Goal: Information Seeking & Learning: Learn about a topic

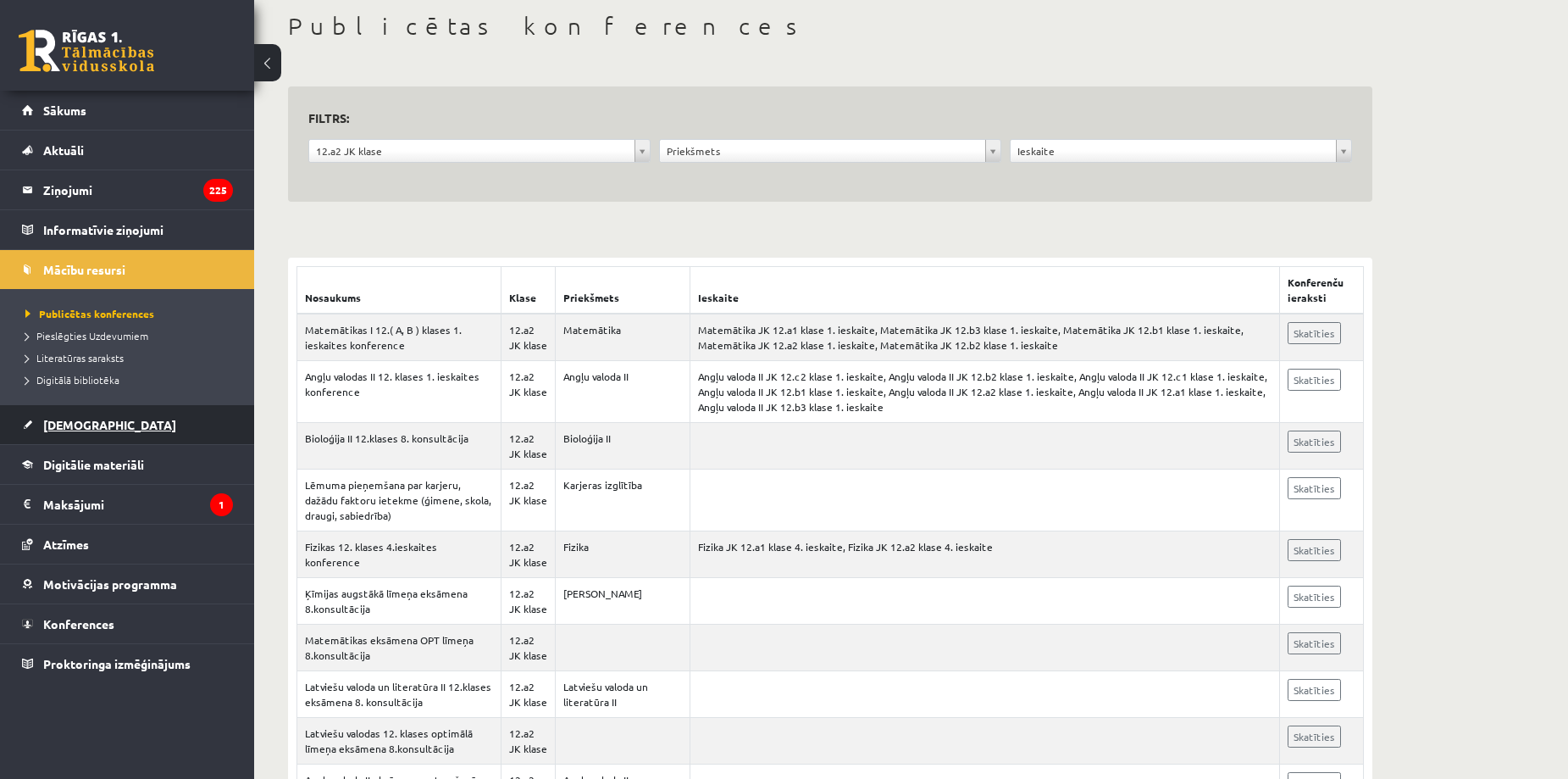
scroll to position [87, 0]
click at [72, 432] on link "[DEMOGRAPHIC_DATA]" at bounding box center [127, 424] width 211 height 39
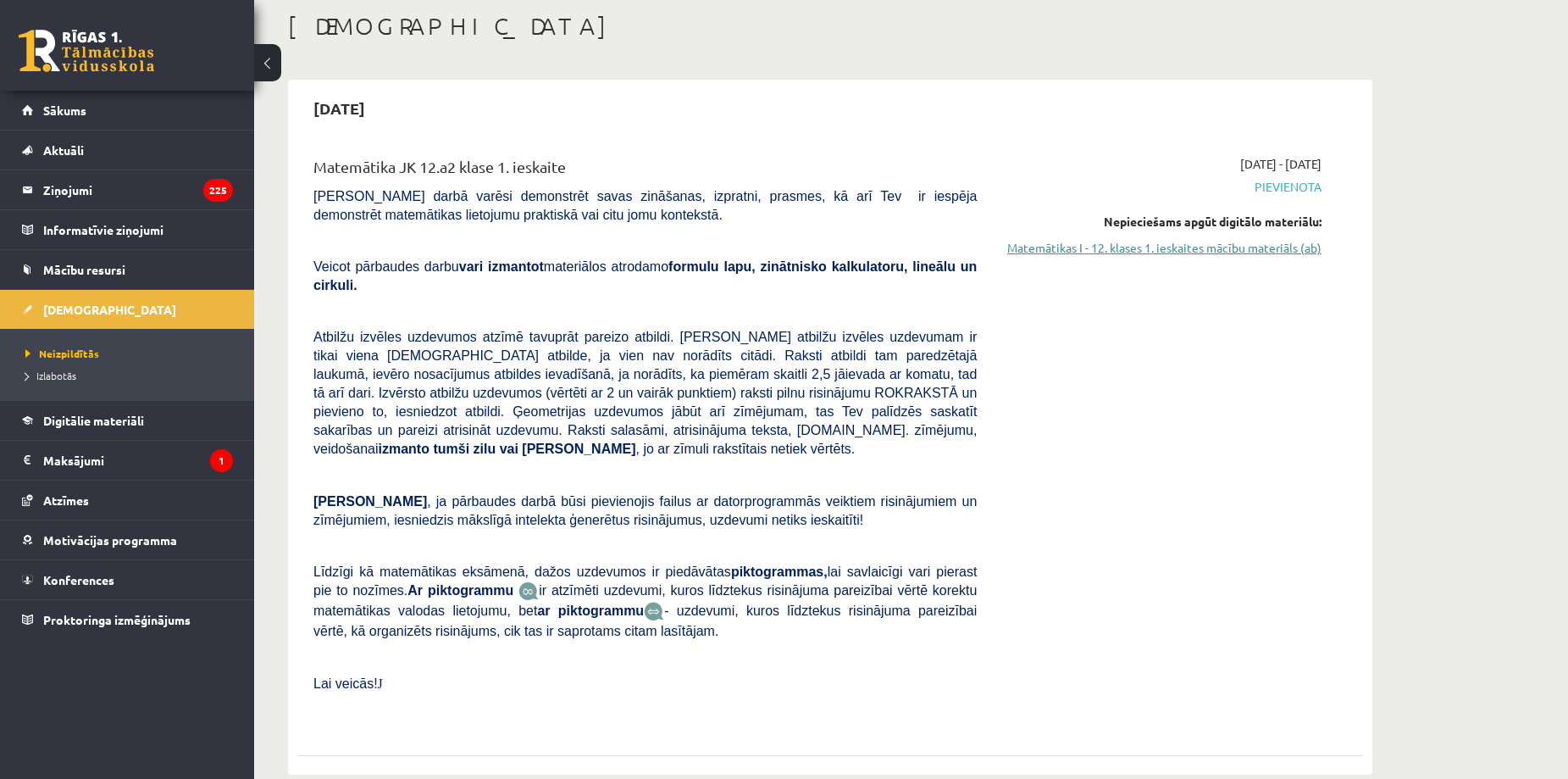
click at [1024, 247] on link "Matemātikas I - 12. klases 1. ieskaites mācību materiāls (ab)" at bounding box center [1162, 248] width 320 height 18
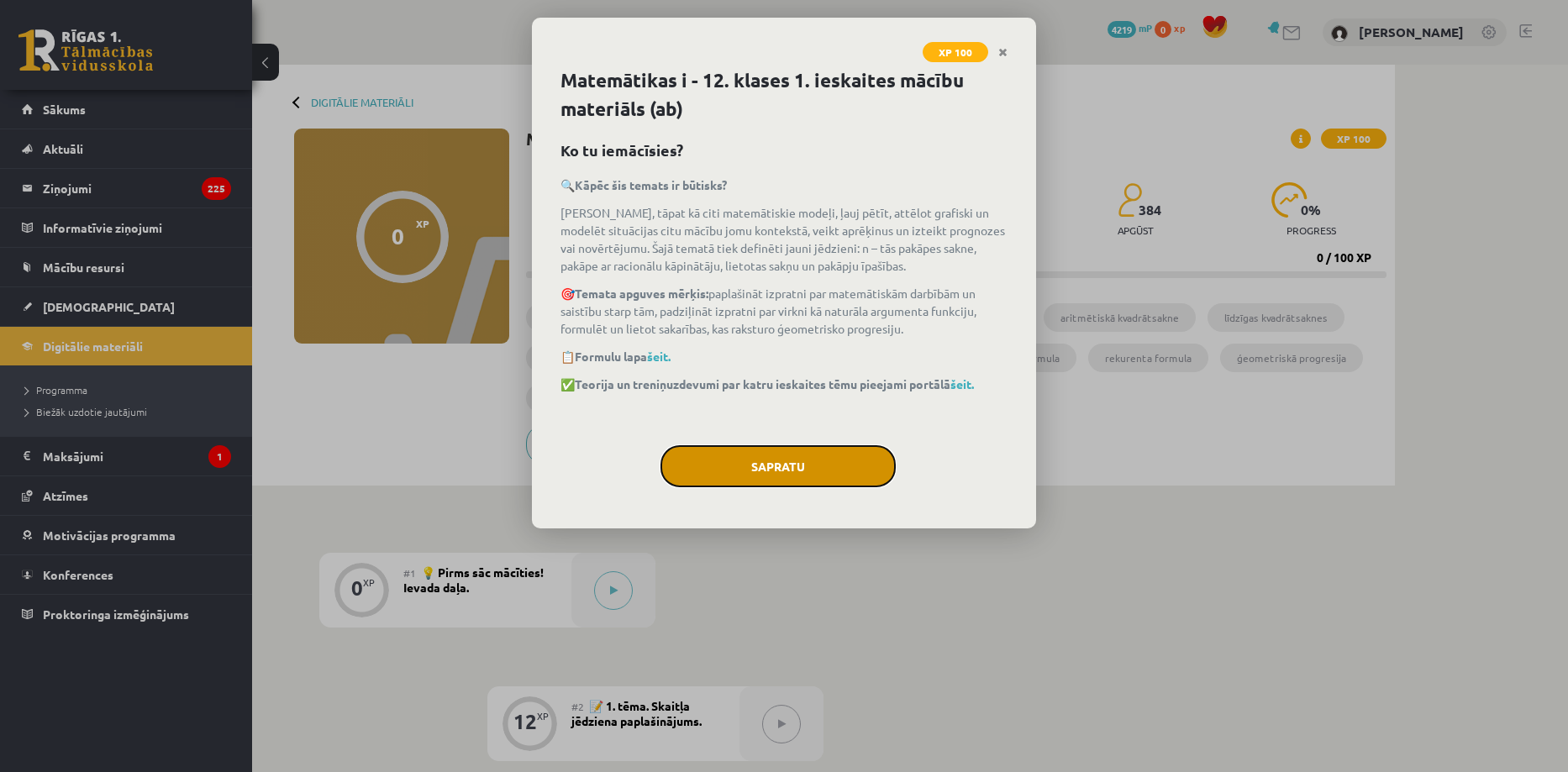
click at [724, 483] on button "Sapratu" at bounding box center [778, 466] width 235 height 42
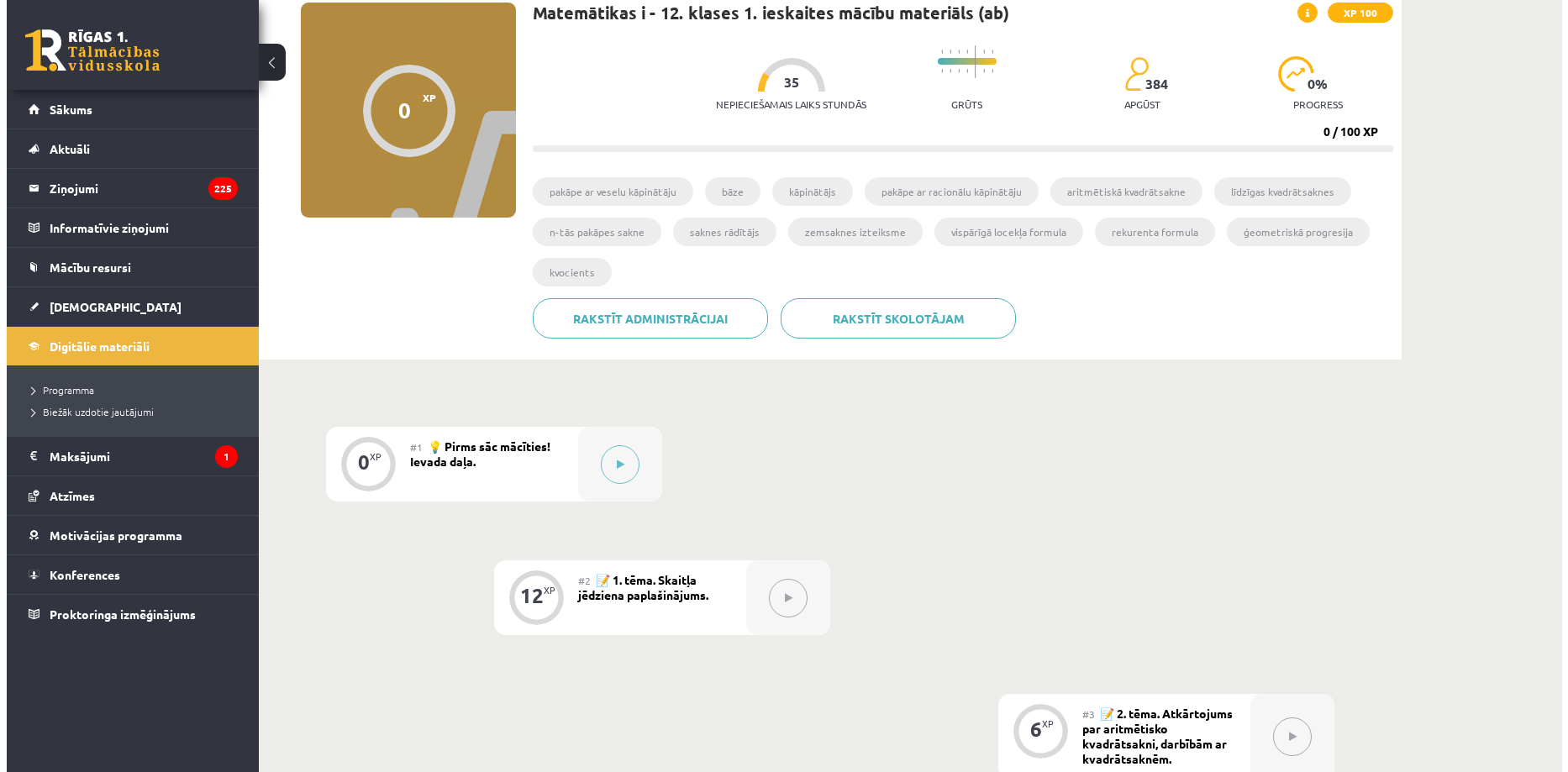
scroll to position [127, 0]
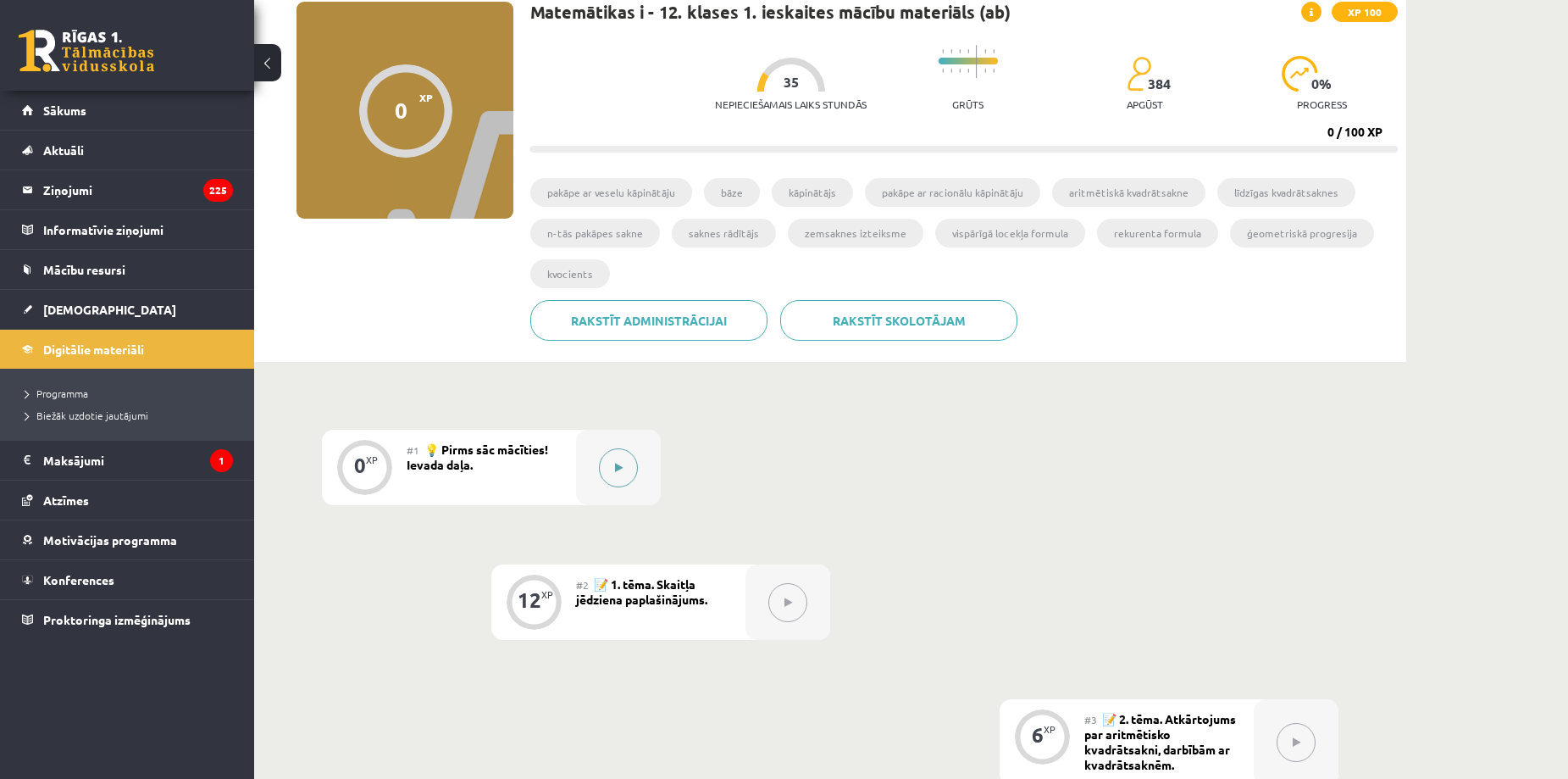
click at [622, 453] on button at bounding box center [617, 467] width 39 height 39
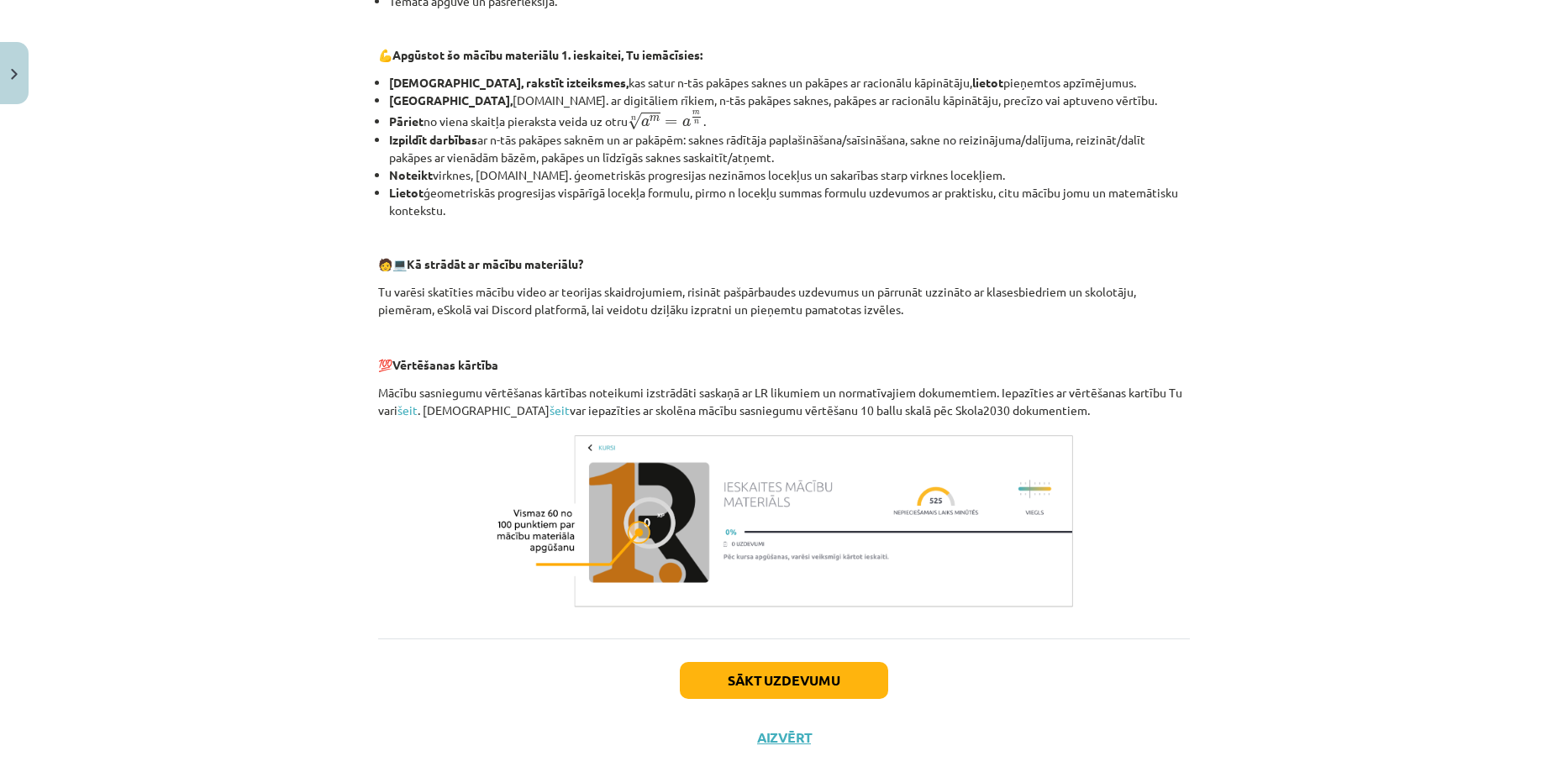
scroll to position [544, 0]
click at [751, 667] on button "Sākt uzdevumu" at bounding box center [784, 678] width 208 height 37
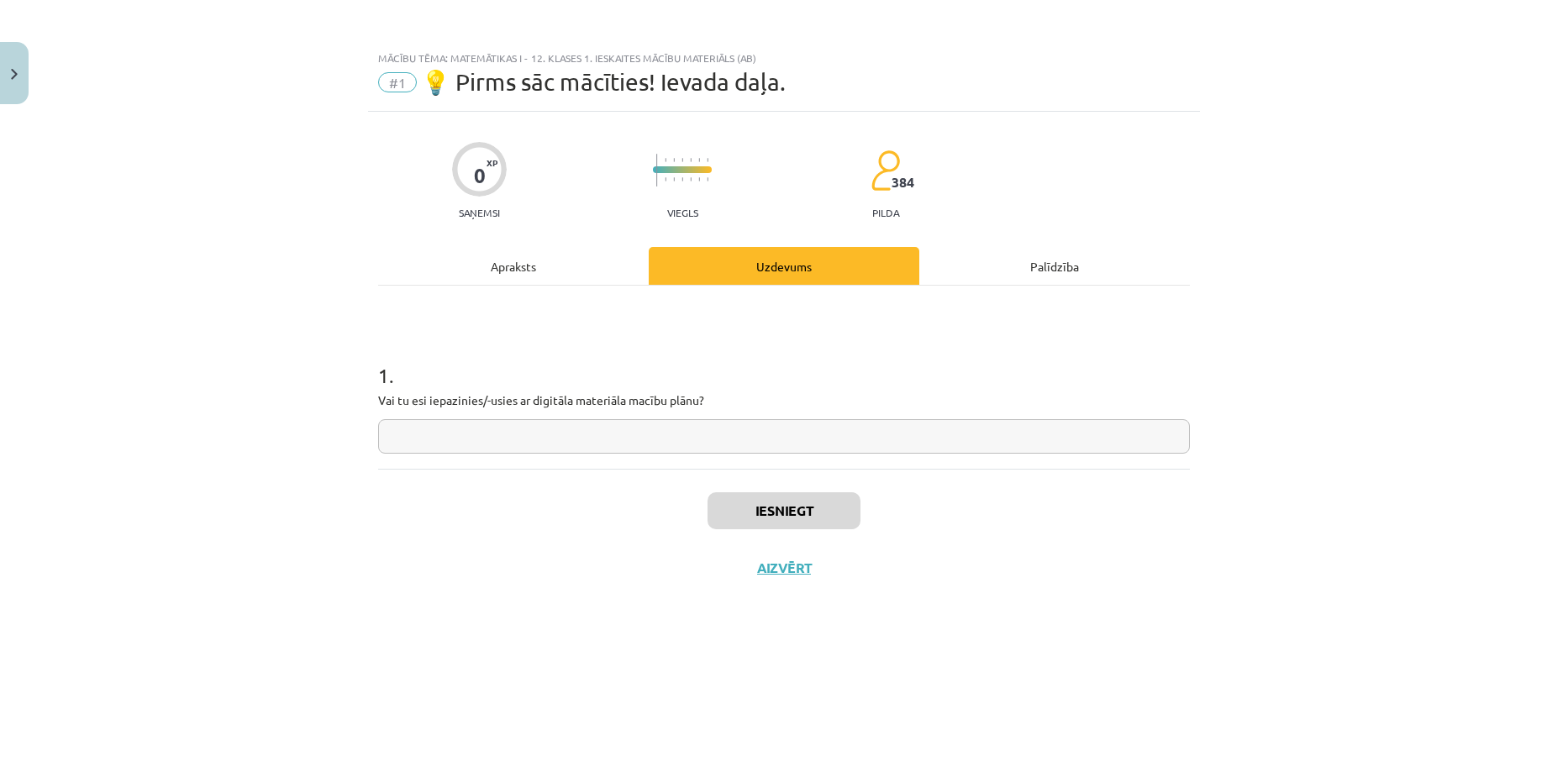
scroll to position [0, 0]
click at [567, 436] on input "text" at bounding box center [784, 436] width 812 height 34
type input "**"
click at [727, 511] on button "Iesniegt" at bounding box center [784, 510] width 153 height 37
drag, startPoint x: 752, startPoint y: 600, endPoint x: 728, endPoint y: 589, distance: 26.4
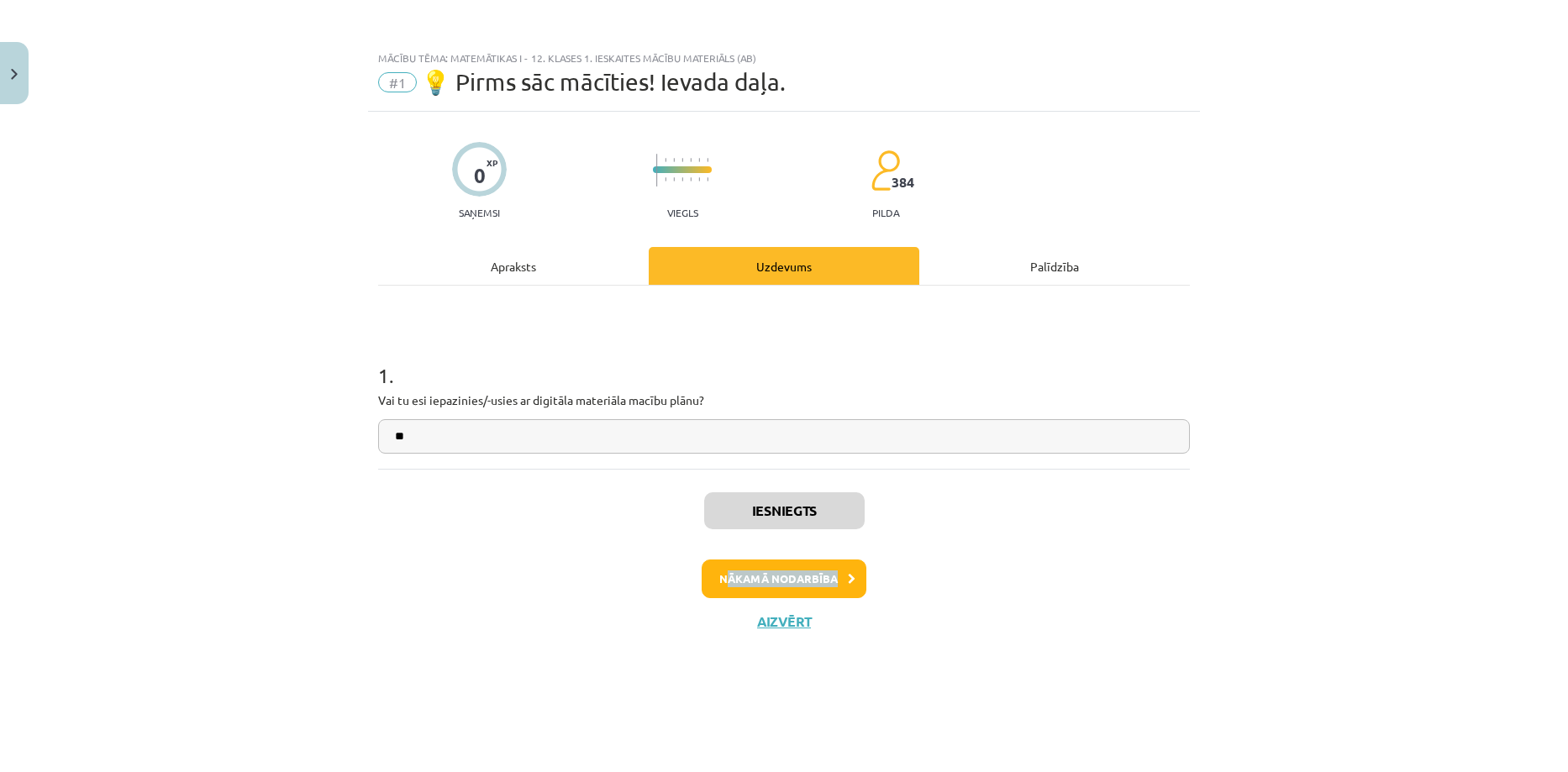
click at [728, 589] on div "Iesniegts Nākamā nodarbība Aizvērt" at bounding box center [784, 554] width 812 height 171
click at [728, 589] on button "Nākamā nodarbība" at bounding box center [783, 578] width 164 height 39
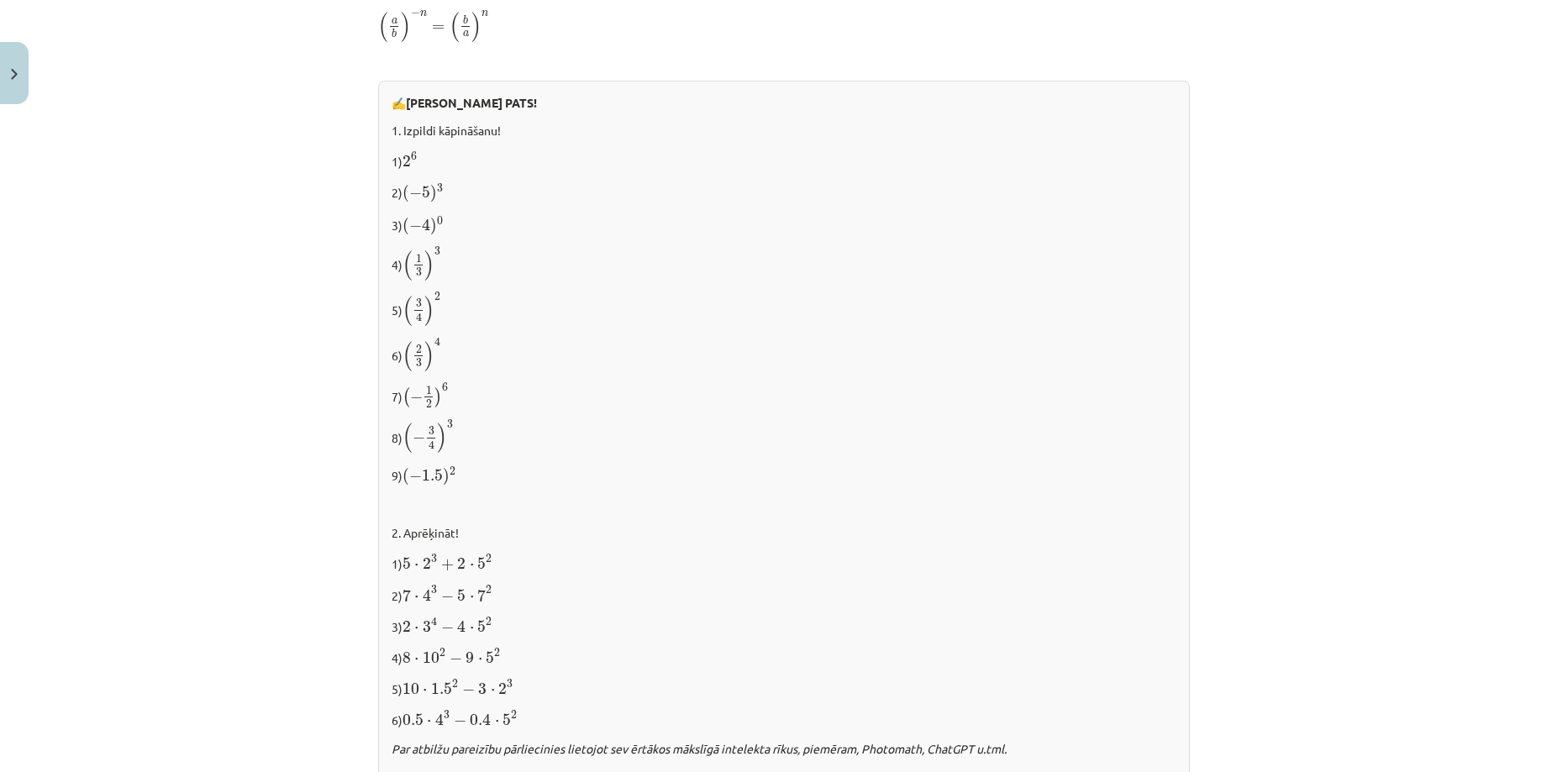
scroll to position [1614, 0]
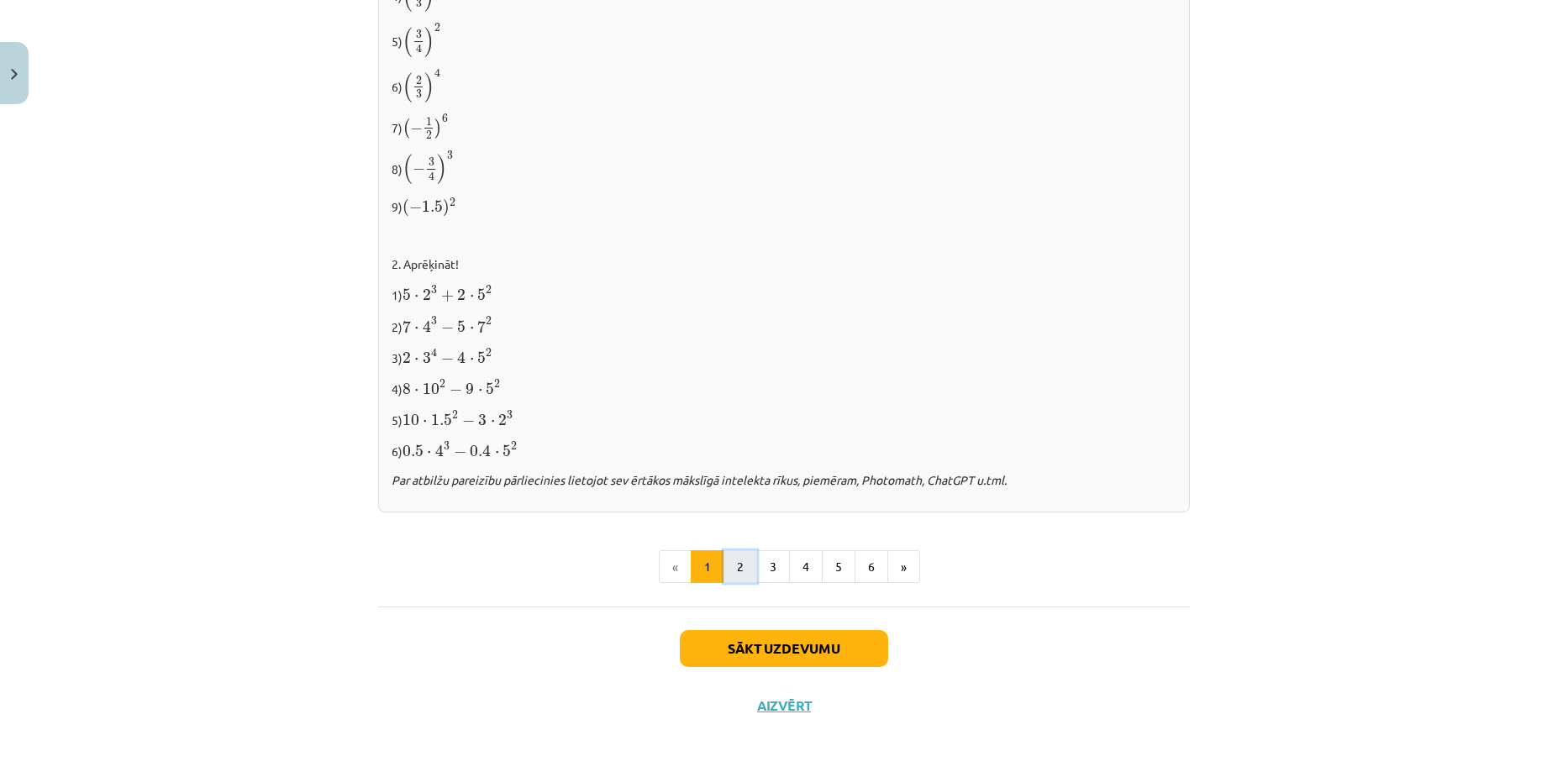
click at [725, 573] on button "2" at bounding box center [740, 566] width 33 height 33
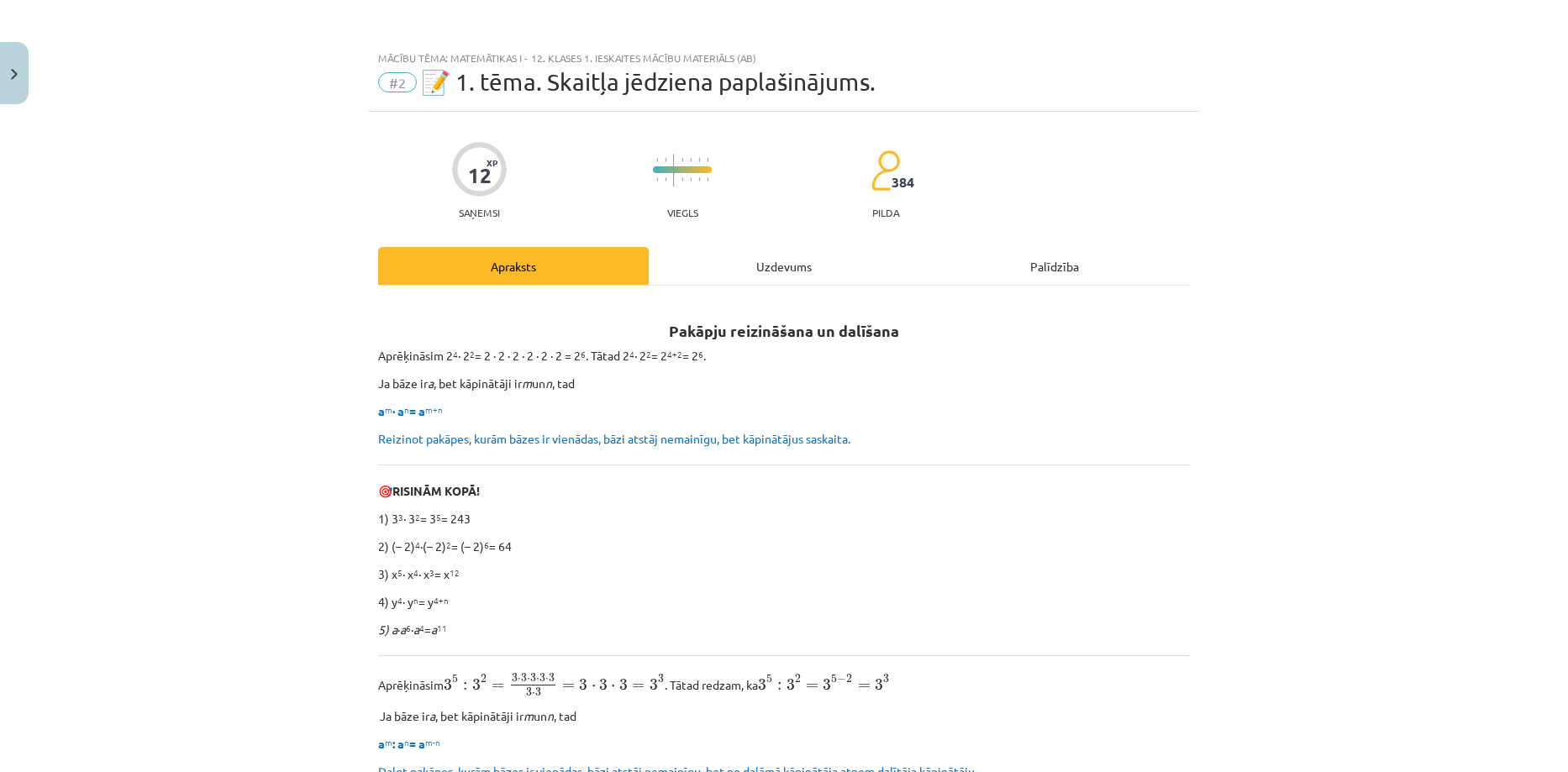
scroll to position [1, 0]
click at [778, 256] on div "Uzdevums" at bounding box center [783, 265] width 270 height 38
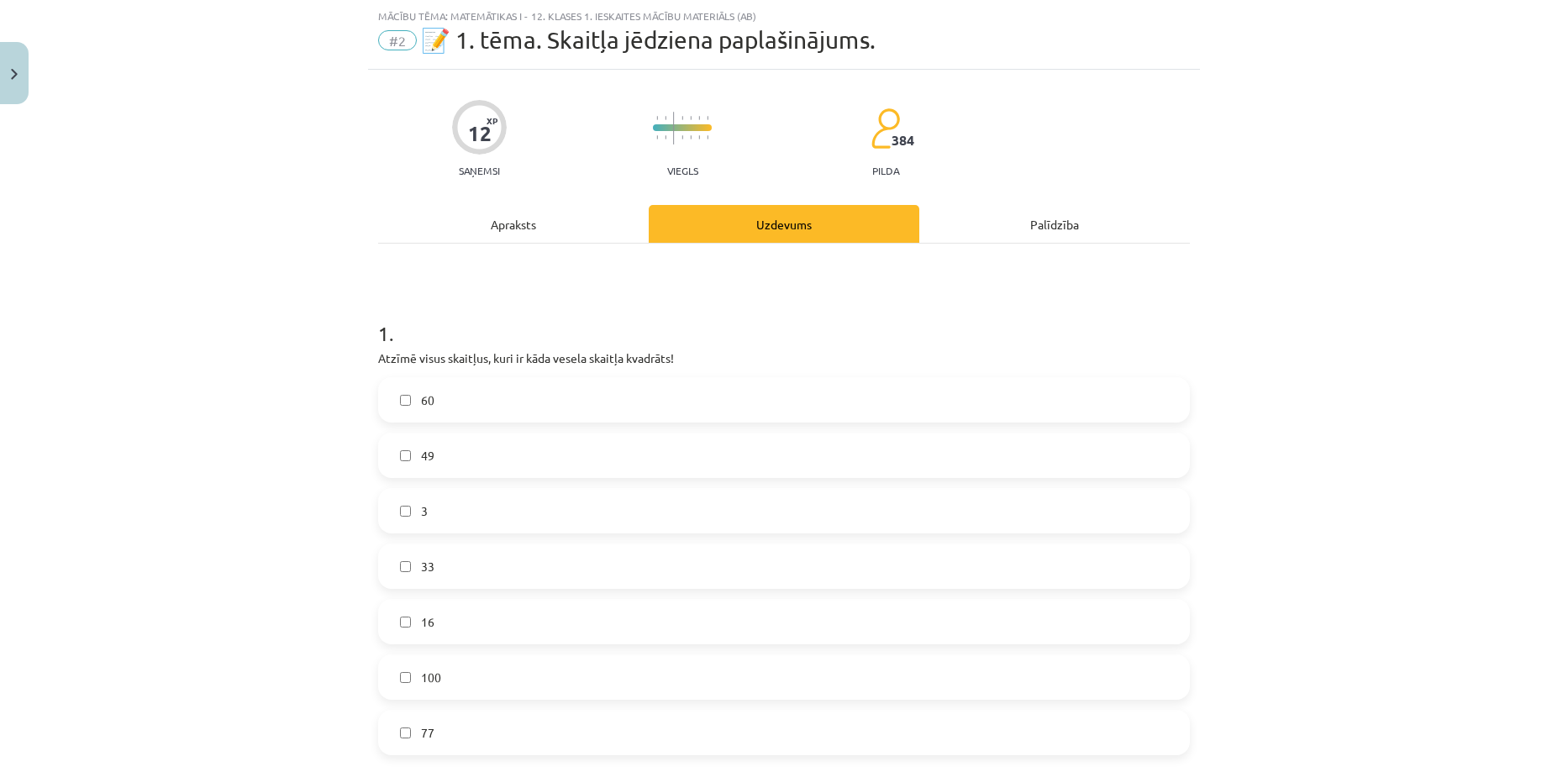
click at [564, 232] on div "Apraksts" at bounding box center [513, 224] width 270 height 38
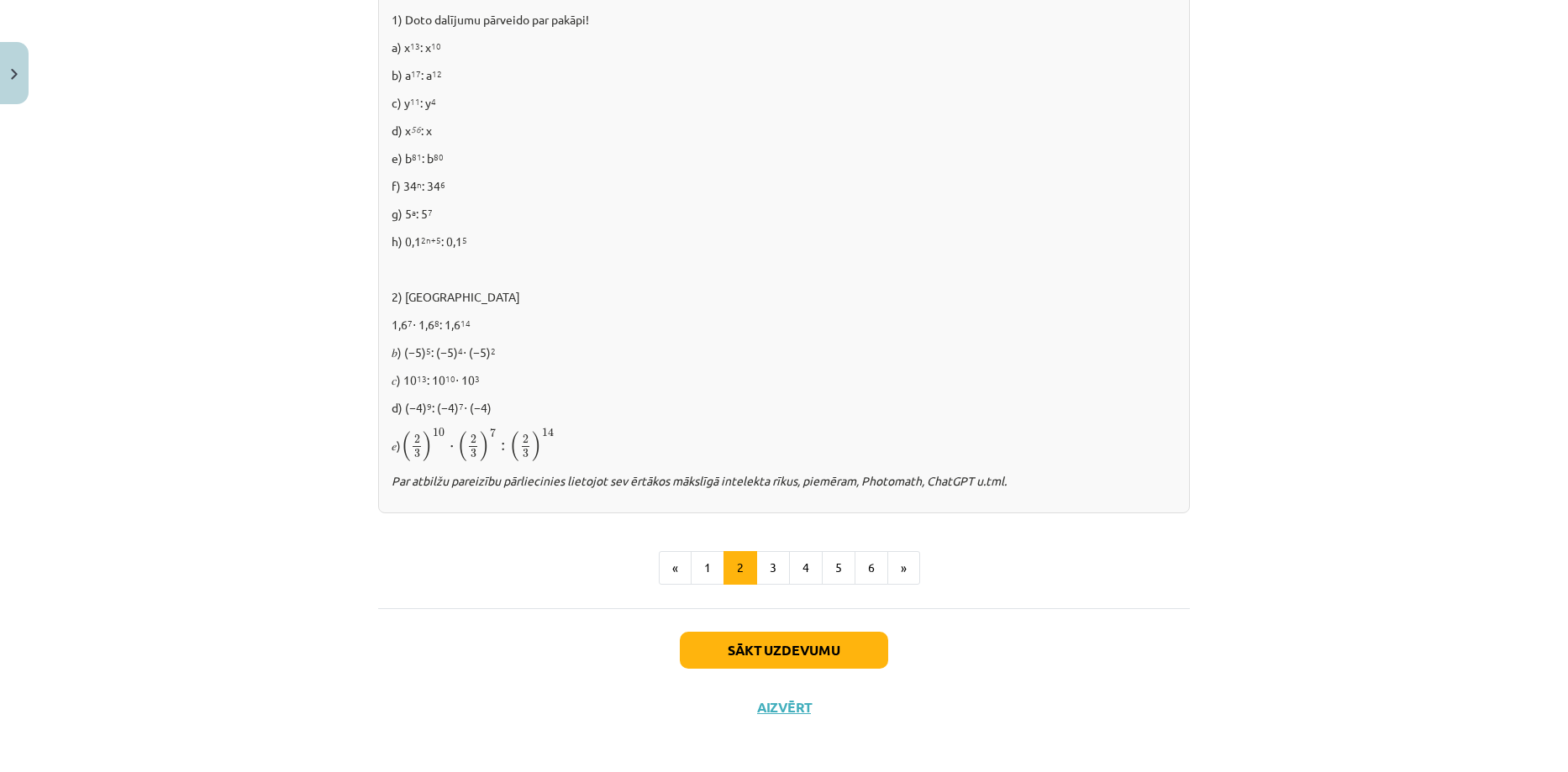
scroll to position [1007, 0]
click at [756, 566] on button "3" at bounding box center [772, 566] width 33 height 33
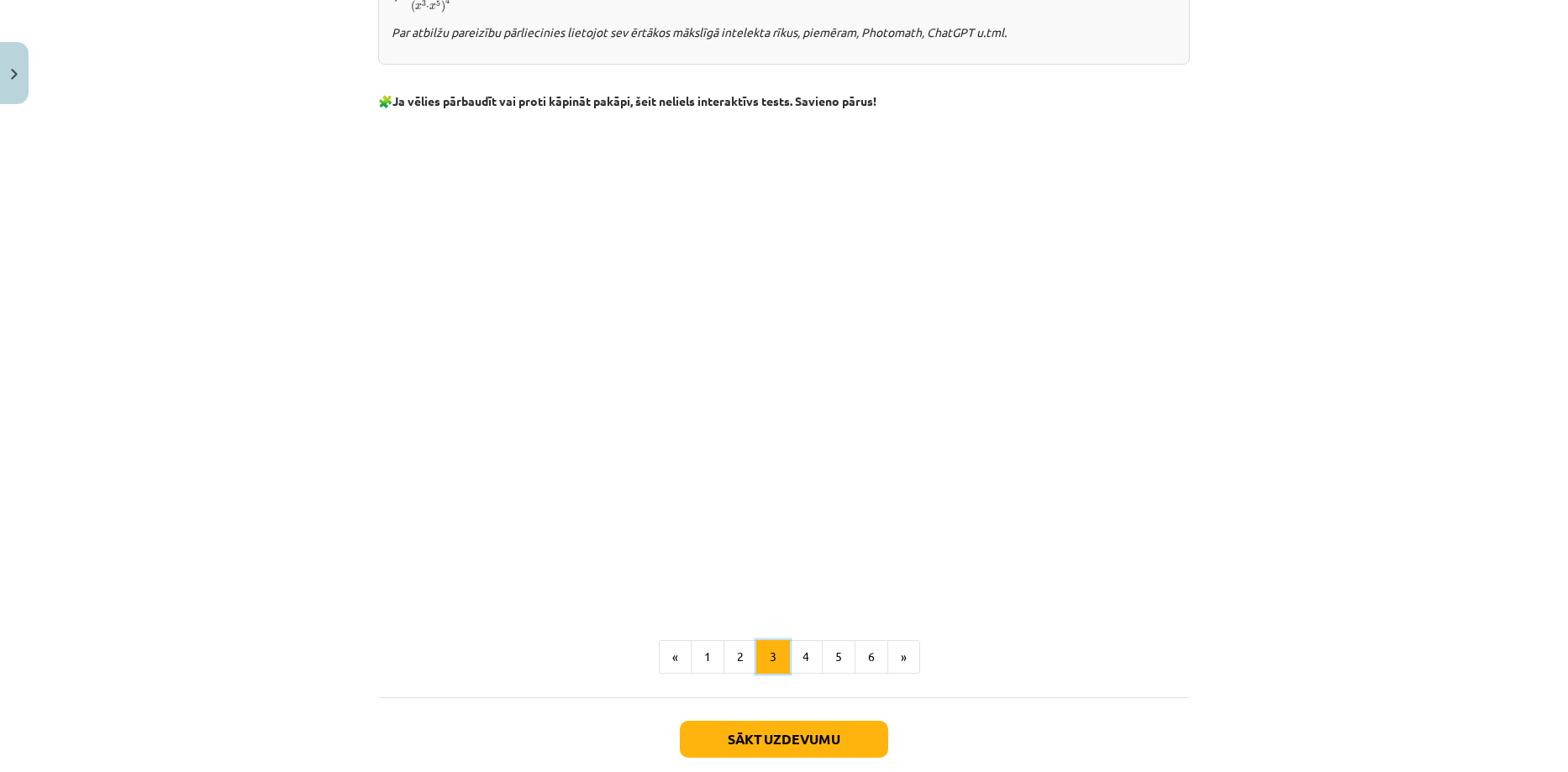
scroll to position [1263, 0]
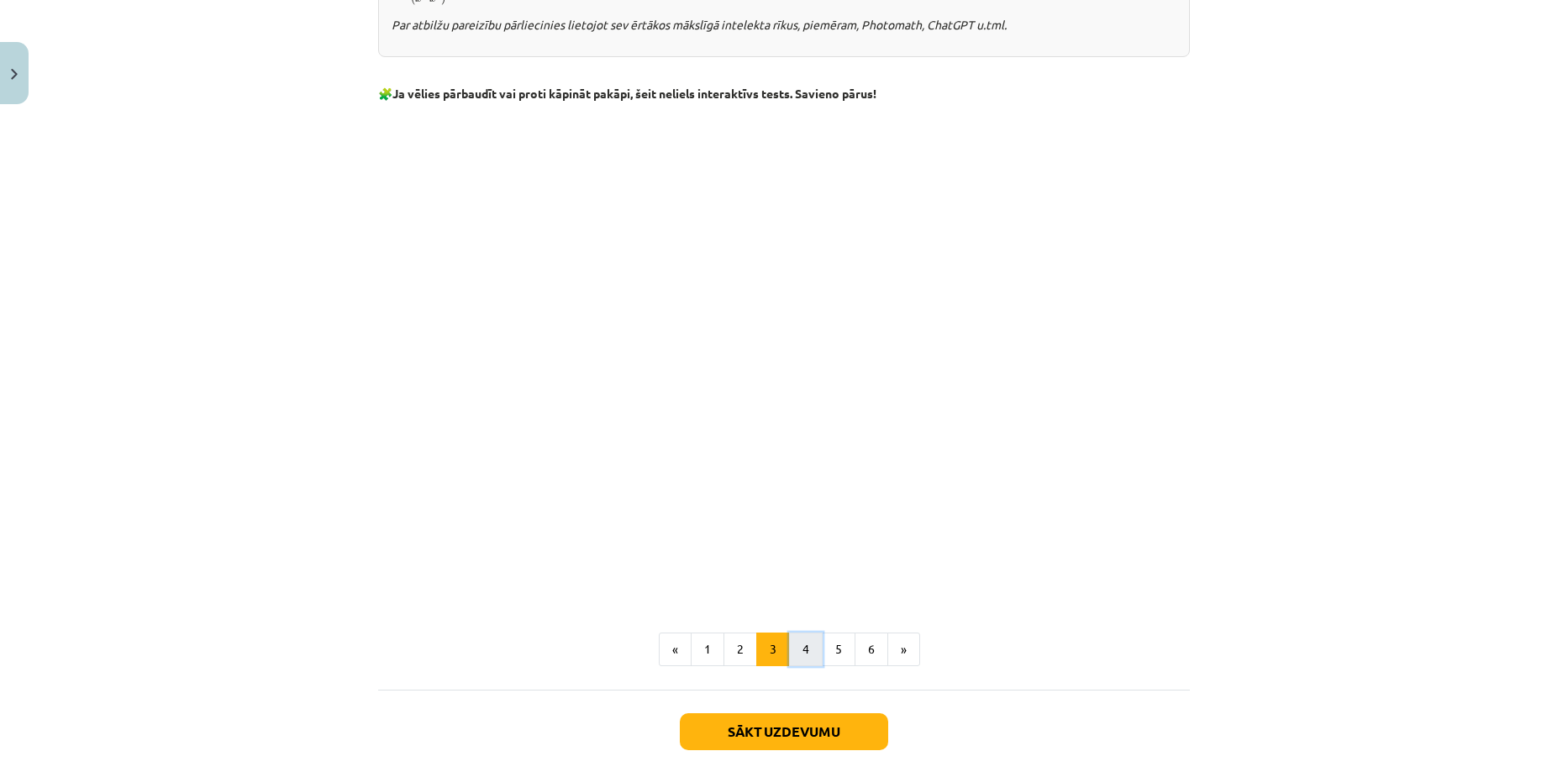
click at [795, 641] on button "4" at bounding box center [806, 648] width 33 height 33
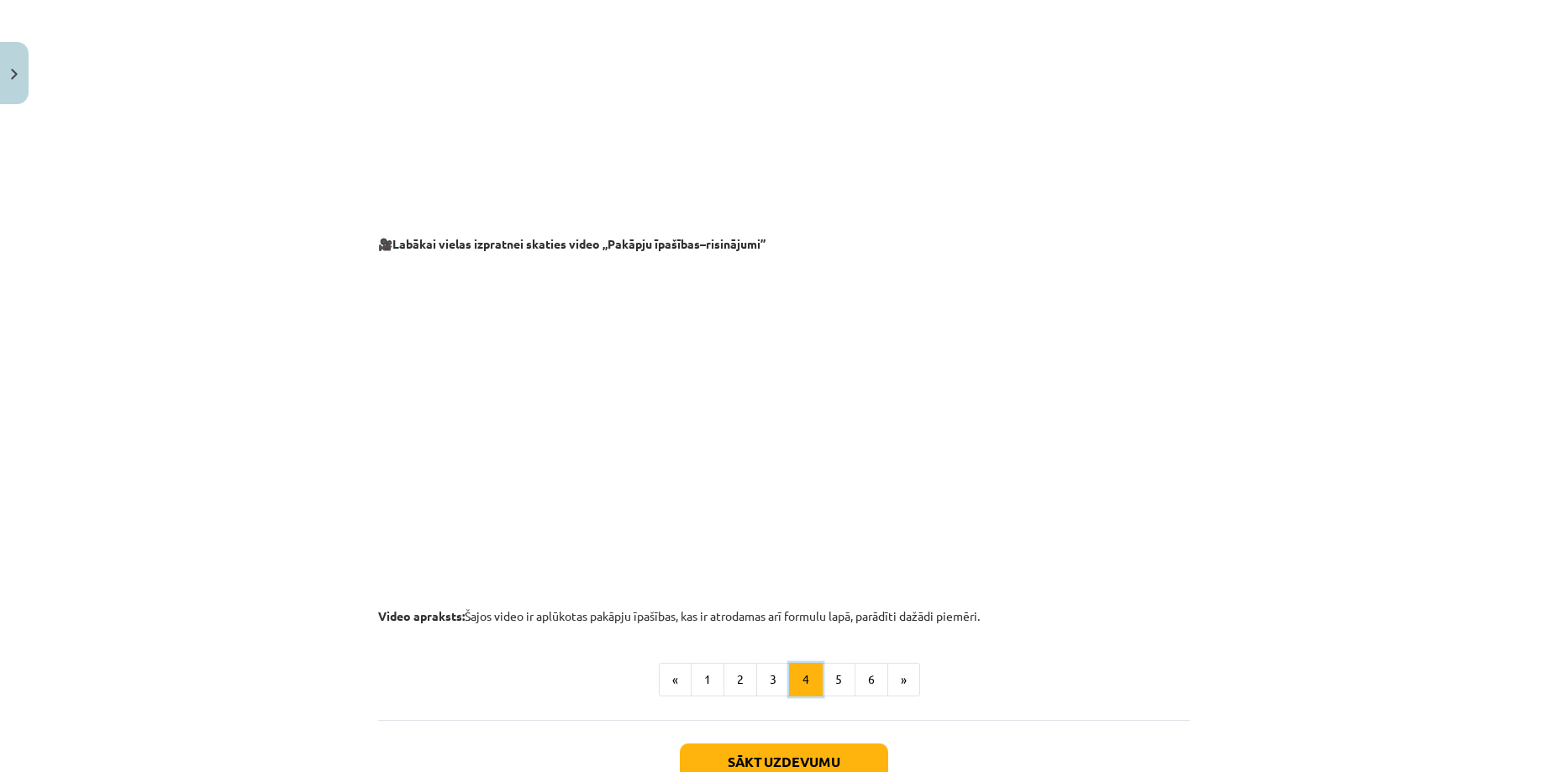
scroll to position [1492, 0]
click at [828, 687] on button "5" at bounding box center [838, 678] width 33 height 33
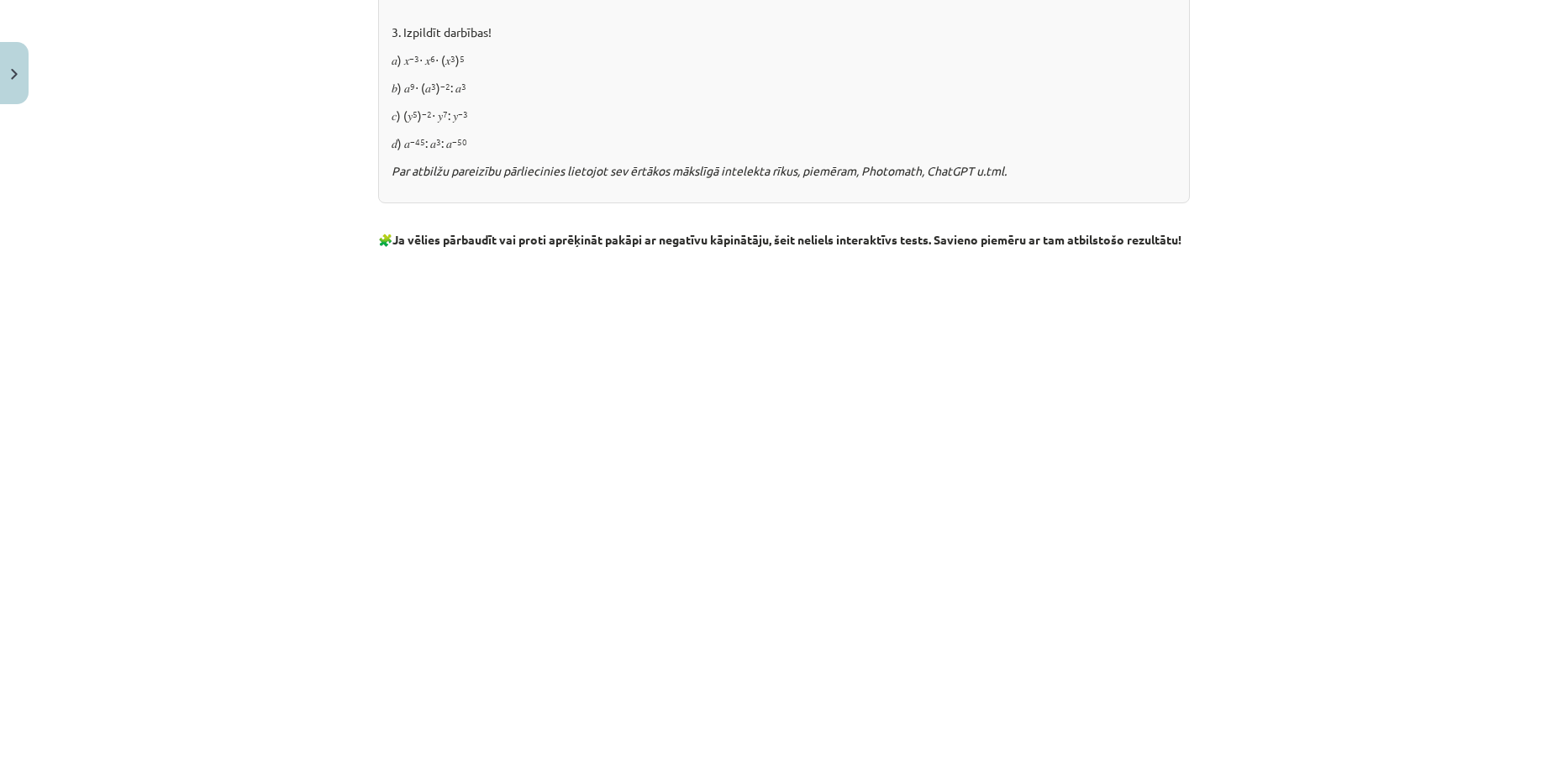
scroll to position [1839, 0]
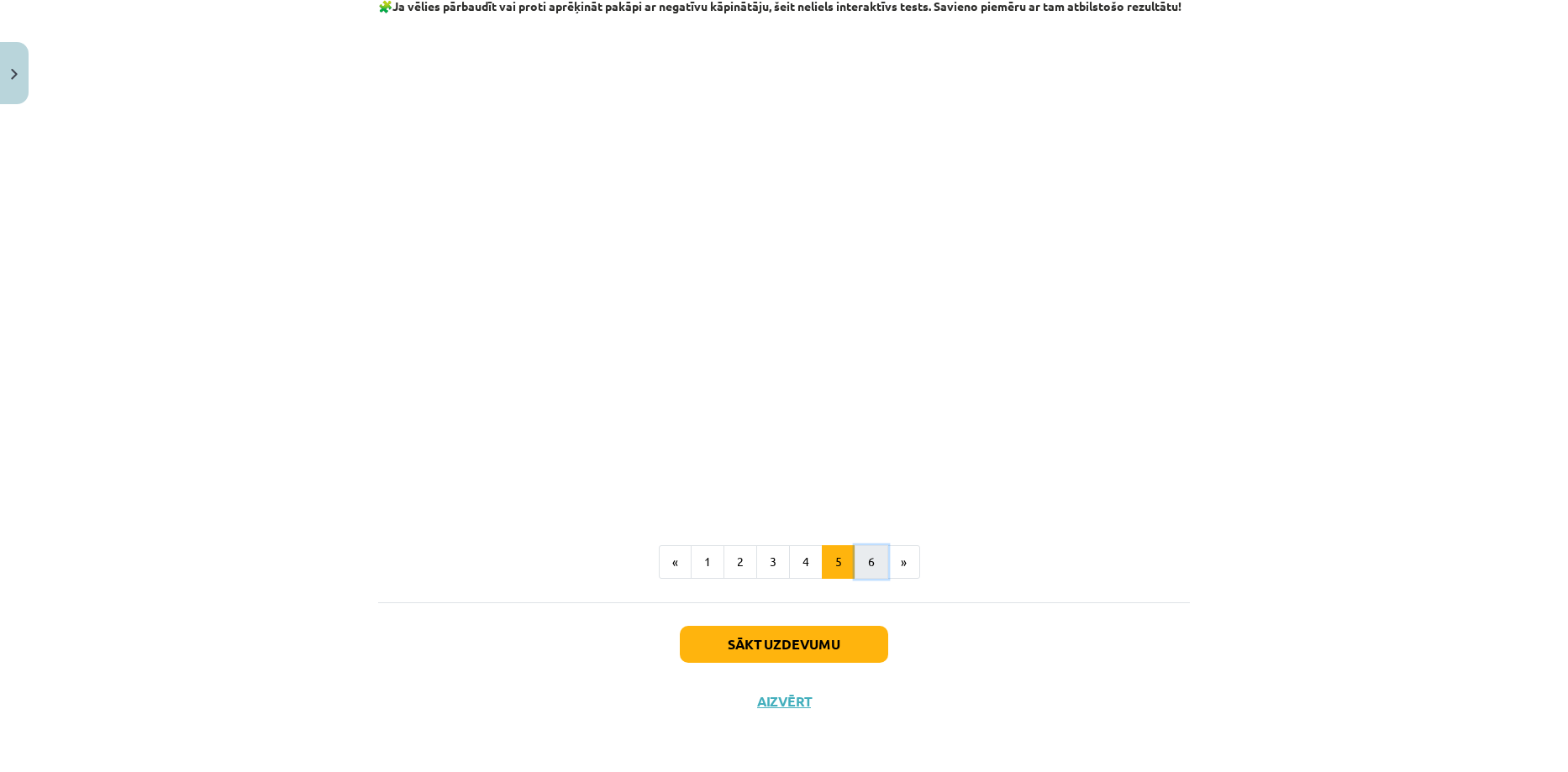
click at [875, 556] on button "6" at bounding box center [870, 561] width 33 height 33
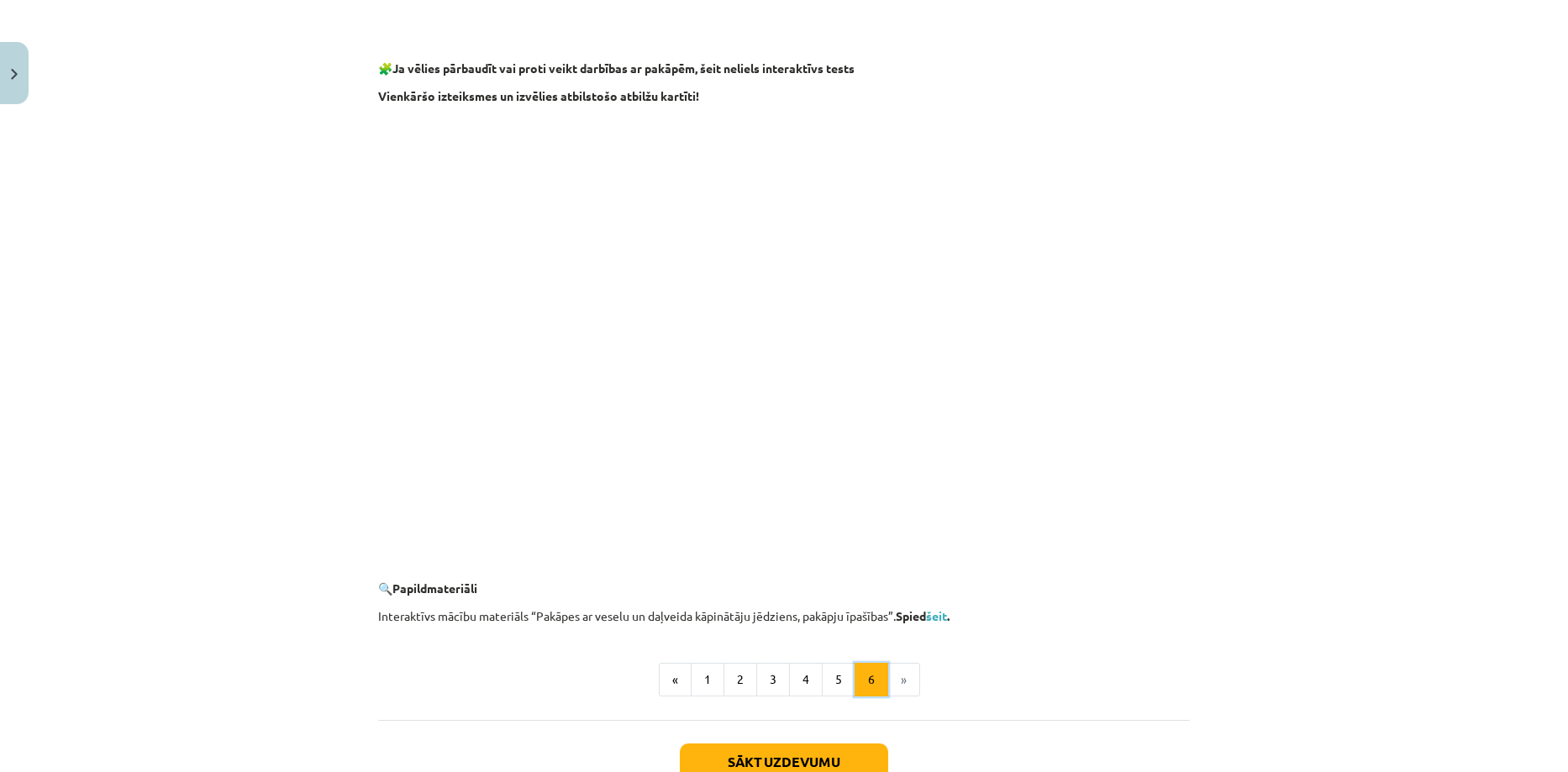
scroll to position [1456, 0]
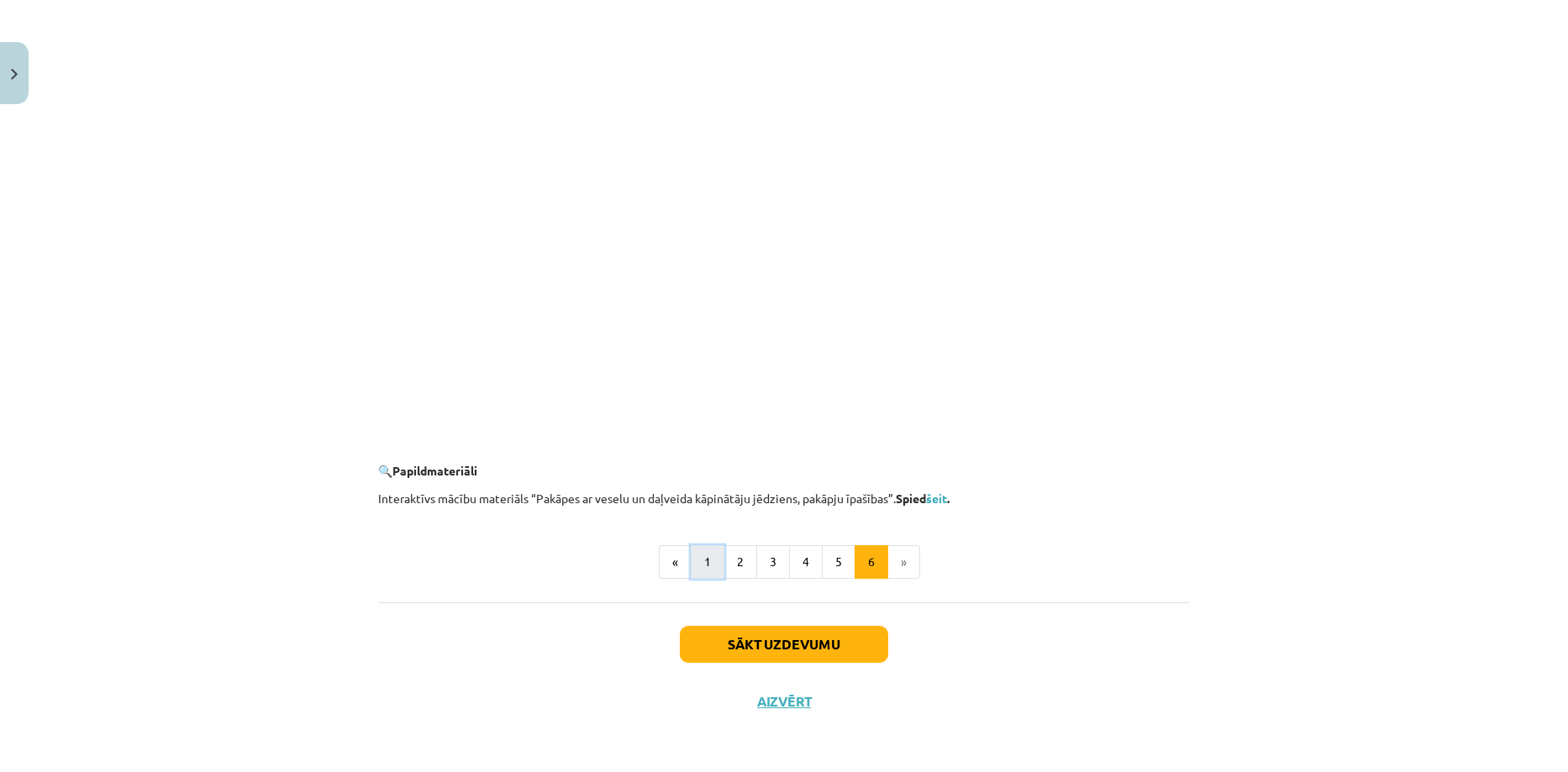
click at [701, 552] on button "1" at bounding box center [707, 561] width 33 height 33
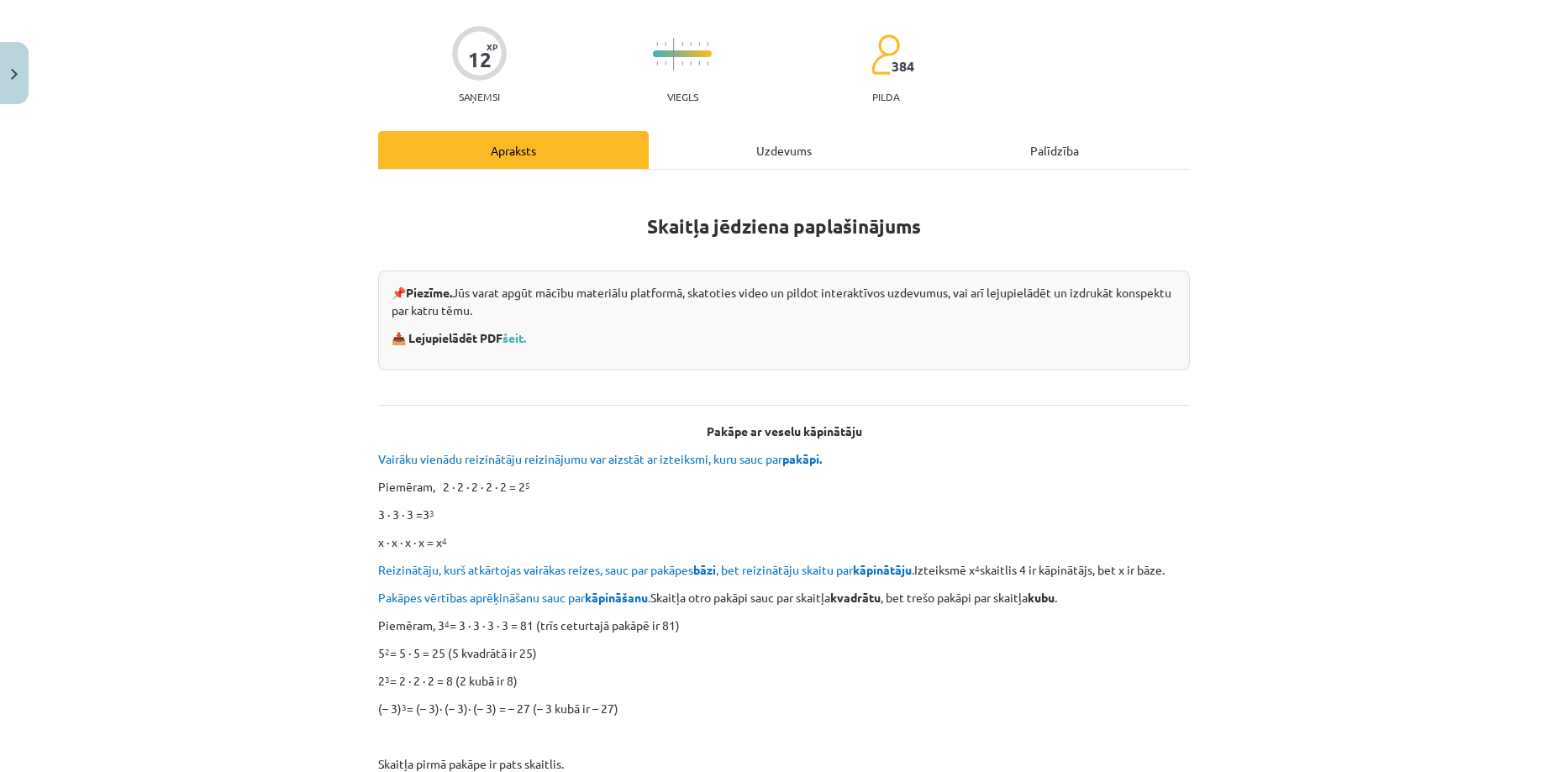
scroll to position [0, 0]
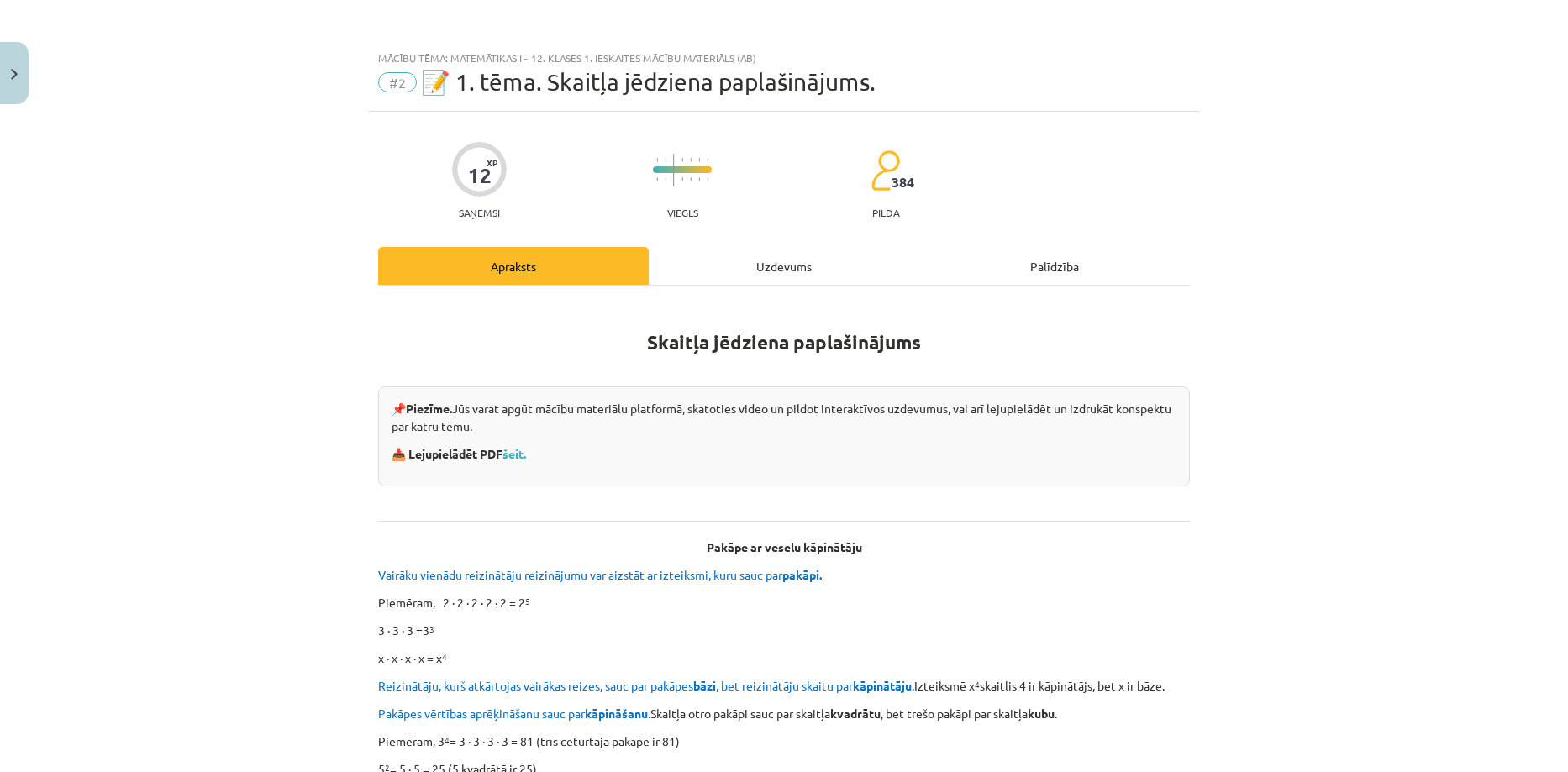
click at [732, 259] on div "Uzdevums" at bounding box center [783, 266] width 270 height 38
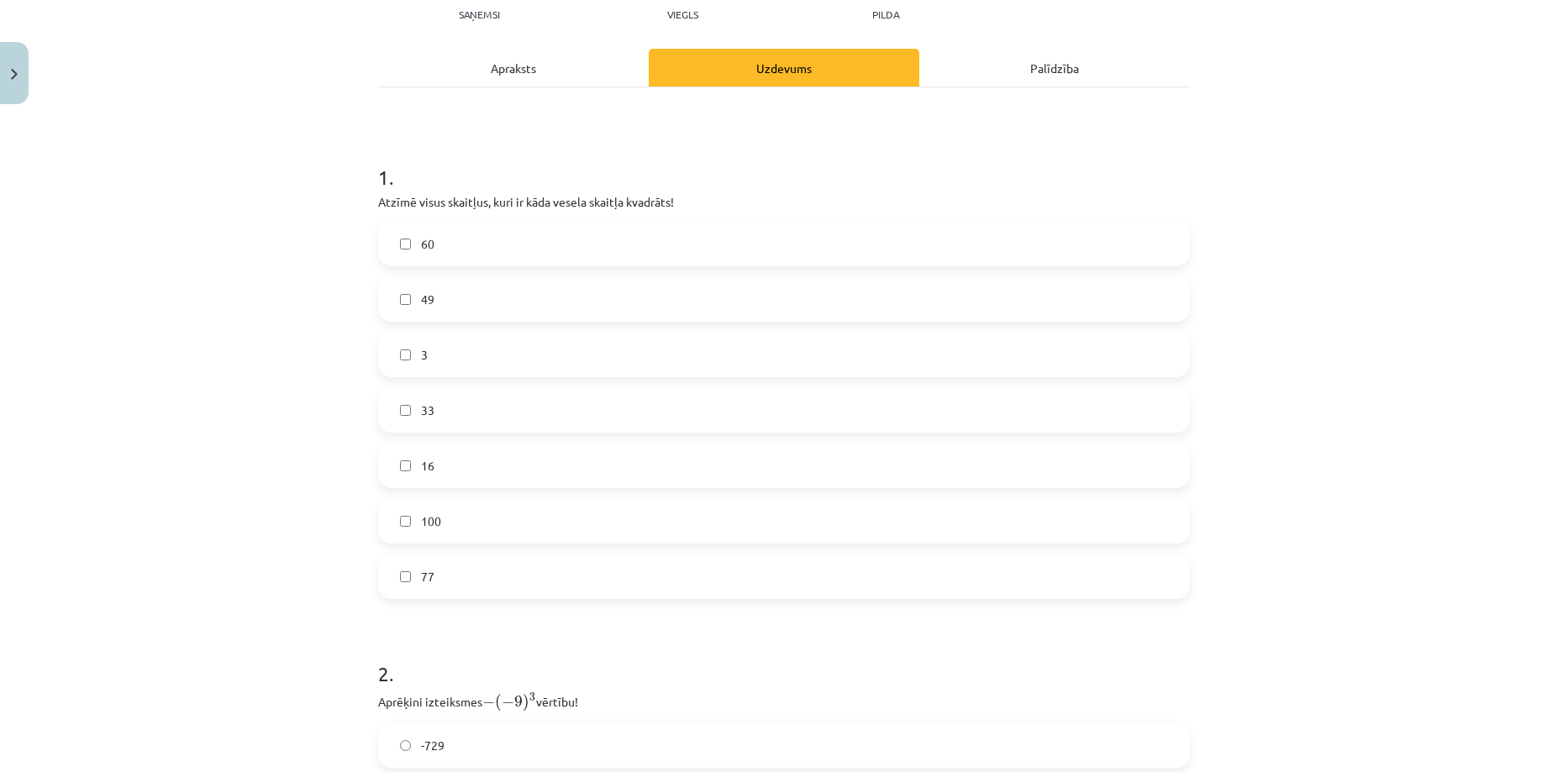
scroll to position [197, 0]
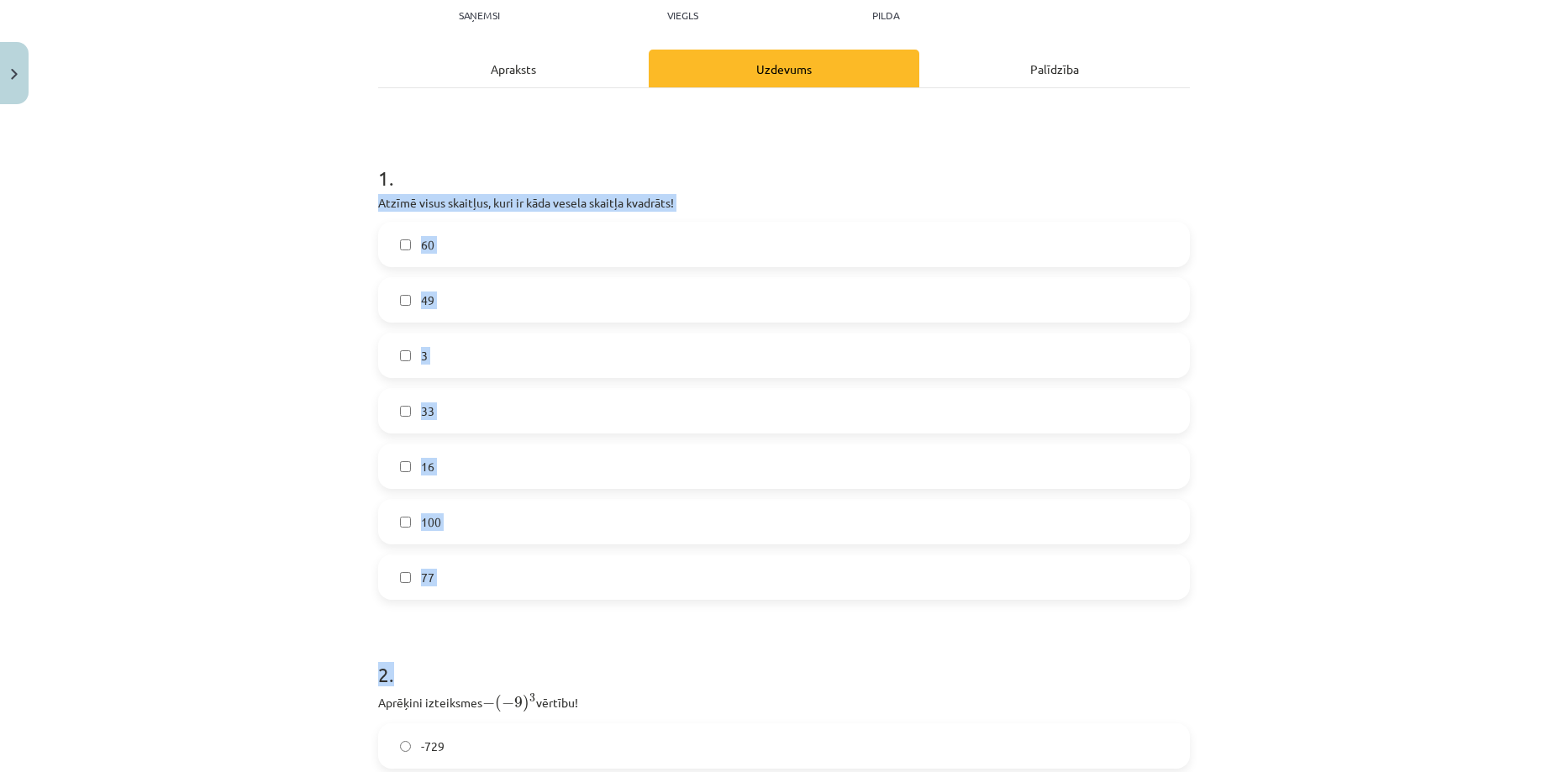
drag, startPoint x: 367, startPoint y: 202, endPoint x: 457, endPoint y: 601, distance: 409.0
click at [457, 601] on div "12 XP Saņemsi Viegls 384 pilda Apraksts Uzdevums Palīdzība 1 . Atzīmē visus ska…" at bounding box center [784, 643] width 832 height 1457
click at [293, 581] on div "Mācību tēma: Matemātikas i - 12. klases 1. ieskaites mācību materiāls (ab) #2 📝…" at bounding box center [784, 386] width 1568 height 772
click at [351, 243] on div "Mācību tēma: Matemātikas i - 12. klases 1. ieskaites mācību materiāls (ab) #2 📝…" at bounding box center [784, 386] width 1568 height 772
drag, startPoint x: 368, startPoint y: 205, endPoint x: 458, endPoint y: 562, distance: 368.2
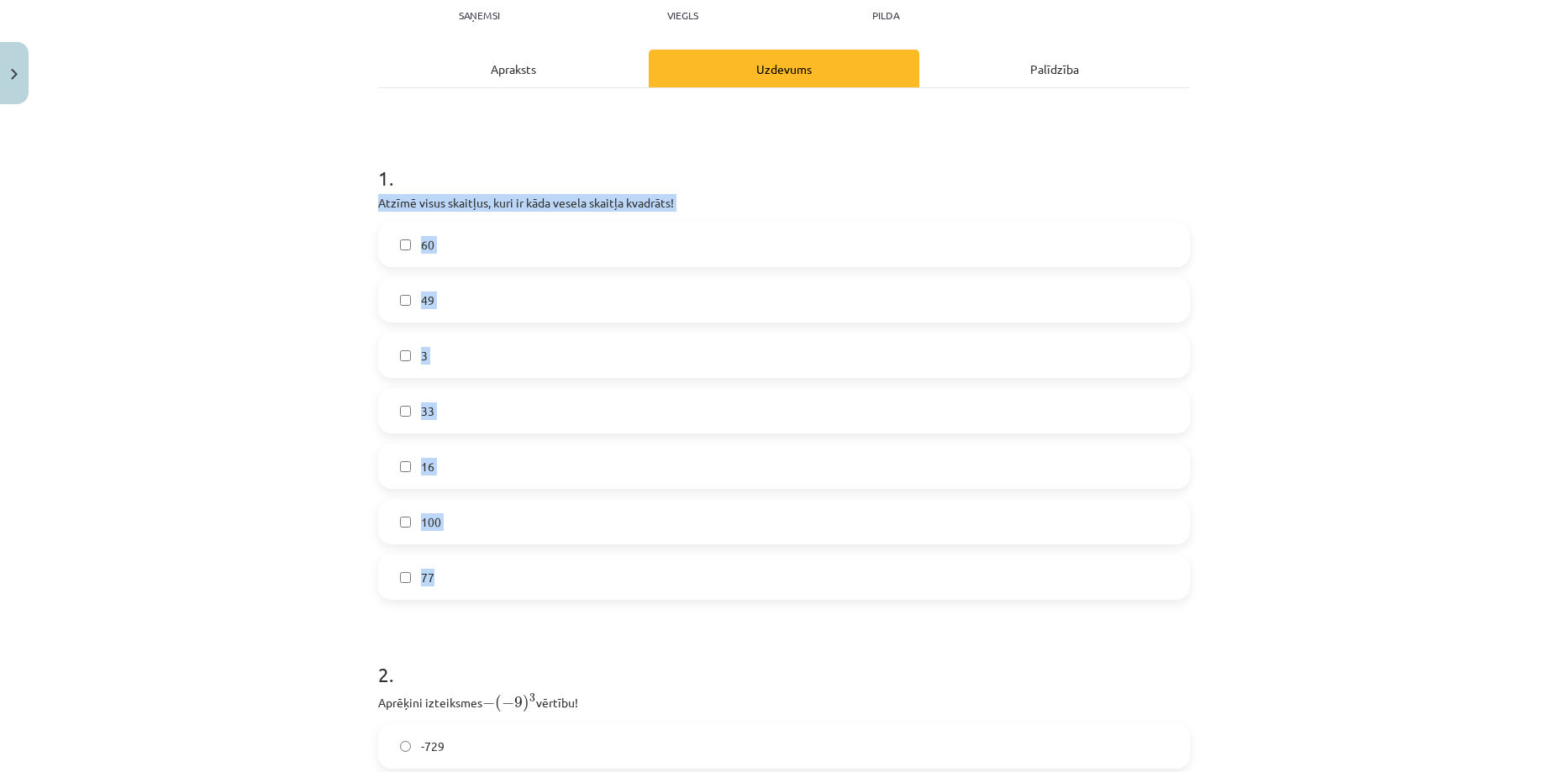
click at [458, 562] on div "12 XP Saņemsi Viegls 384 pilda Apraksts Uzdevums Palīdzība 1 . Atzīmē visus ska…" at bounding box center [784, 643] width 832 height 1457
copy div "Atzīmē visus skaitļus, kuri ir kāda vesela skaitļa kvadrāts! 60 49 3 33 16 100 …"
click at [305, 325] on div "Mācību tēma: Matemātikas i - 12. klases 1. ieskaites mācību materiāls (ab) #2 📝…" at bounding box center [784, 386] width 1568 height 772
click at [392, 466] on label "16" at bounding box center [784, 466] width 808 height 42
click at [406, 514] on label "100" at bounding box center [784, 522] width 808 height 42
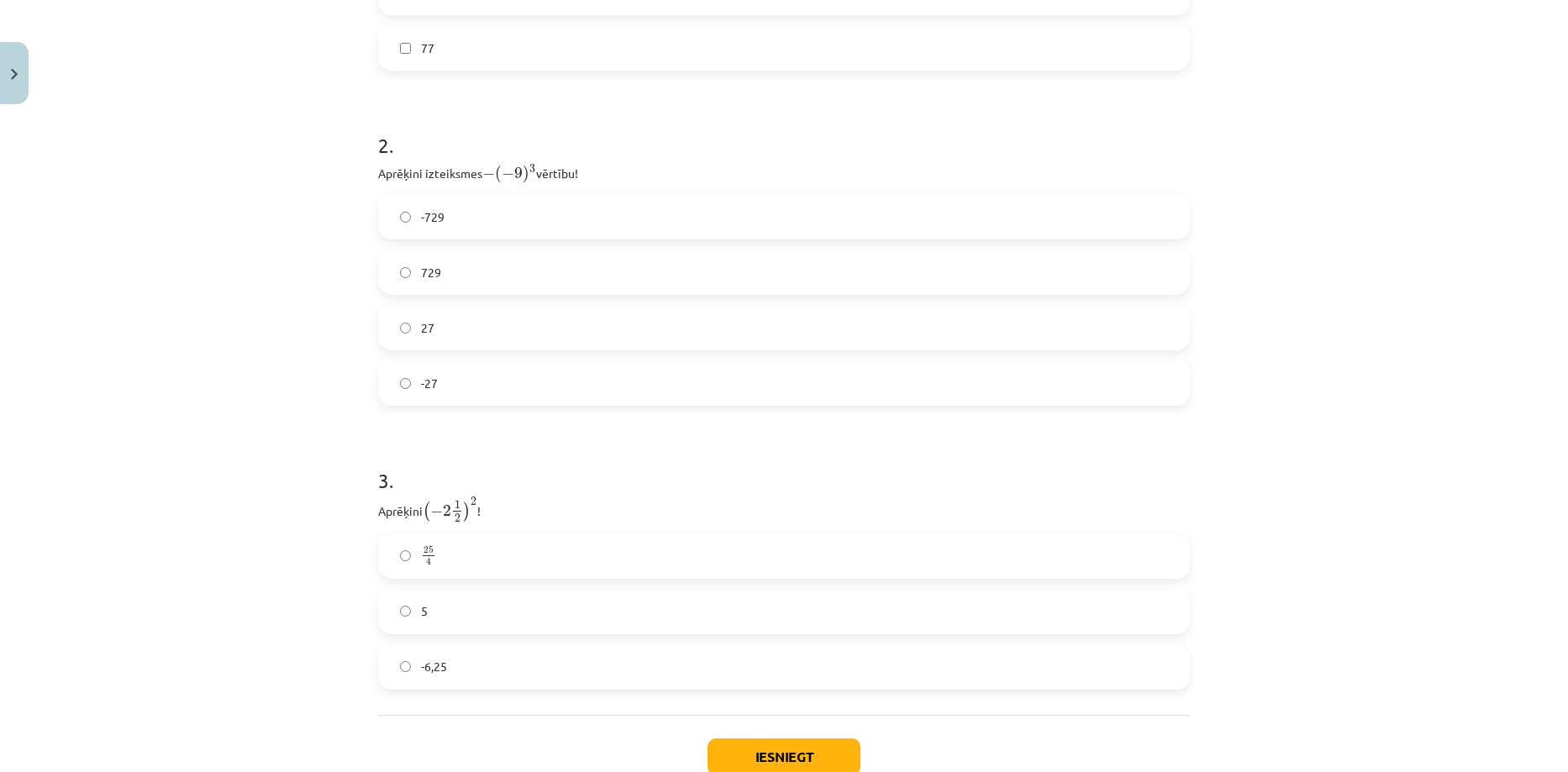
scroll to position [726, 0]
click at [448, 261] on label "729" at bounding box center [784, 272] width 808 height 42
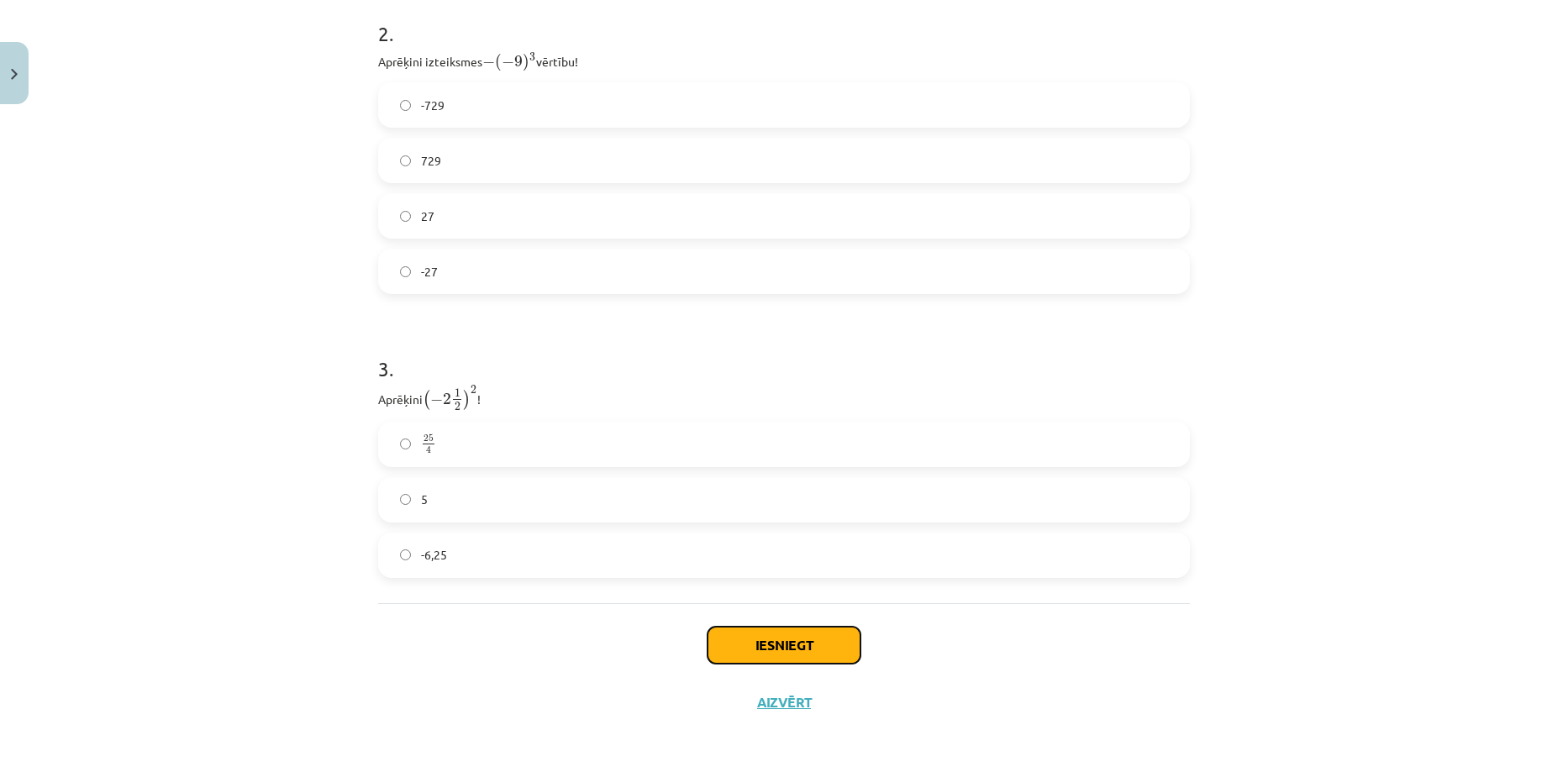
click at [822, 639] on button "Iesniegt" at bounding box center [784, 645] width 153 height 37
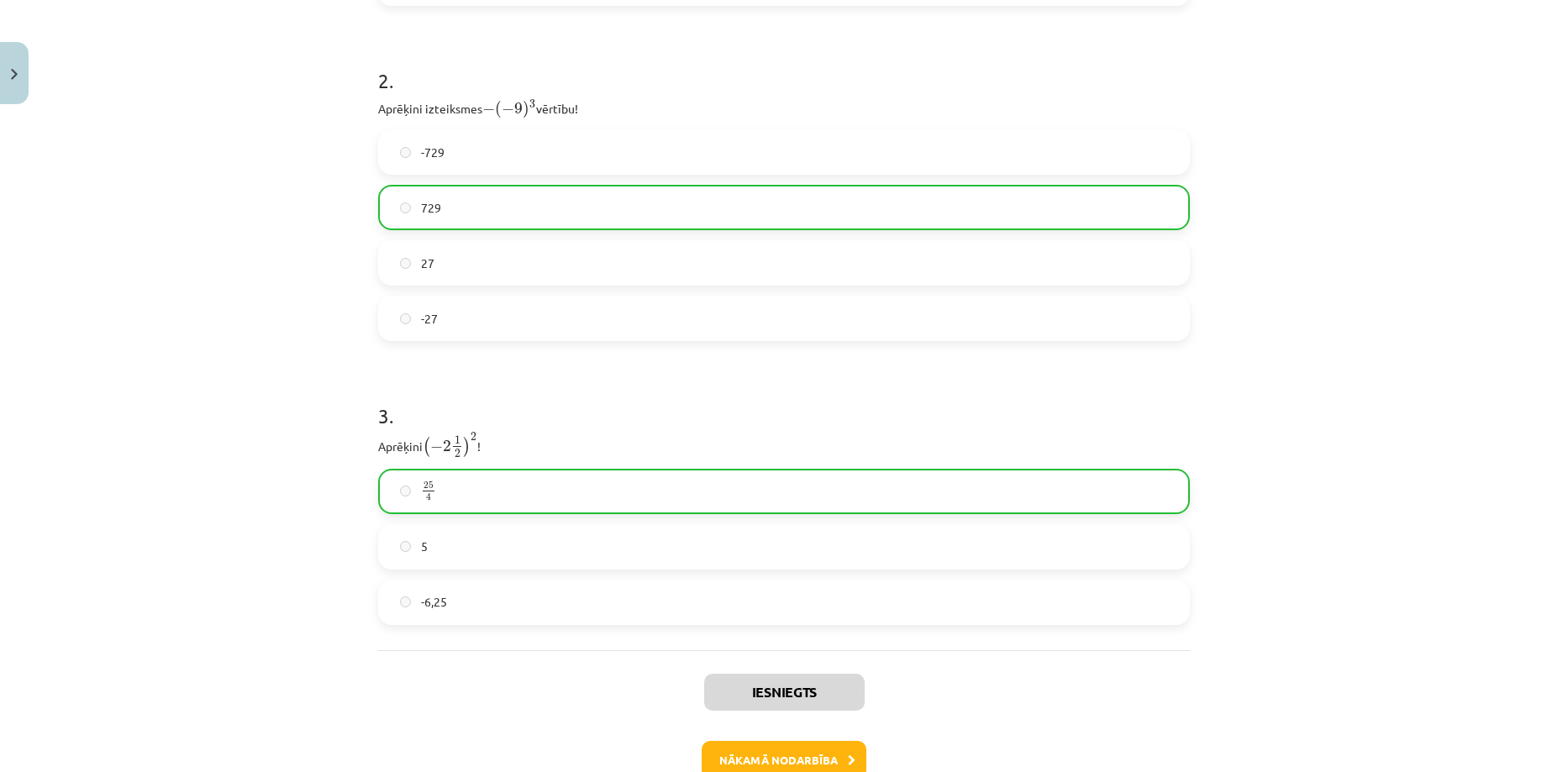
scroll to position [891, 0]
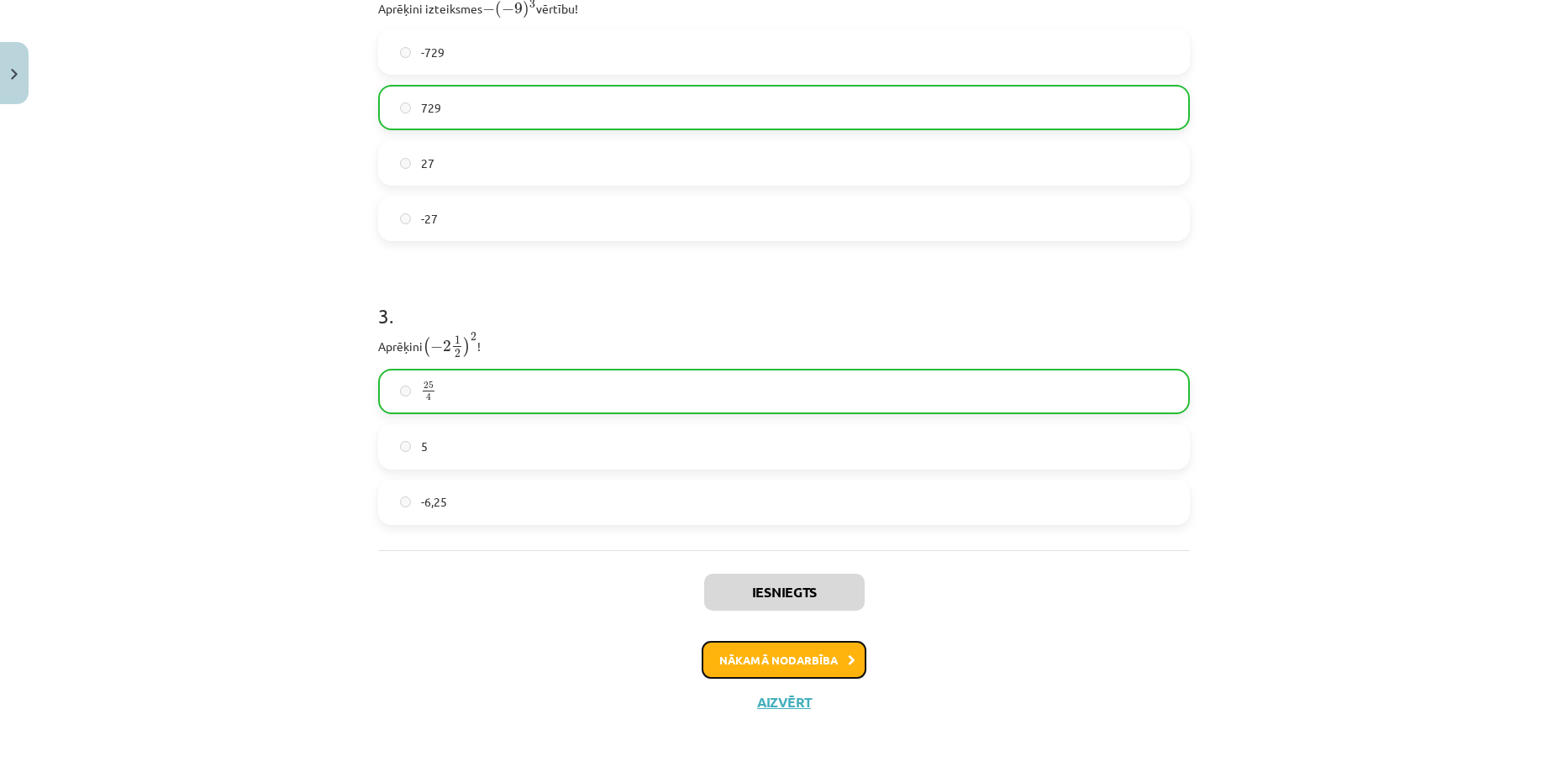
click at [727, 662] on button "Nākamā nodarbība" at bounding box center [783, 660] width 164 height 39
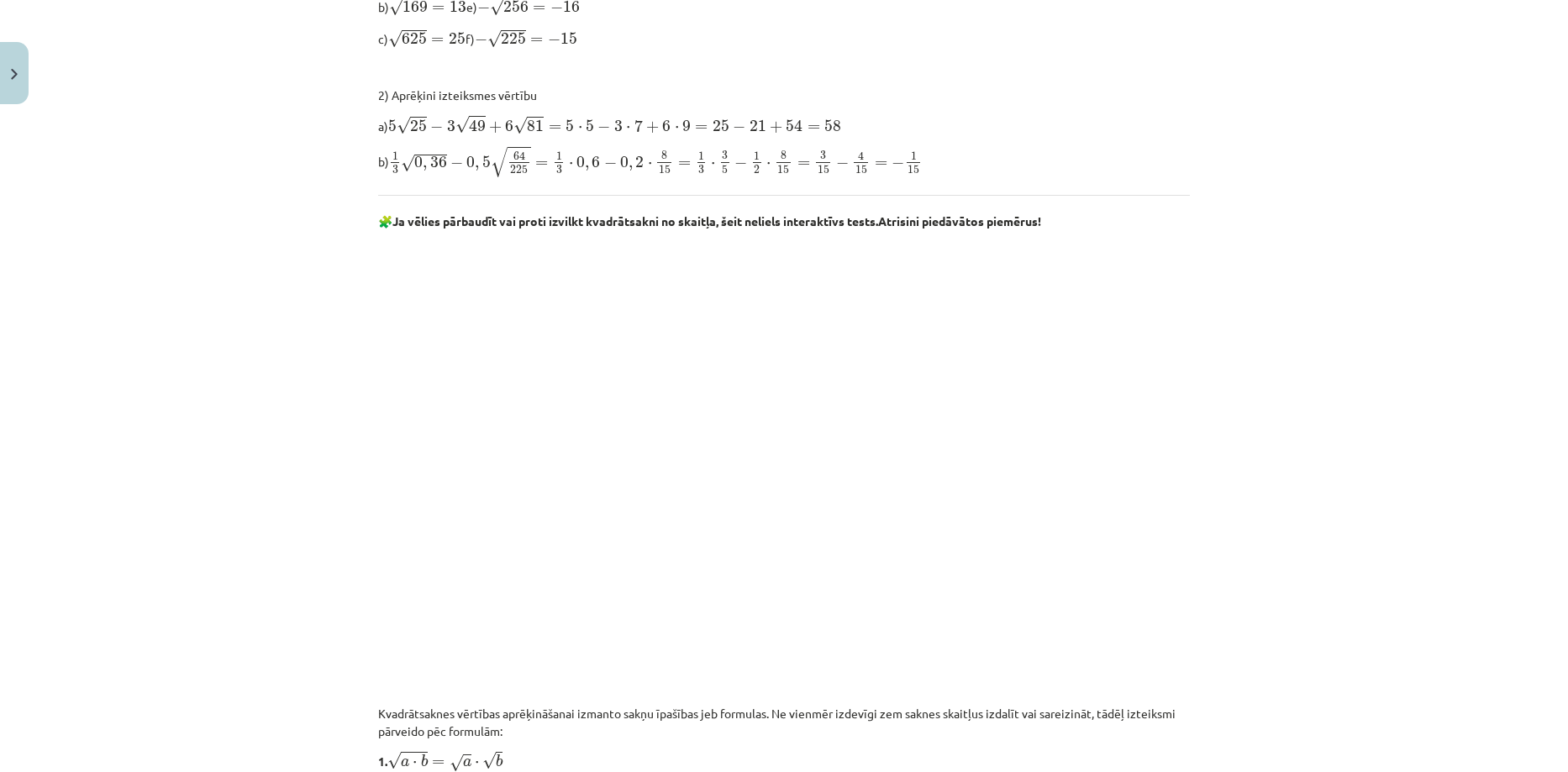
scroll to position [858, 0]
click at [260, 606] on div "Mācību tēma: Matemātikas i - 12. klases 1. ieskaites mācību materiāls (ab) #3 📝…" at bounding box center [784, 386] width 1568 height 772
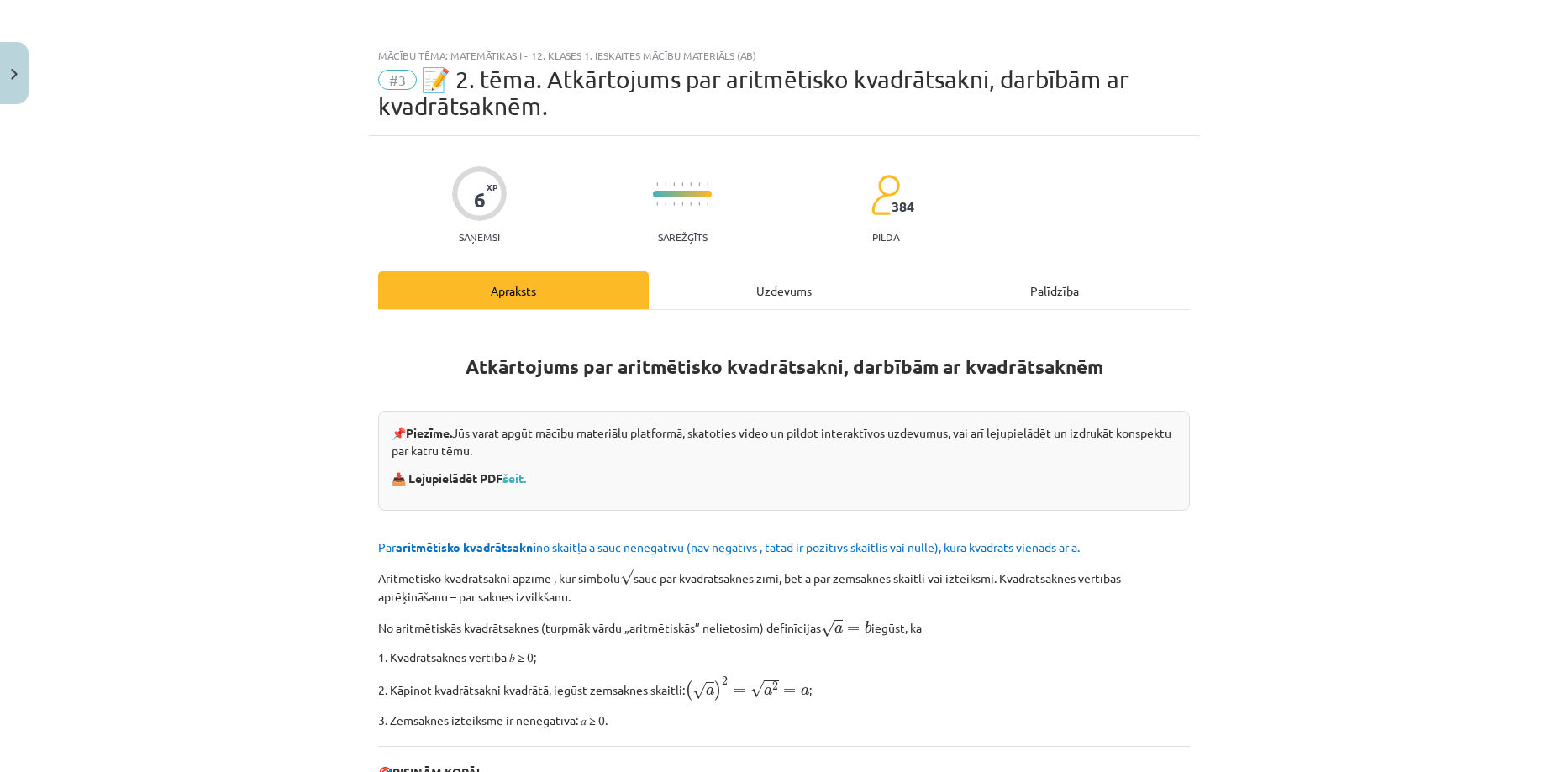
scroll to position [0, 0]
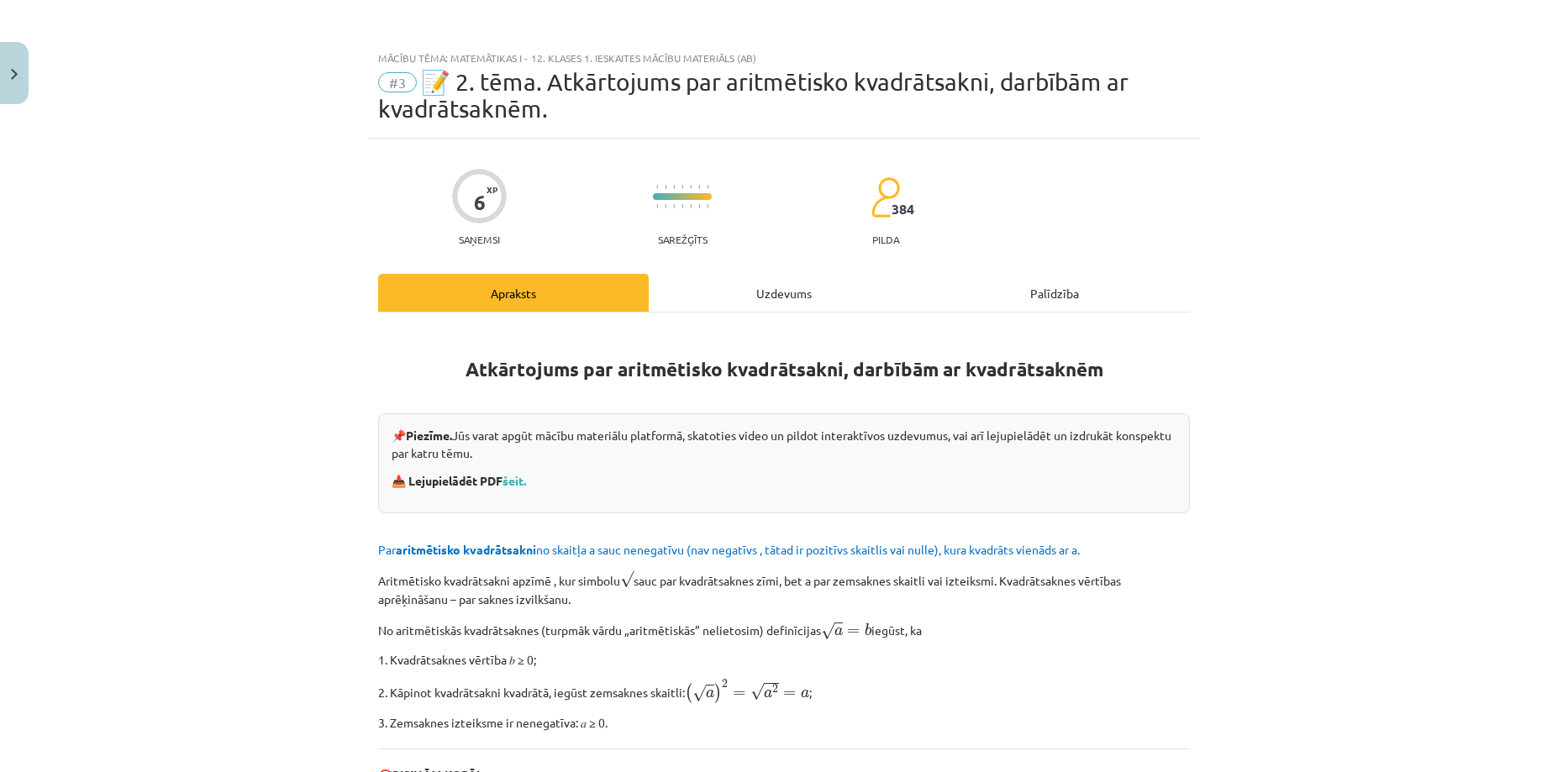
click at [735, 305] on div "Uzdevums" at bounding box center [783, 293] width 270 height 38
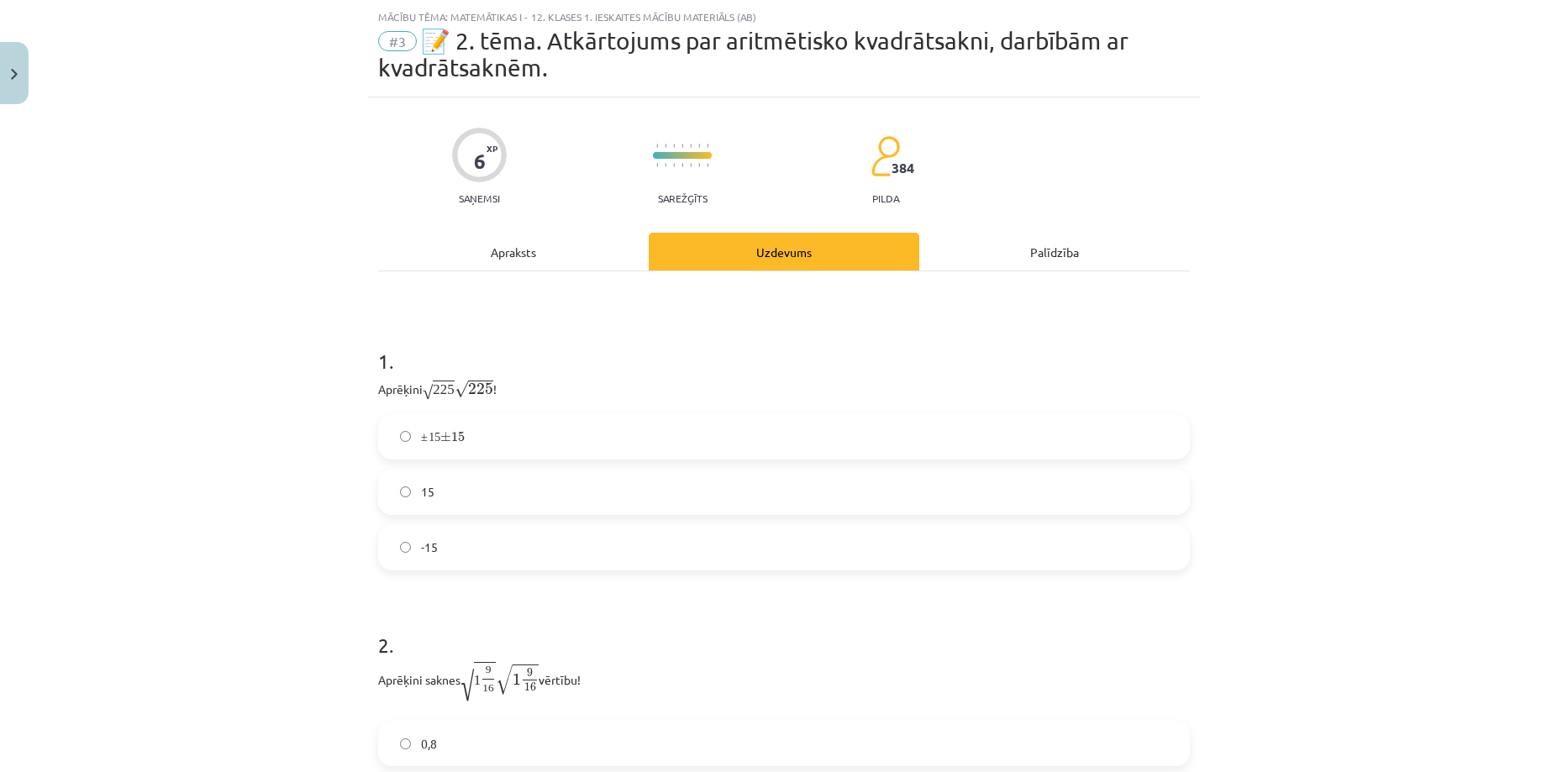
scroll to position [42, 0]
click at [422, 499] on label "15" at bounding box center [784, 486] width 808 height 42
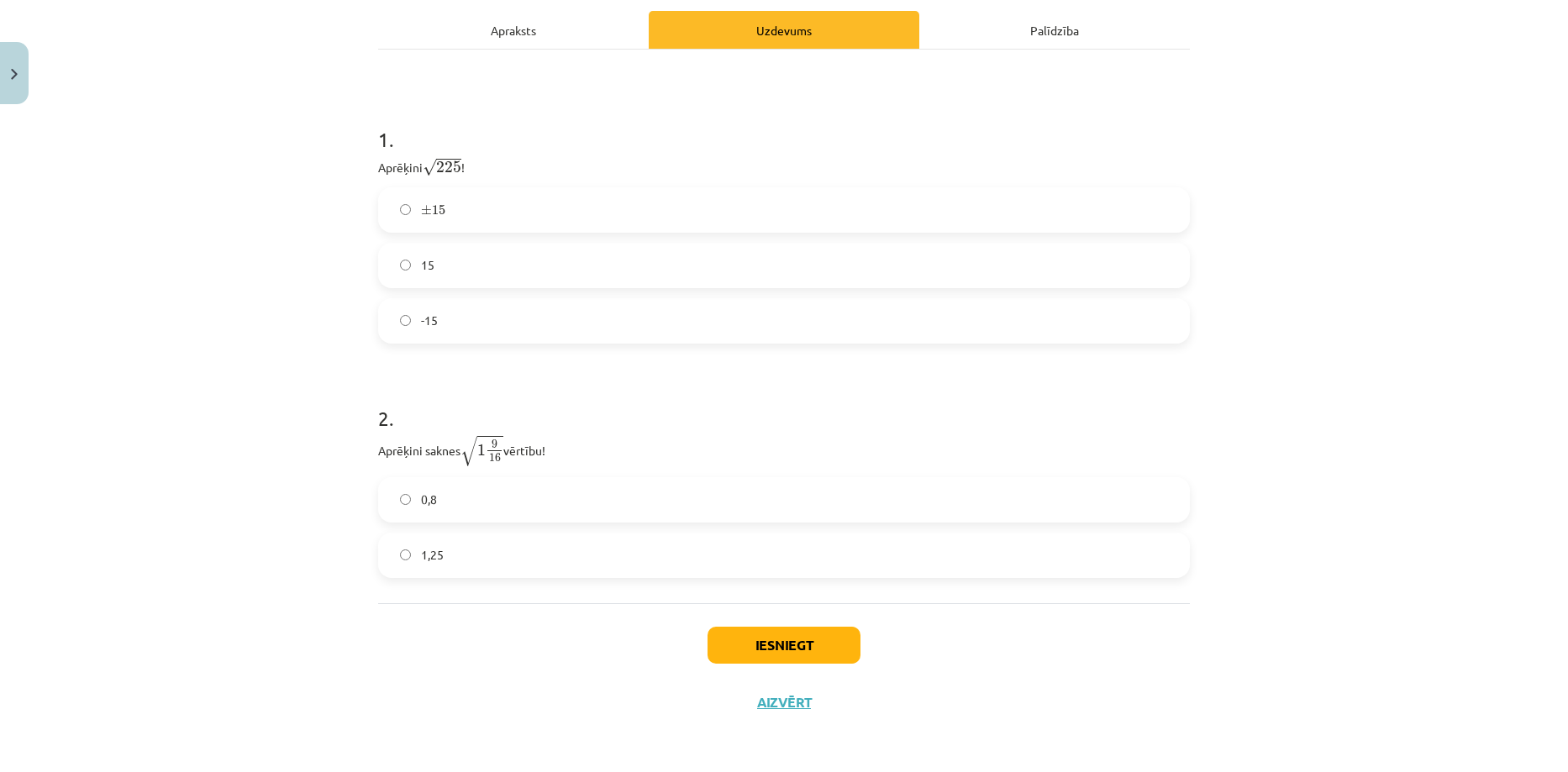
click at [450, 555] on label "1,25" at bounding box center [784, 555] width 808 height 42
click at [811, 658] on button "Iesniegt" at bounding box center [784, 645] width 153 height 37
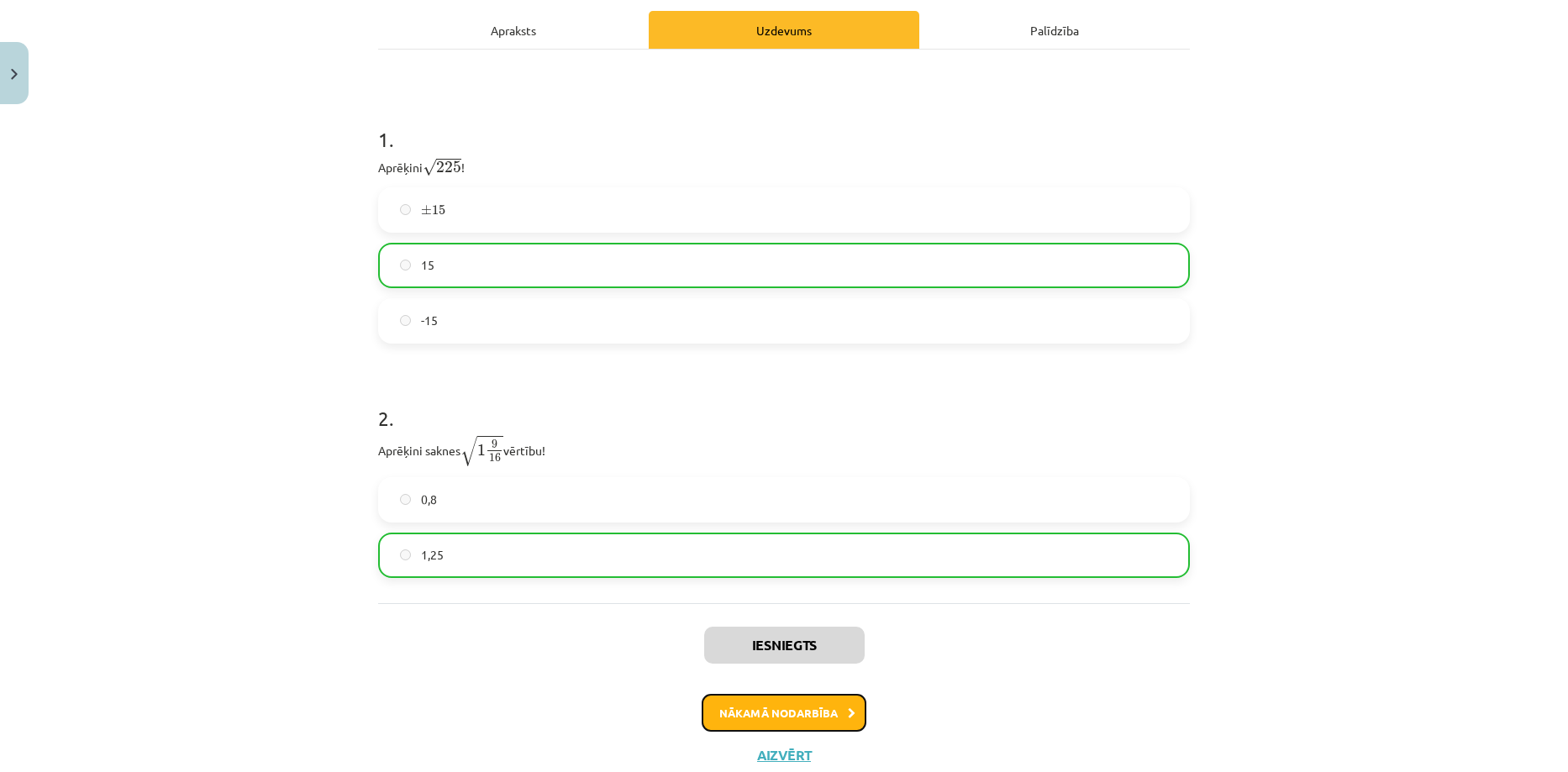
click at [701, 709] on button "Nākamā nodarbība" at bounding box center [783, 713] width 164 height 39
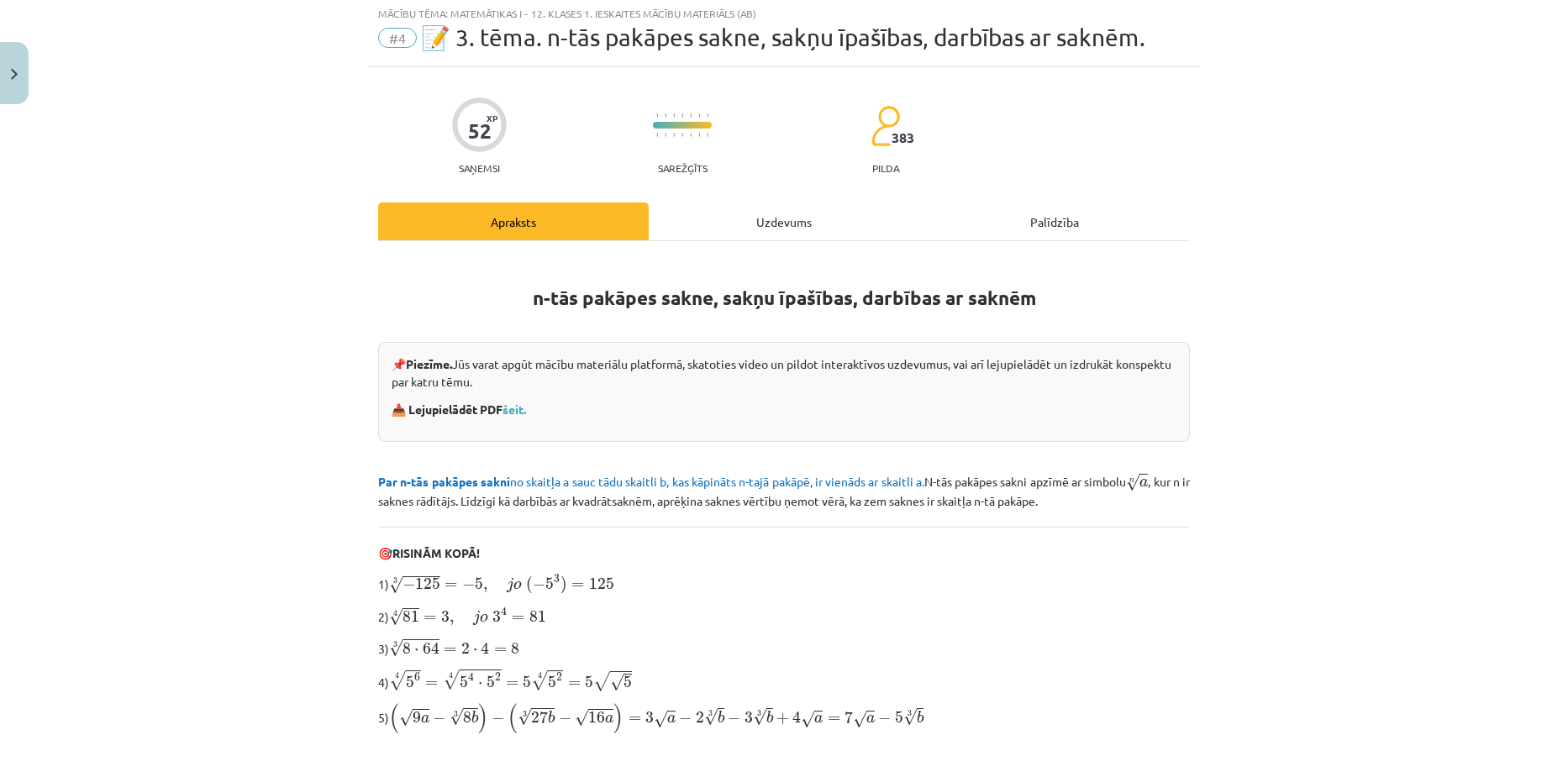
scroll to position [0, 0]
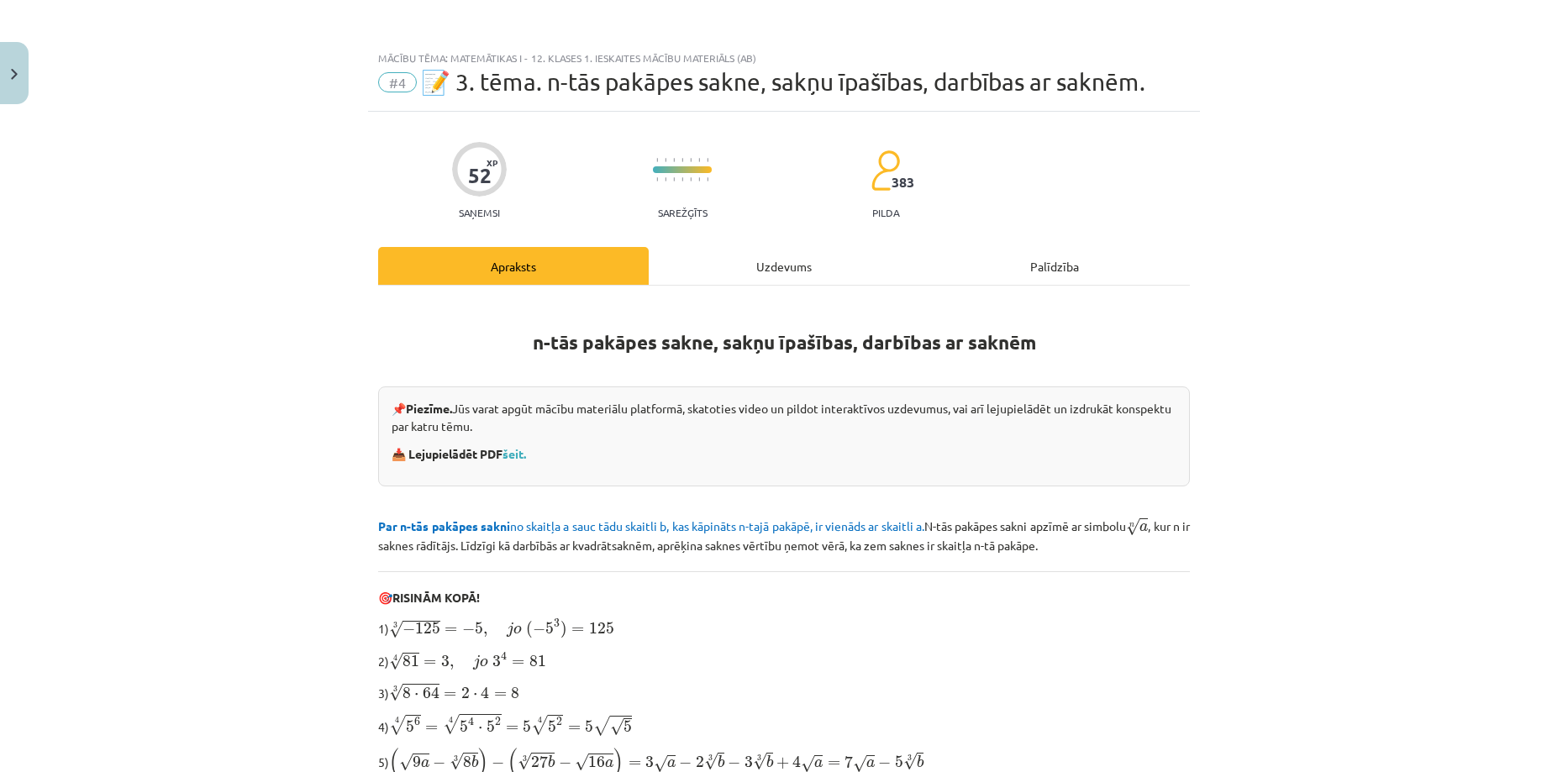
click at [751, 267] on div "Uzdevums" at bounding box center [783, 266] width 270 height 38
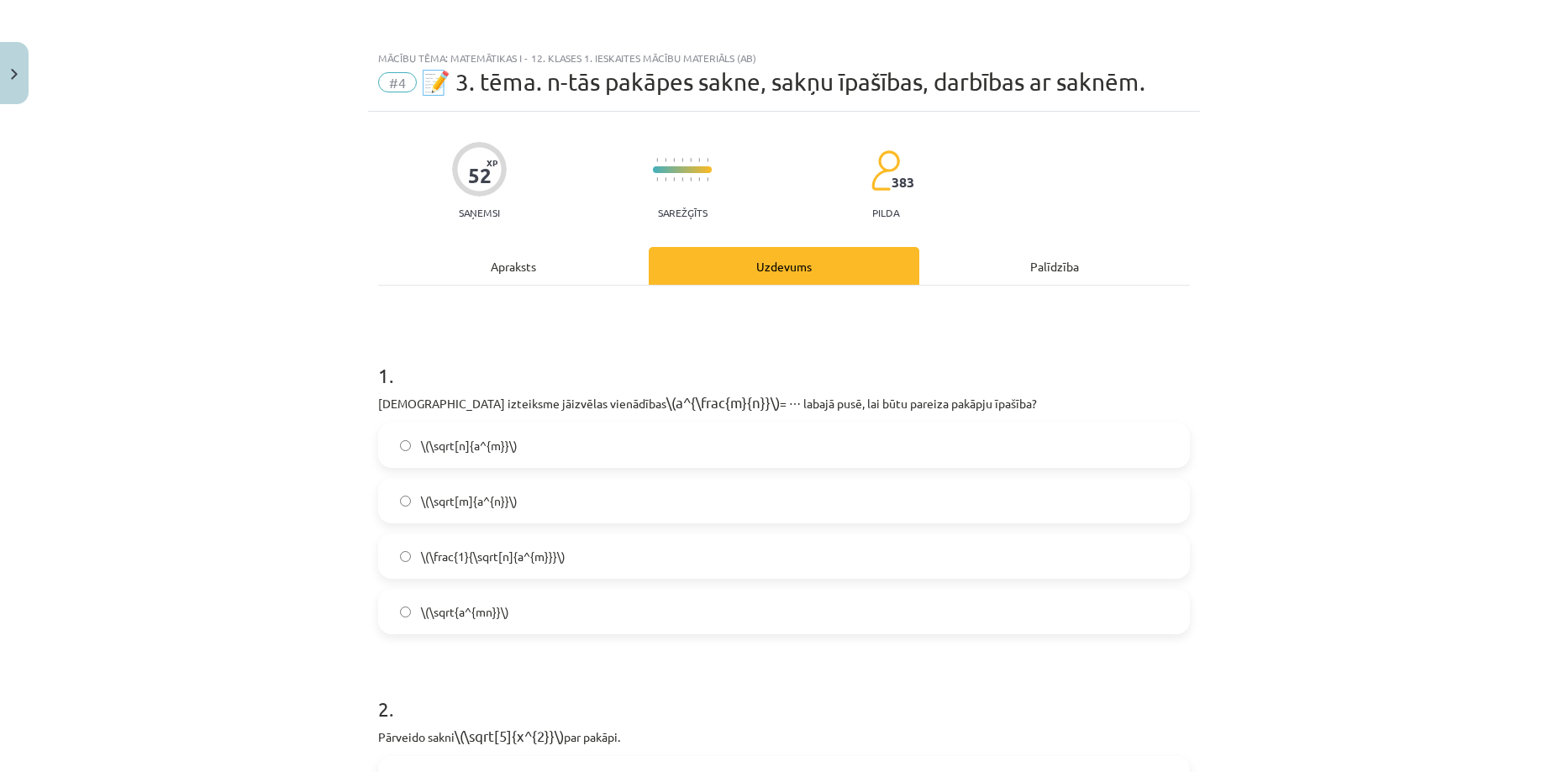
scroll to position [42, 0]
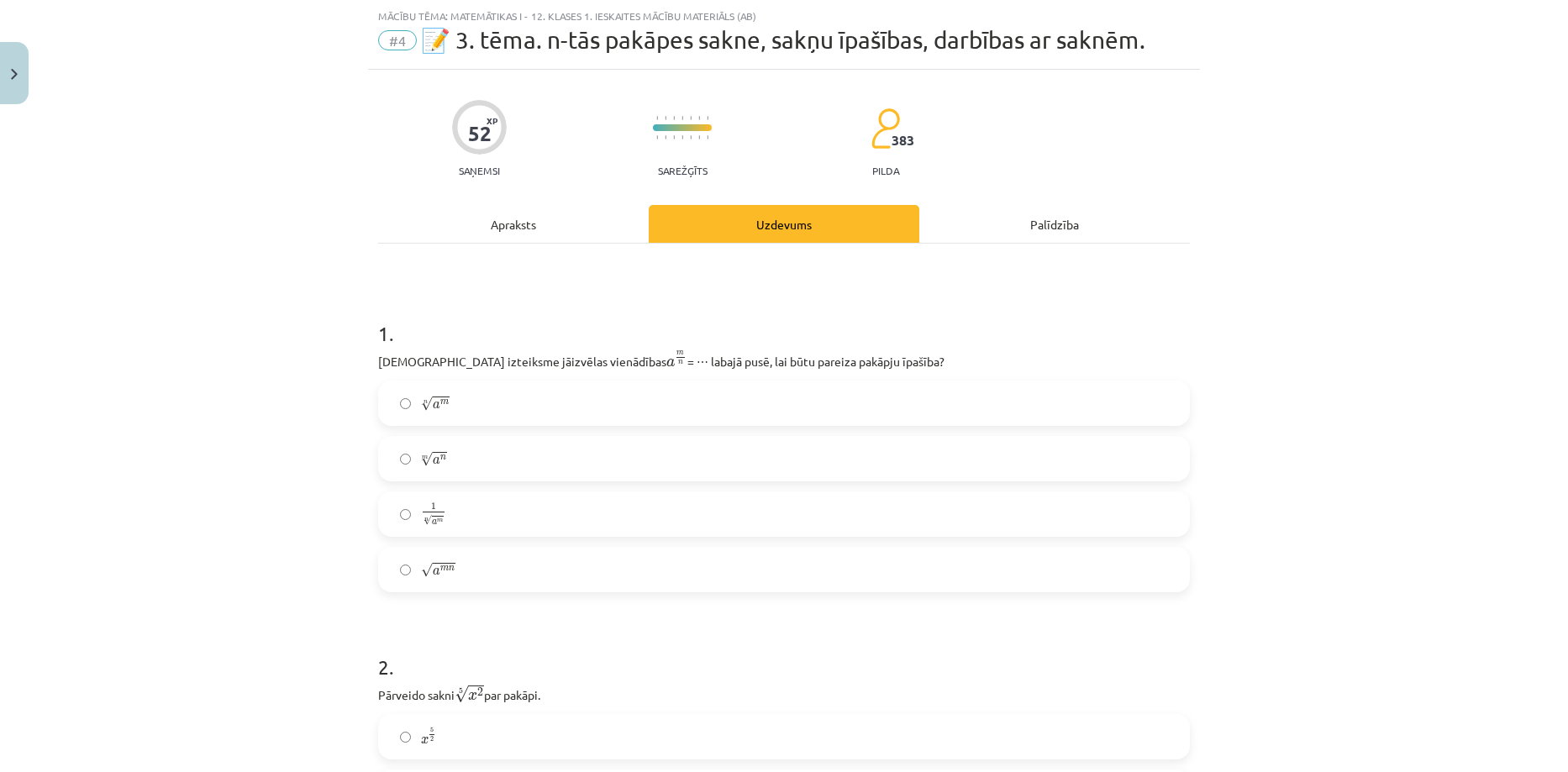
click at [441, 416] on label "n √ a m a m n" at bounding box center [784, 403] width 808 height 42
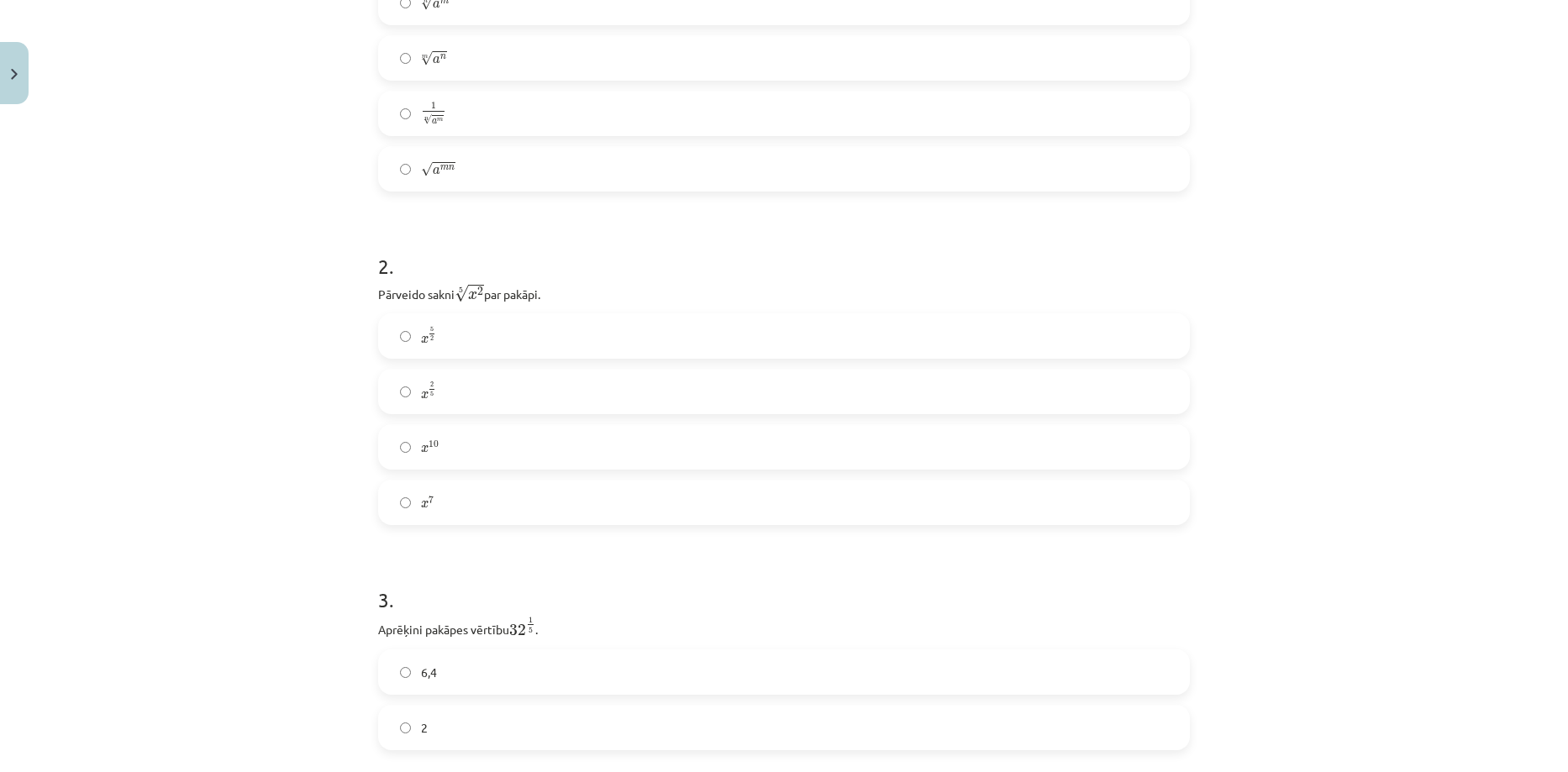
scroll to position [450, 0]
click at [450, 381] on label "x 2 5 x 2 5" at bounding box center [784, 383] width 808 height 42
click at [437, 367] on label "2" at bounding box center [784, 380] width 808 height 42
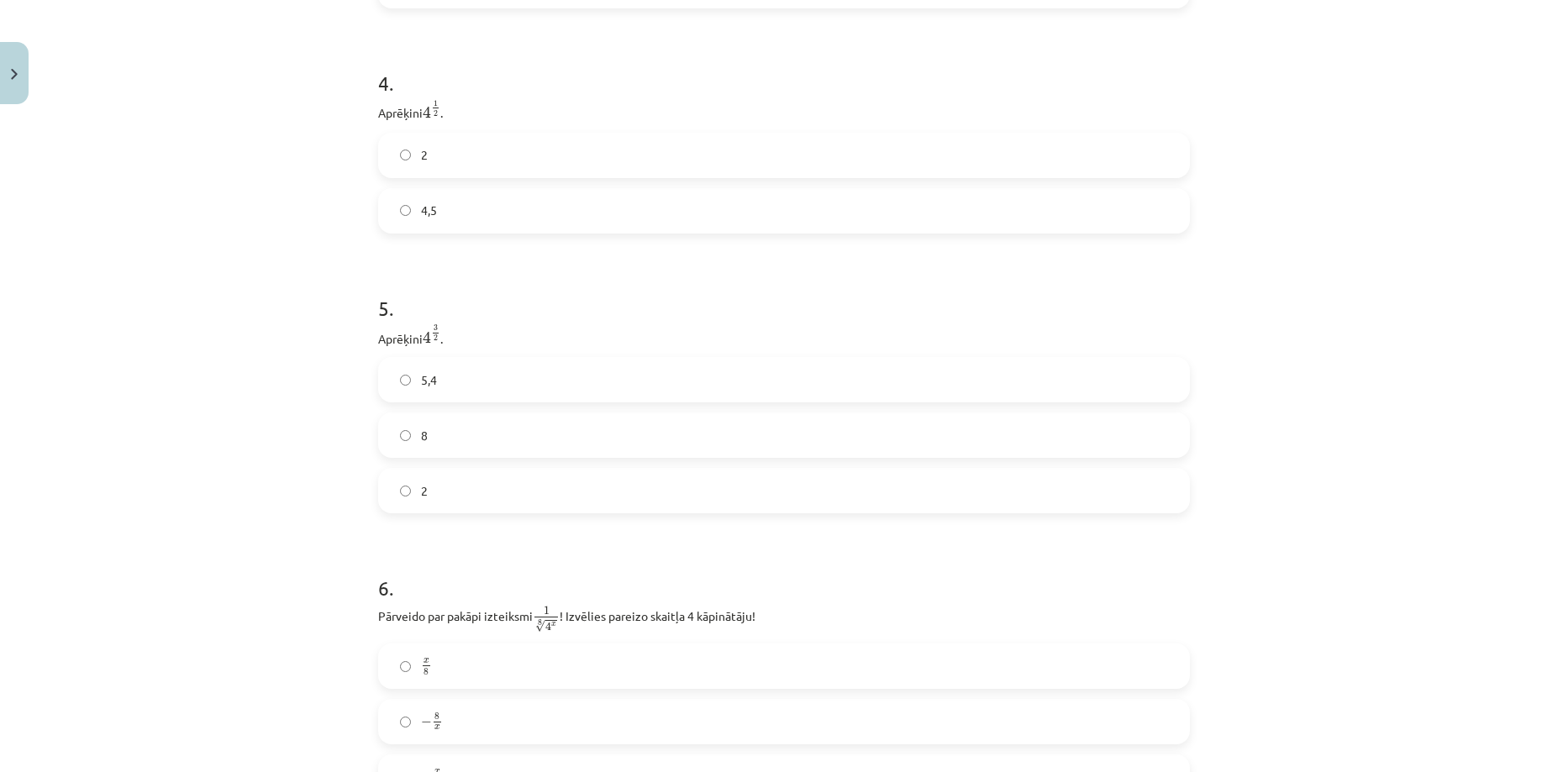
scroll to position [1185, 0]
click at [437, 159] on label "2" at bounding box center [784, 154] width 808 height 42
click at [433, 437] on label "8" at bounding box center [784, 434] width 808 height 42
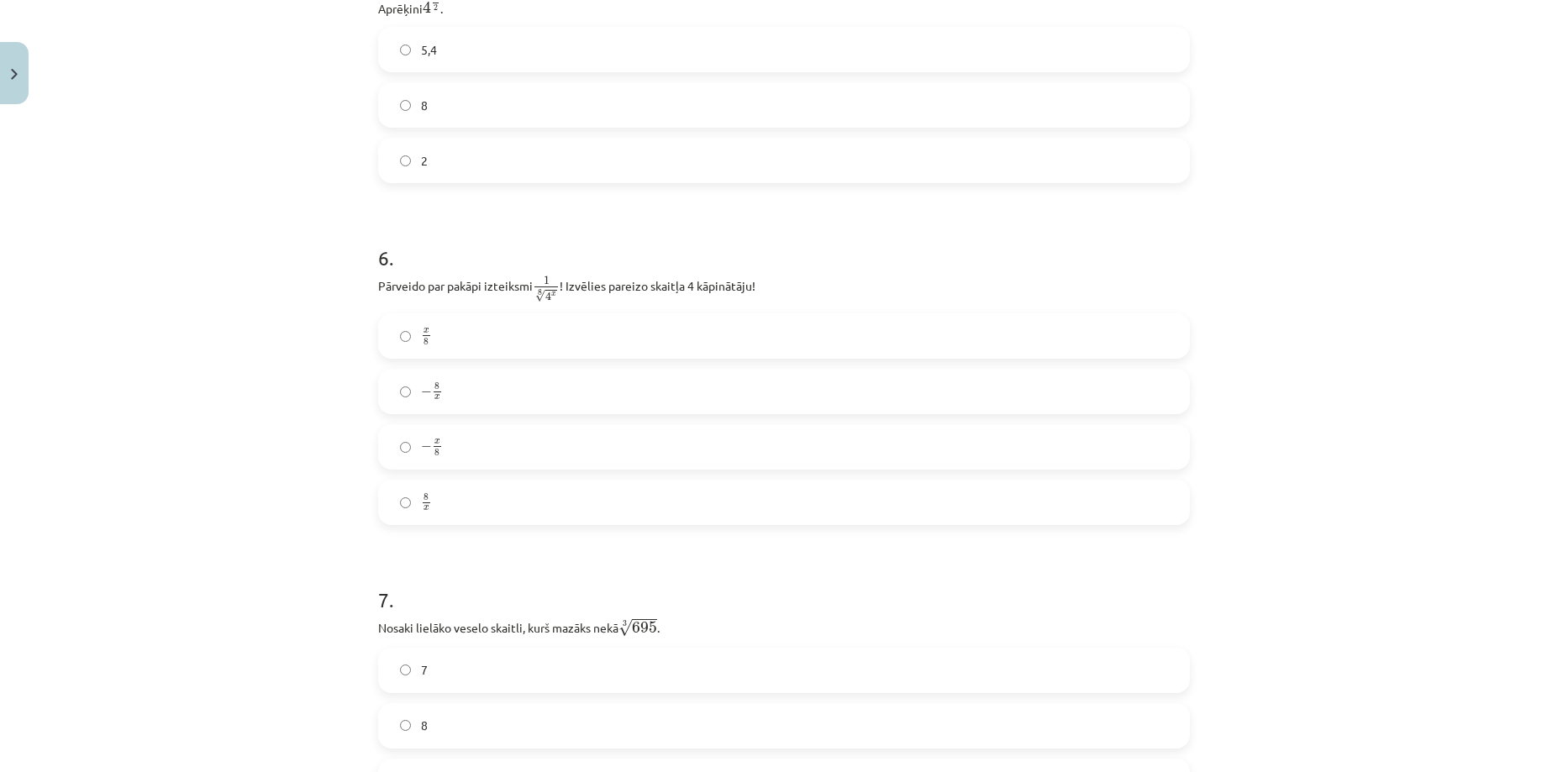
scroll to position [1514, 0]
click at [427, 497] on label "8 x 8 x" at bounding box center [784, 502] width 808 height 42
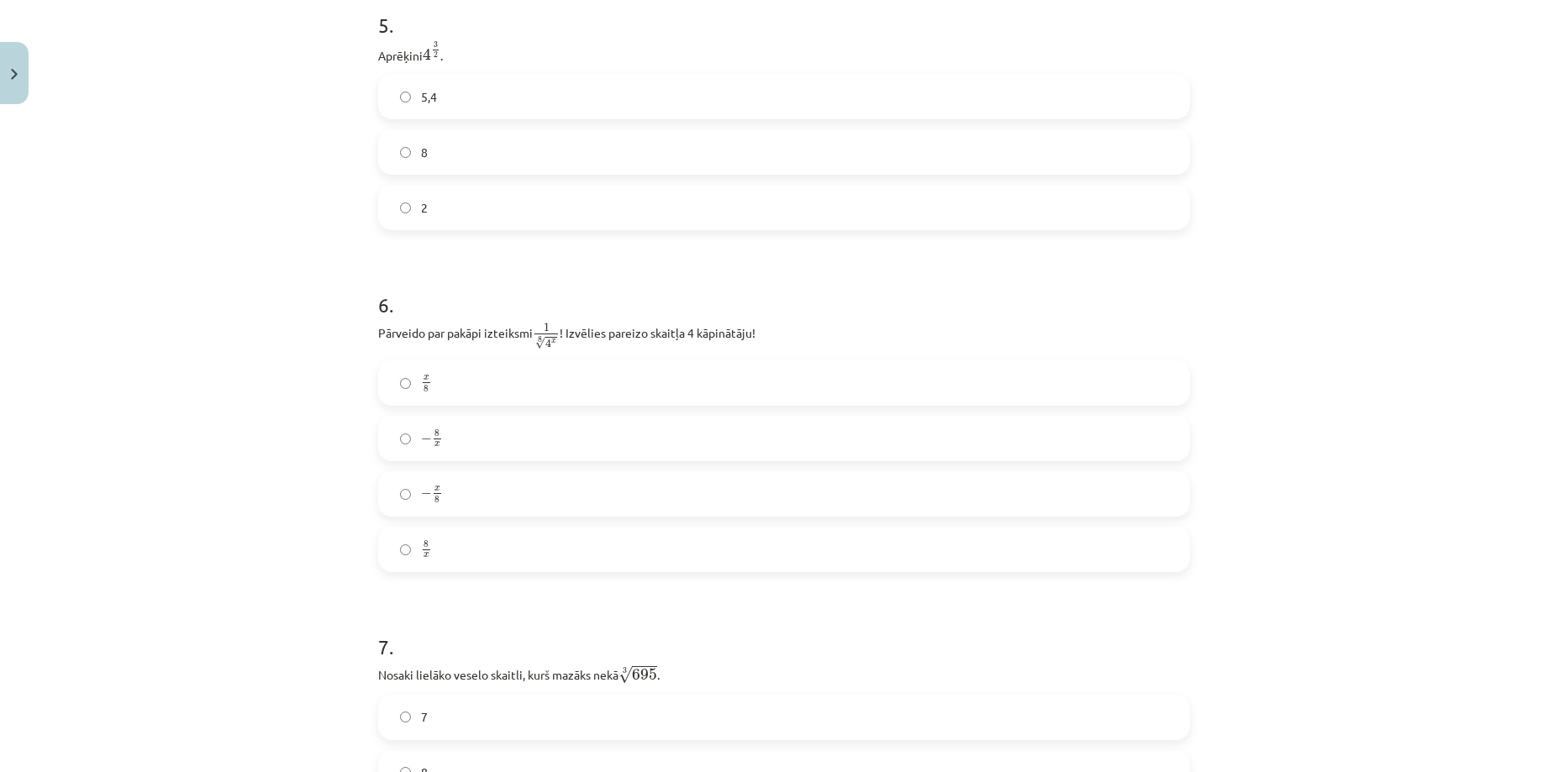
scroll to position [1467, 0]
click at [532, 397] on label "x 8 x 8" at bounding box center [784, 383] width 808 height 42
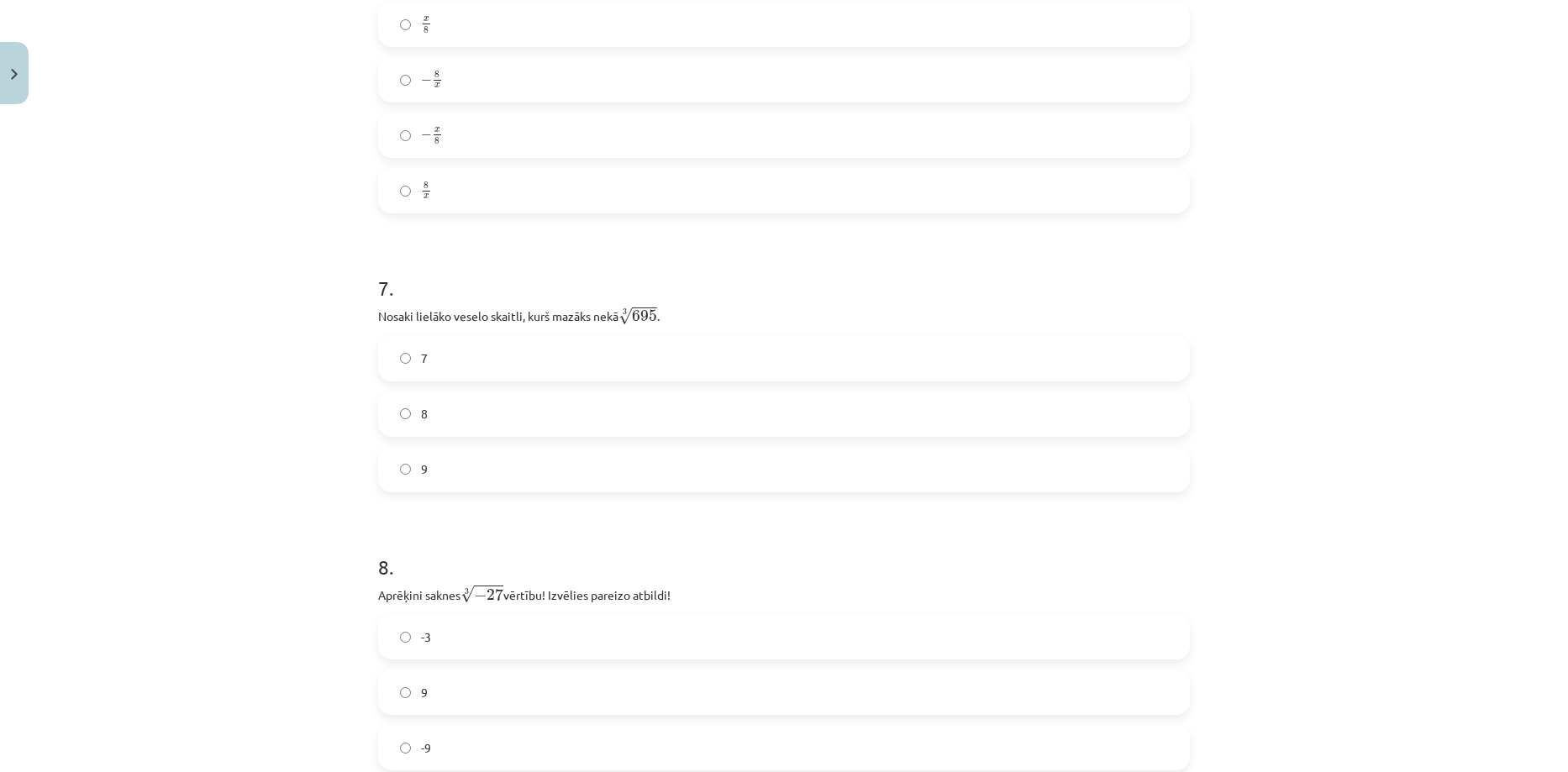
scroll to position [1827, 0]
drag, startPoint x: 364, startPoint y: 315, endPoint x: 696, endPoint y: 323, distance: 332.1
click at [696, 323] on div "52 XP Saņemsi Sarežģīts 383 pilda Apraksts Uzdevums Palīdzība 1 . Kura izteiksm…" at bounding box center [784, 393] width 832 height 4215
copy p "Nosaki lielāko veselo skaitli, kurš mazāks nekā 3 √ 695 695 3 ."
click at [233, 268] on div "Mācību tēma: Matemātikas i - 12. klases 1. ieskaites mācību materiāls (ab) #4 📝…" at bounding box center [784, 386] width 1568 height 772
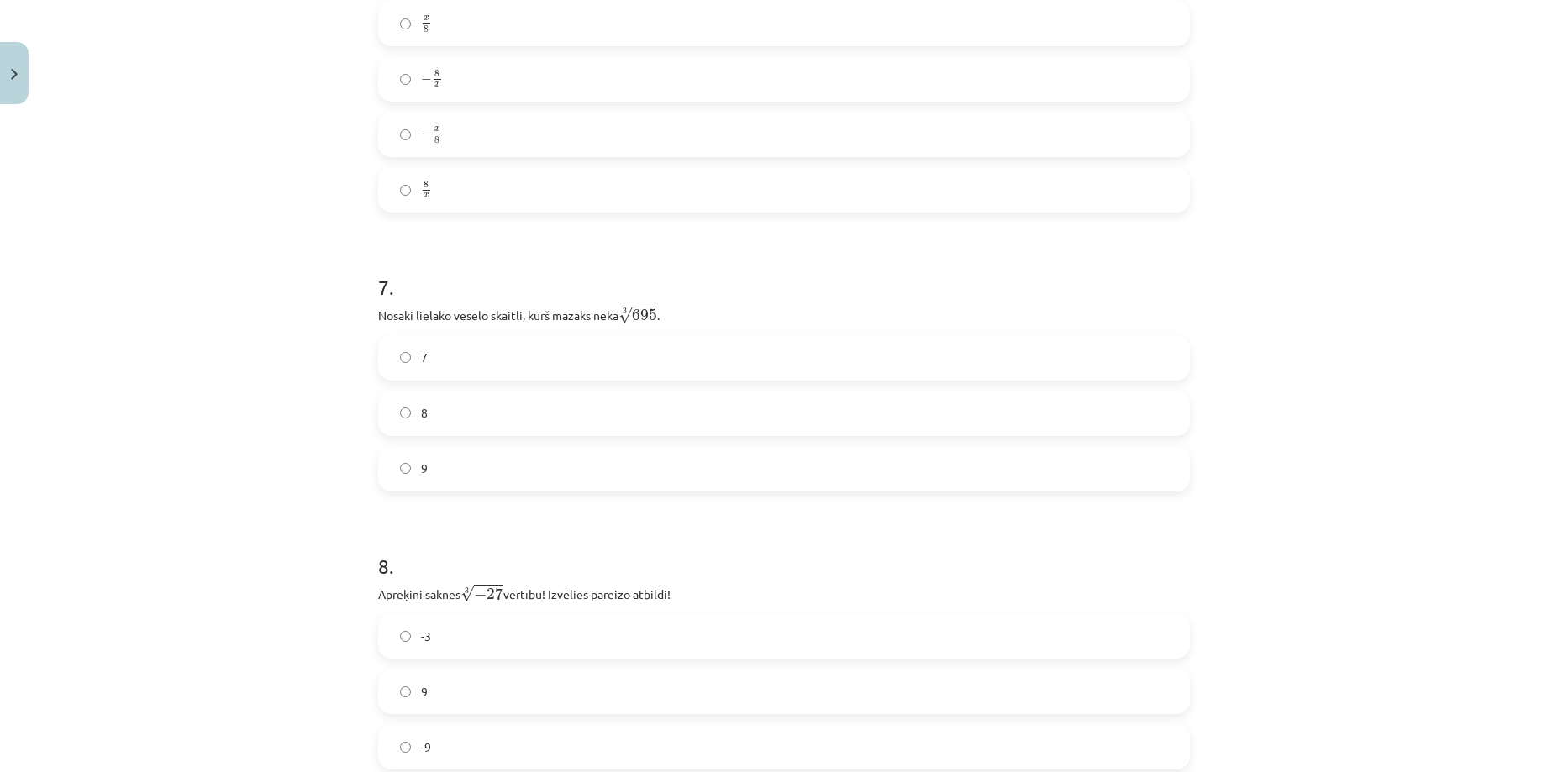
click at [417, 404] on label "8" at bounding box center [784, 413] width 808 height 42
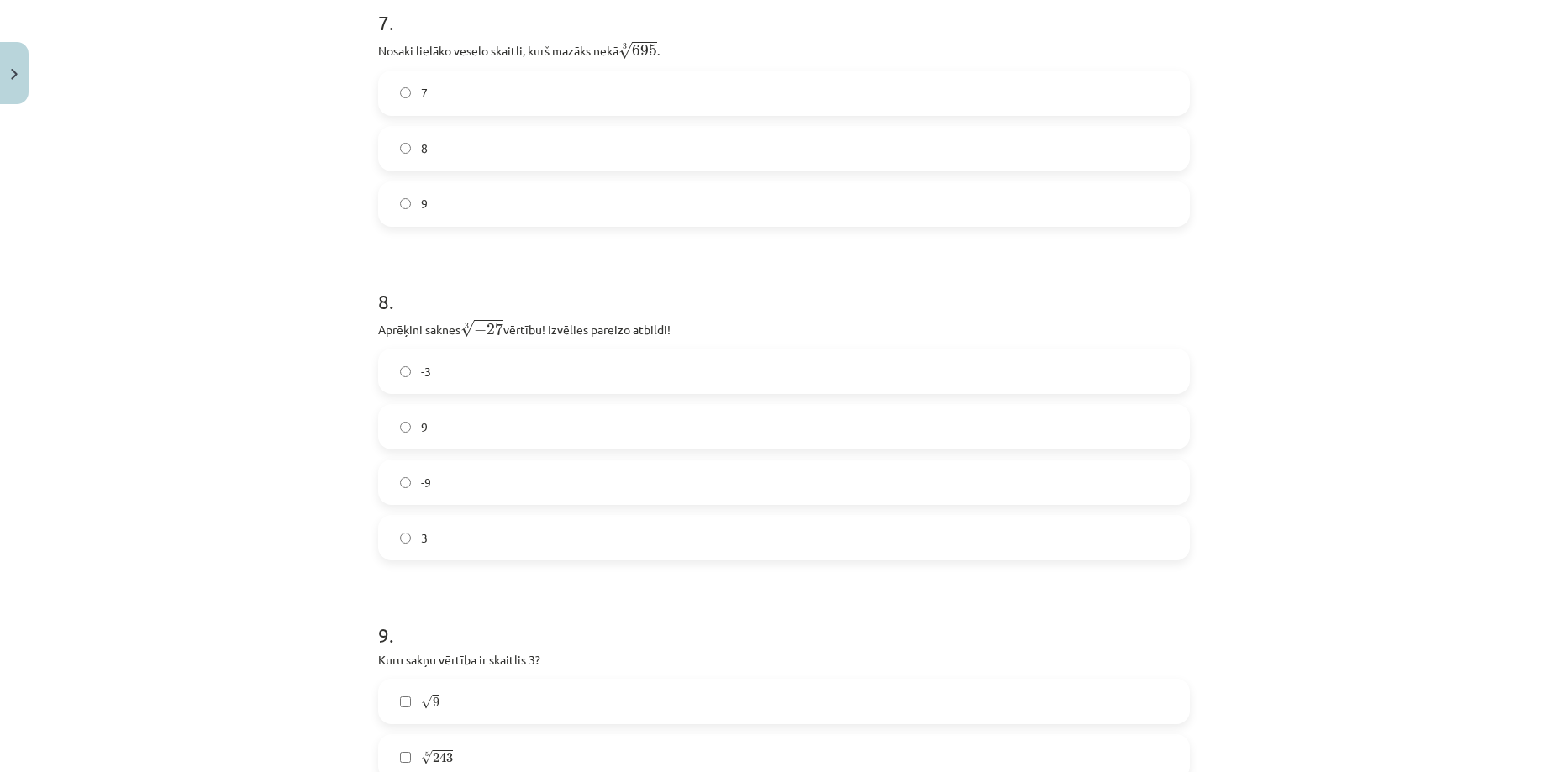
scroll to position [2103, 0]
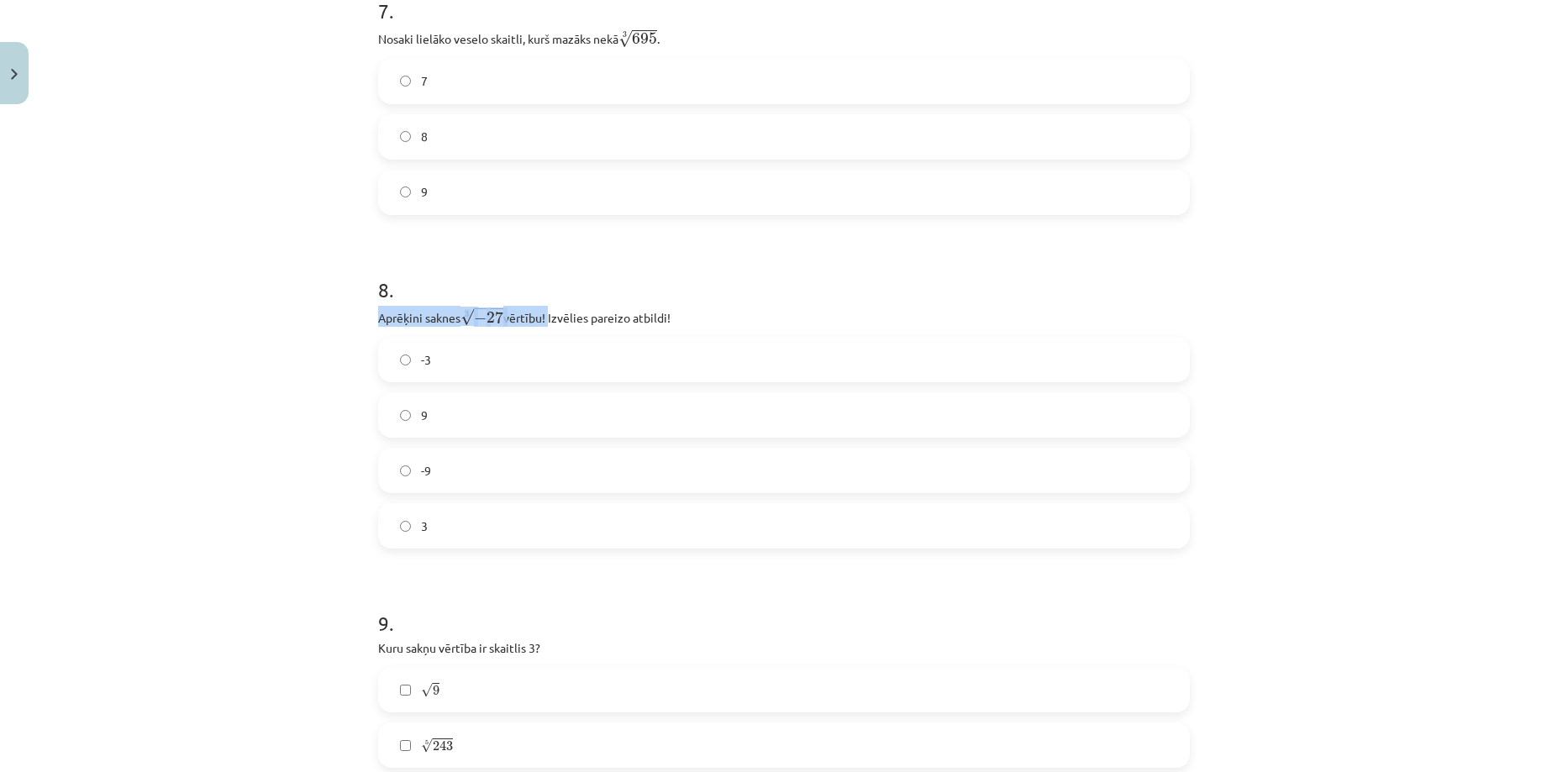
drag, startPoint x: 366, startPoint y: 318, endPoint x: 548, endPoint y: 312, distance: 182.1
click at [548, 312] on div "52 XP Saņemsi Sarežģīts 383 pilda Apraksts Uzdevums Palīdzība 1 . Kura izteiksm…" at bounding box center [784, 117] width 832 height 4215
copy p "Aprēķini saknes 3 √ − 27 − 27 3 vērtību!"
click at [242, 457] on div "Mācību tēma: Matemātikas i - 12. klases 1. ieskaites mācību materiāls (ab) #4 📝…" at bounding box center [784, 386] width 1568 height 772
click at [446, 372] on label "-3" at bounding box center [784, 359] width 808 height 42
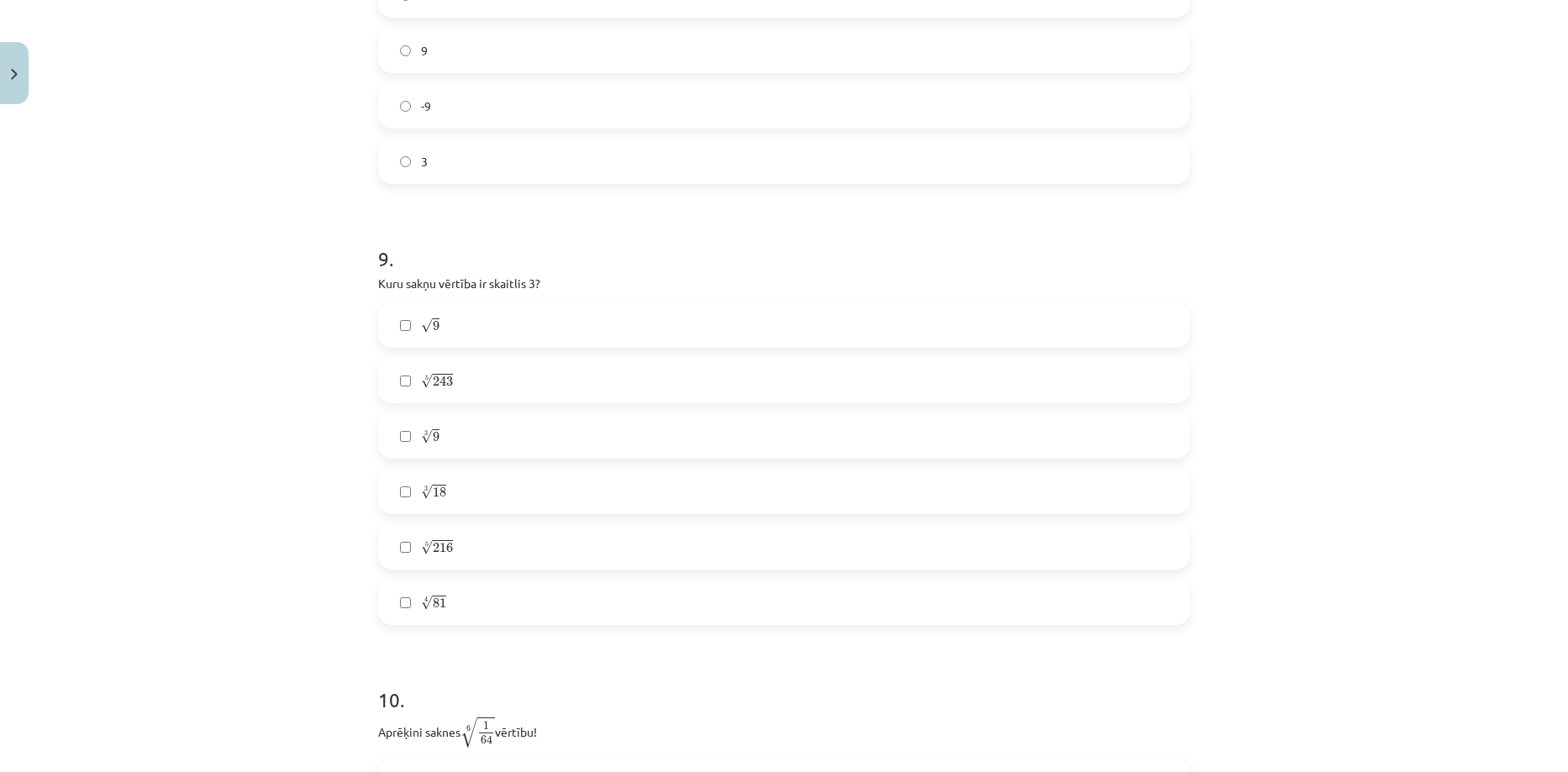
scroll to position [2472, 0]
click at [384, 316] on label "√ 9 9" at bounding box center [784, 320] width 808 height 42
click at [398, 364] on label "5 √ 243 243 5" at bounding box center [784, 375] width 808 height 42
click at [398, 619] on div "4 √ 81 81 4" at bounding box center [784, 597] width 812 height 46
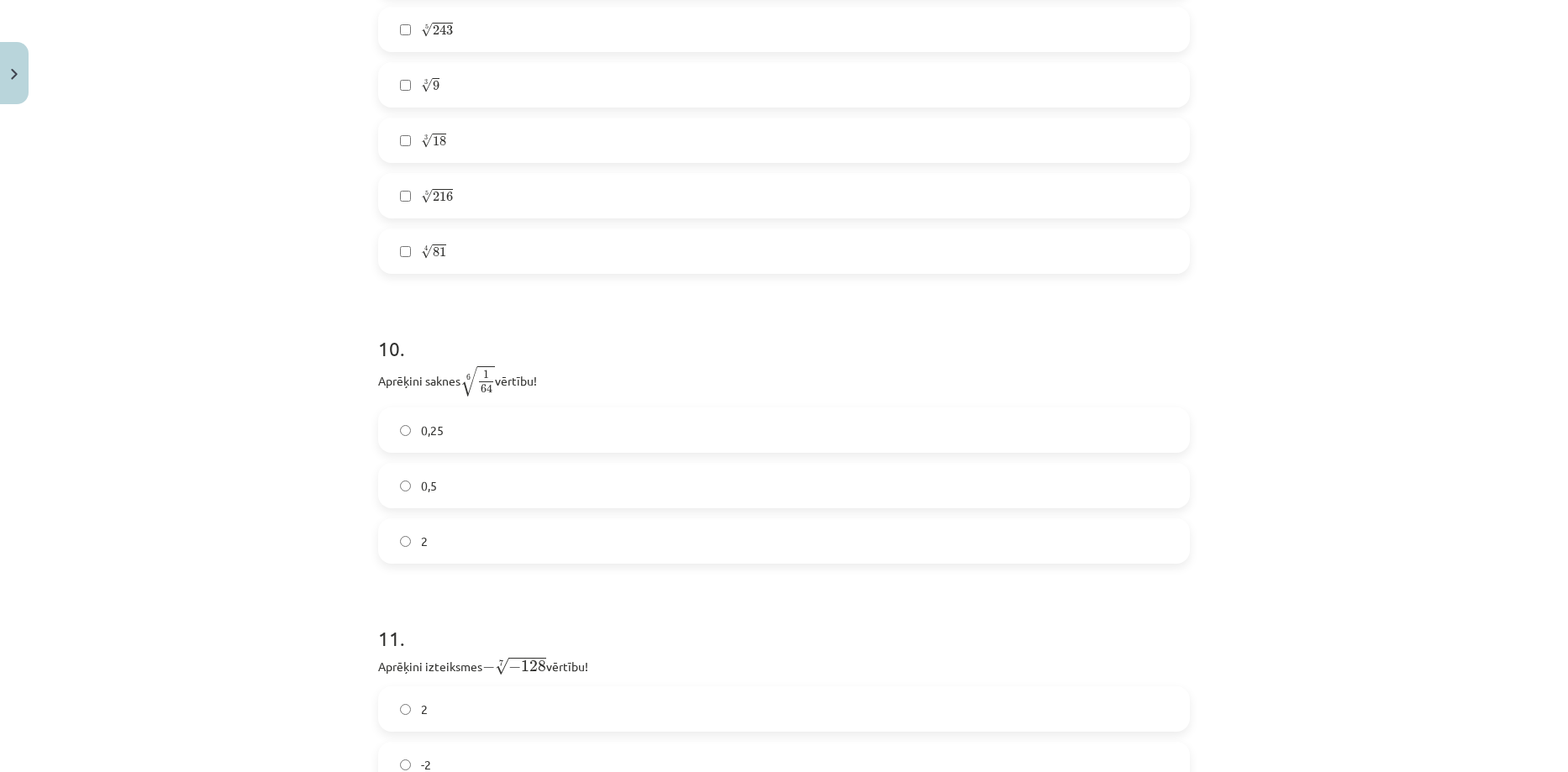
scroll to position [2820, 0]
click at [449, 473] on label "0,5" at bounding box center [784, 484] width 808 height 42
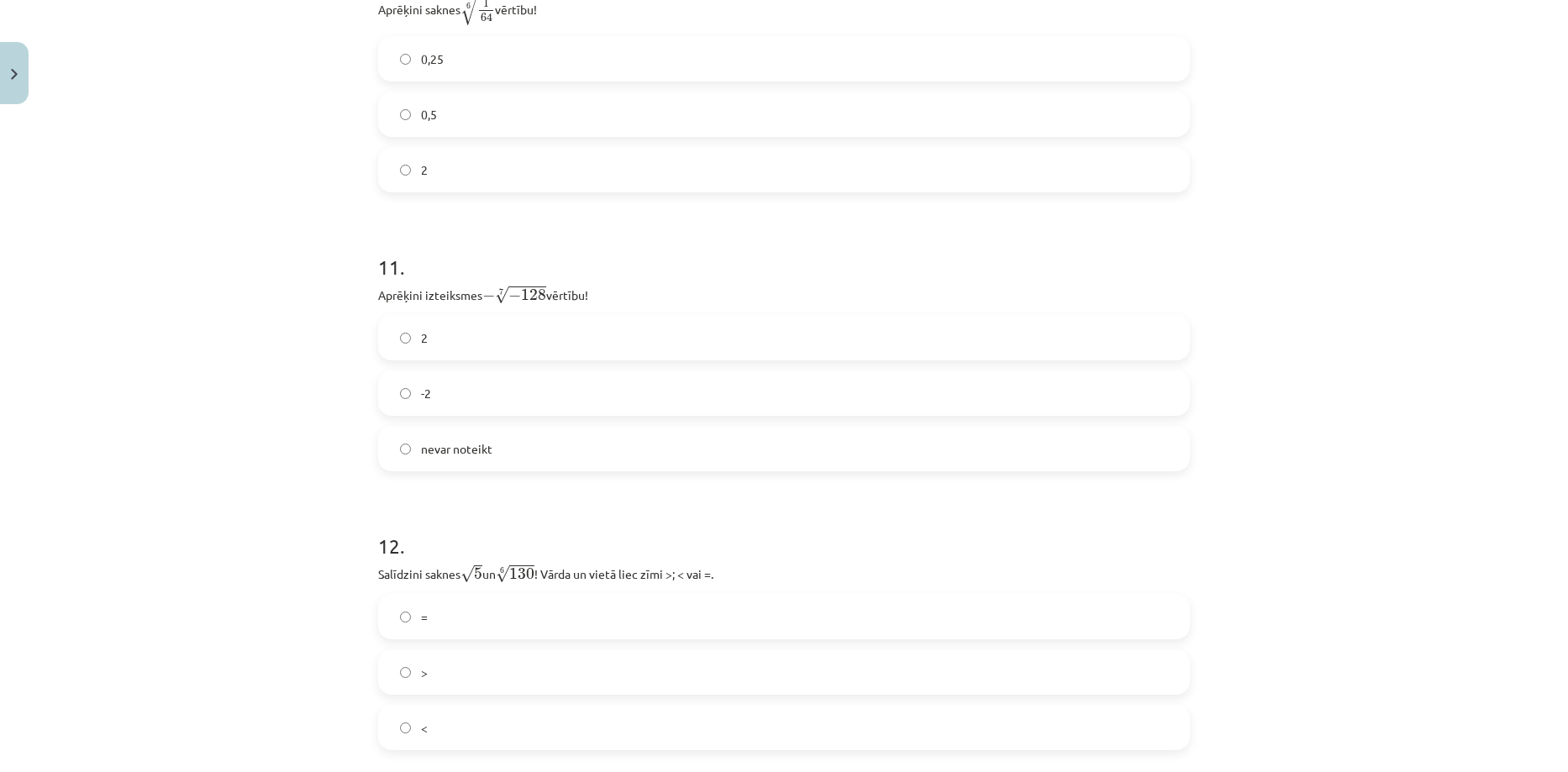
scroll to position [3196, 0]
click at [413, 318] on label "2" at bounding box center [784, 331] width 808 height 42
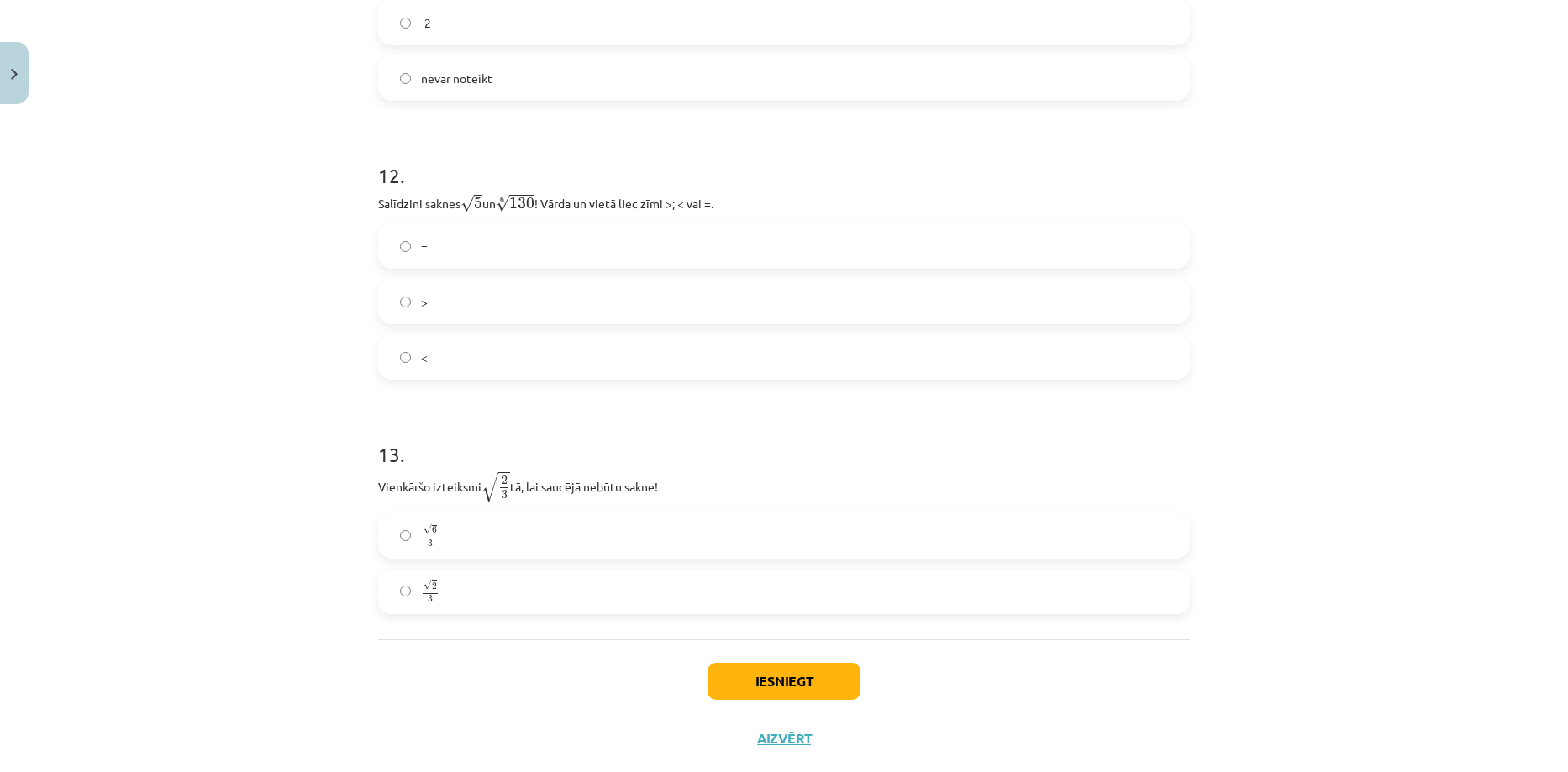
scroll to position [3559, 0]
click at [455, 311] on label ">" at bounding box center [784, 302] width 808 height 42
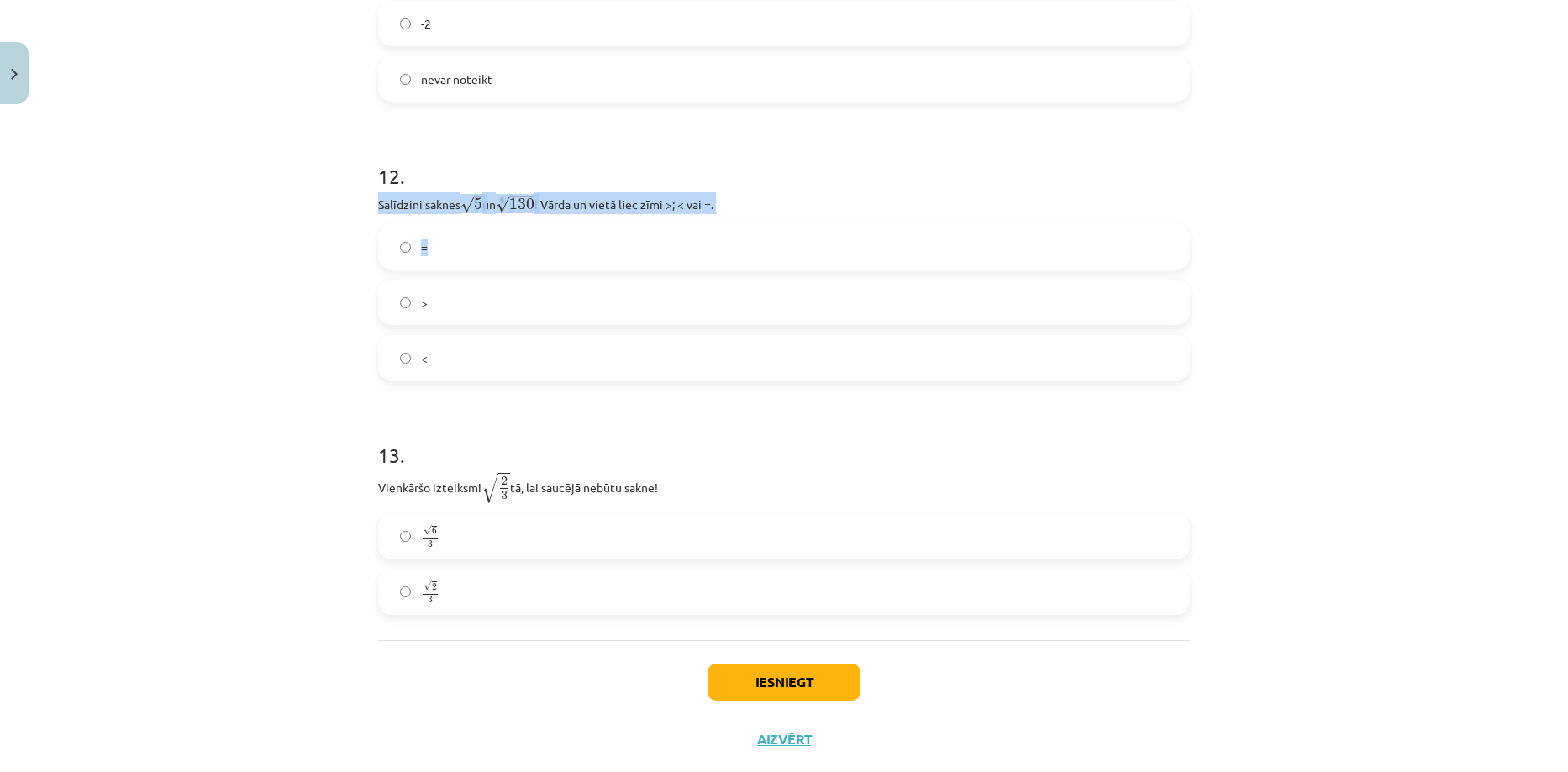
drag, startPoint x: 371, startPoint y: 208, endPoint x: 750, endPoint y: 215, distance: 379.1
copy p "Salīdzini saknes √ 5 5 un 6 √ 130 130 6 ! Vārda un vietā liec zīmi >; < vai =."
click at [454, 374] on label "<" at bounding box center [784, 357] width 808 height 42
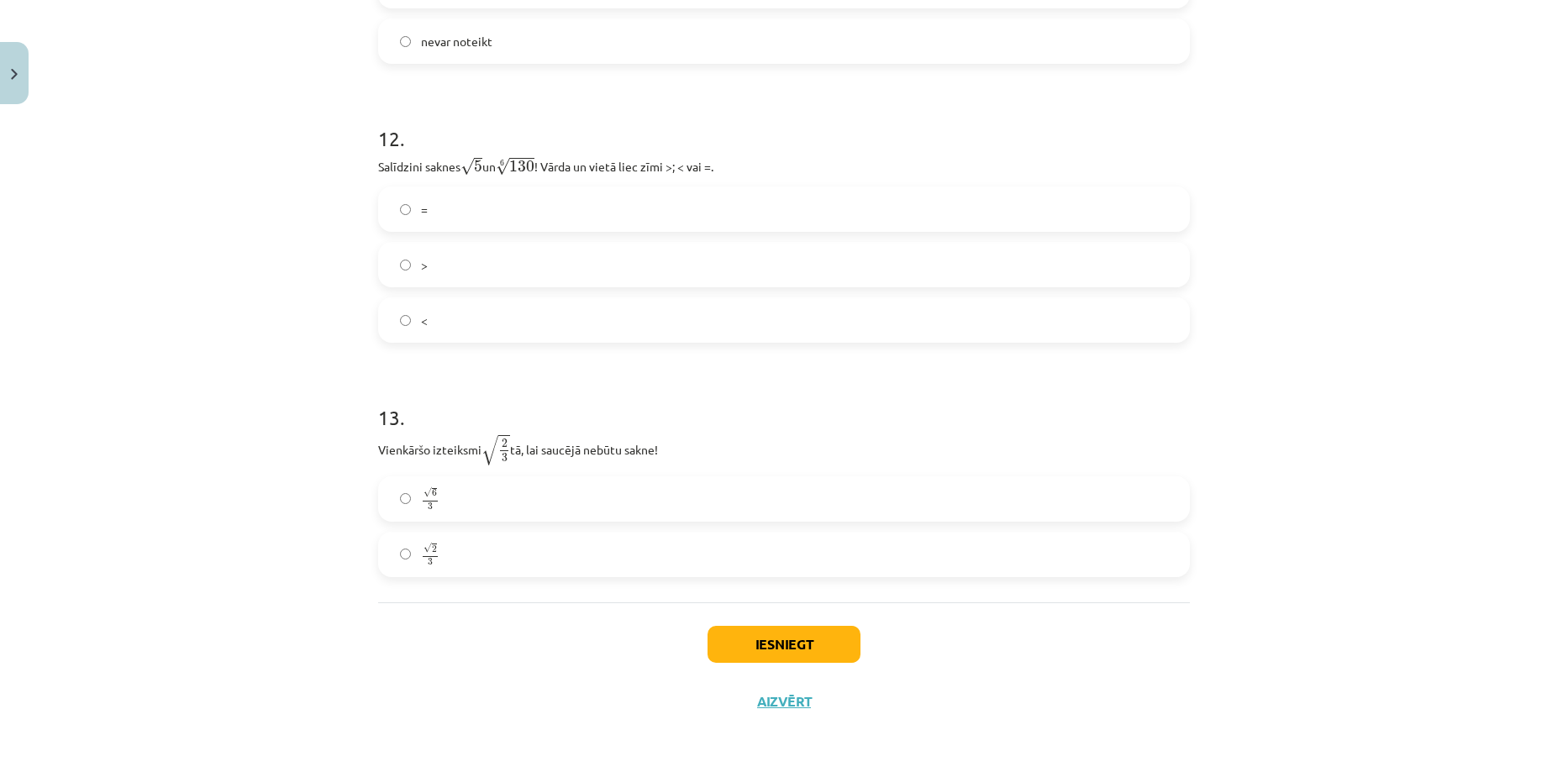
click at [477, 497] on label "√ 6 3 6 3" at bounding box center [784, 498] width 808 height 42
click at [725, 638] on button "Iesniegt" at bounding box center [784, 644] width 153 height 37
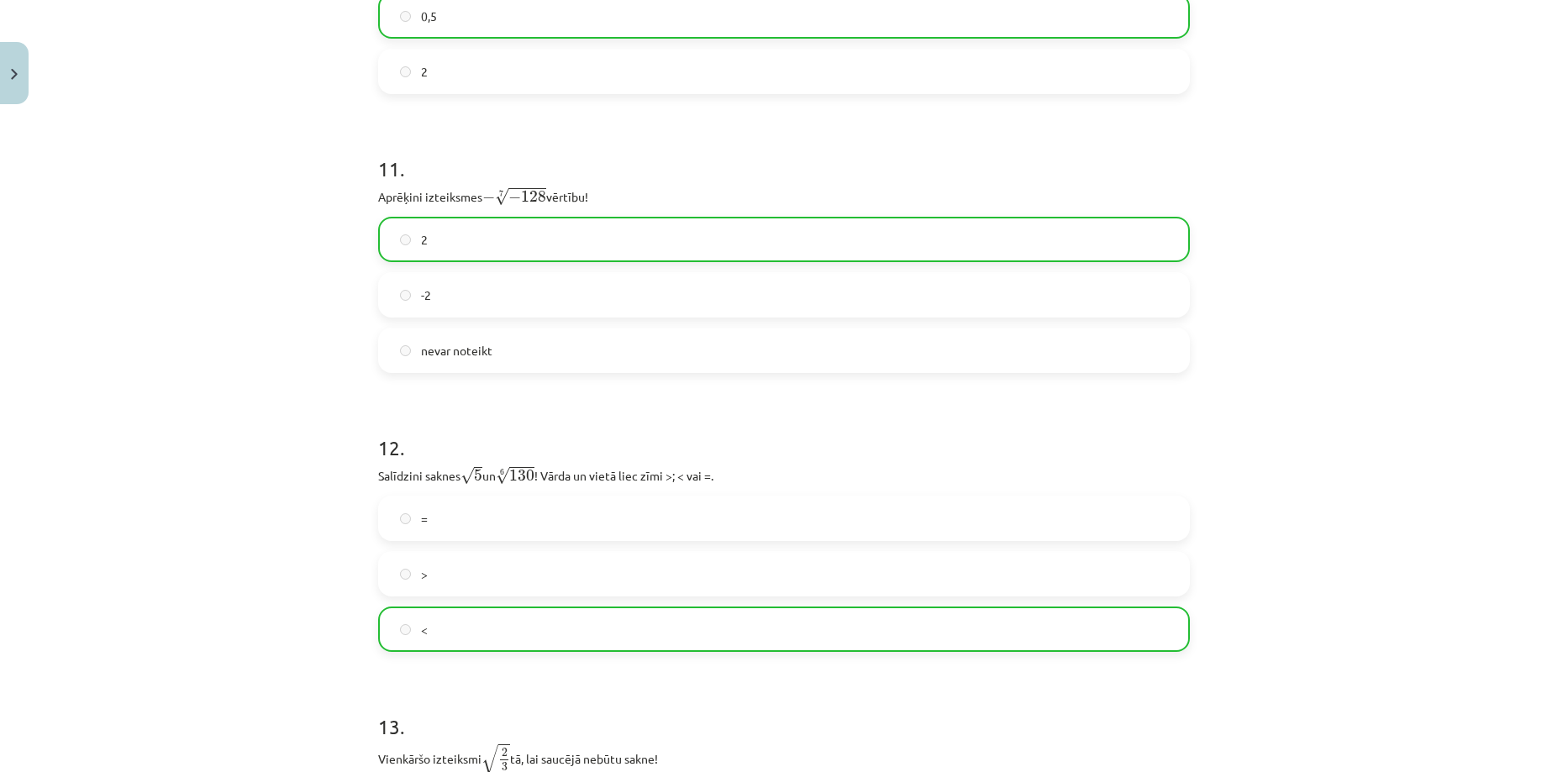
scroll to position [3651, 0]
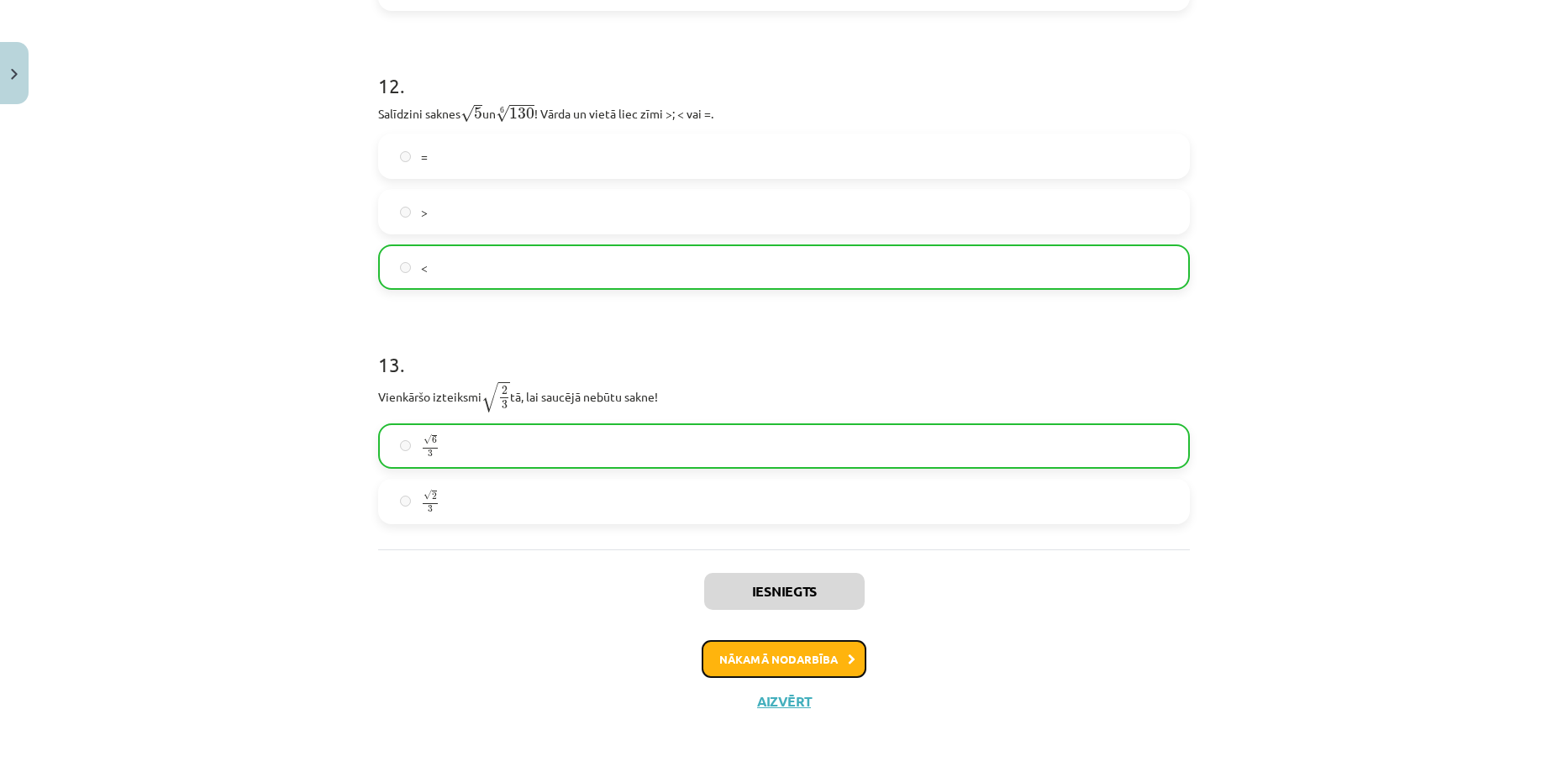
click at [810, 654] on button "Nākamā nodarbība" at bounding box center [783, 659] width 164 height 39
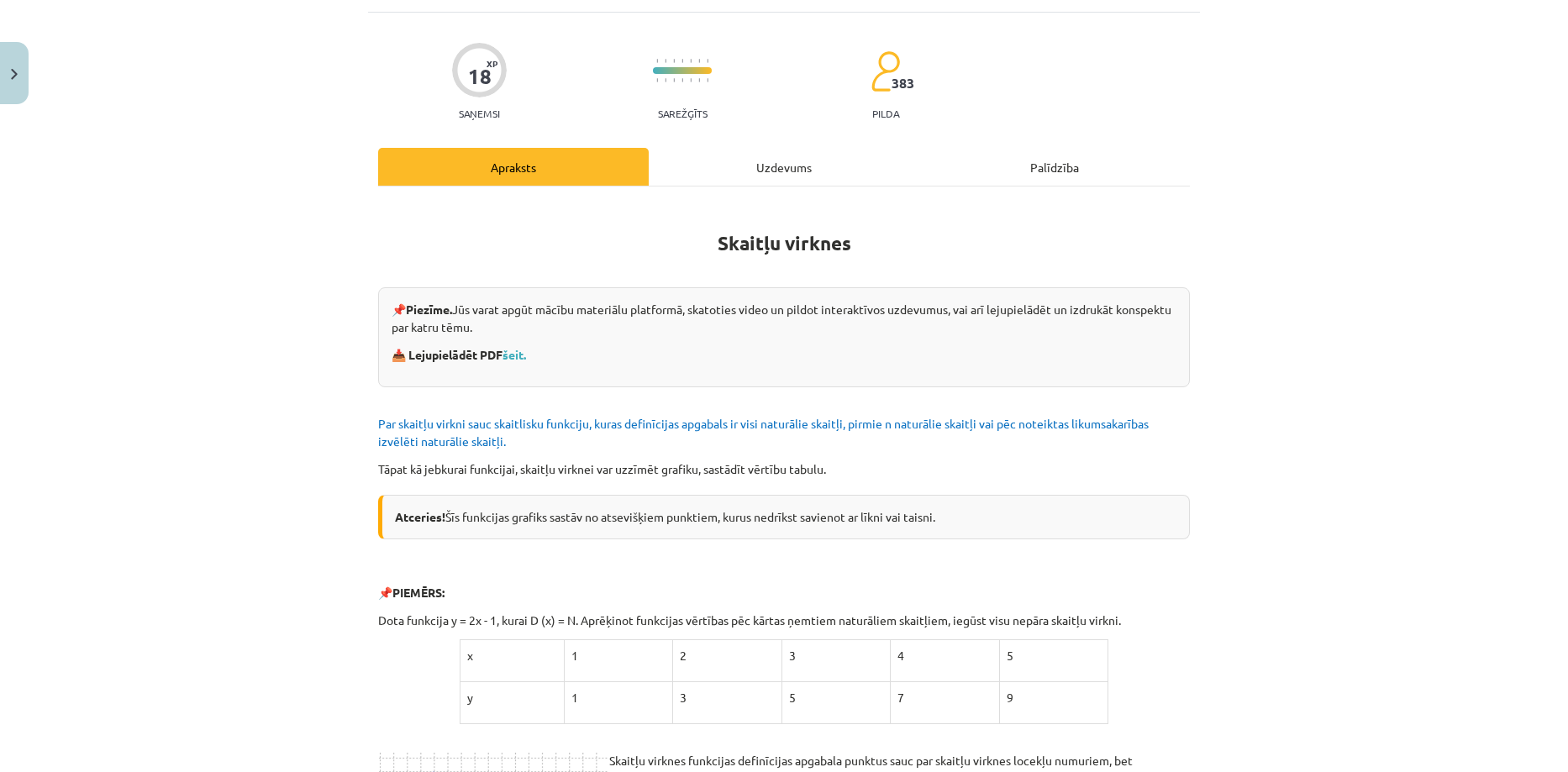
scroll to position [93, 0]
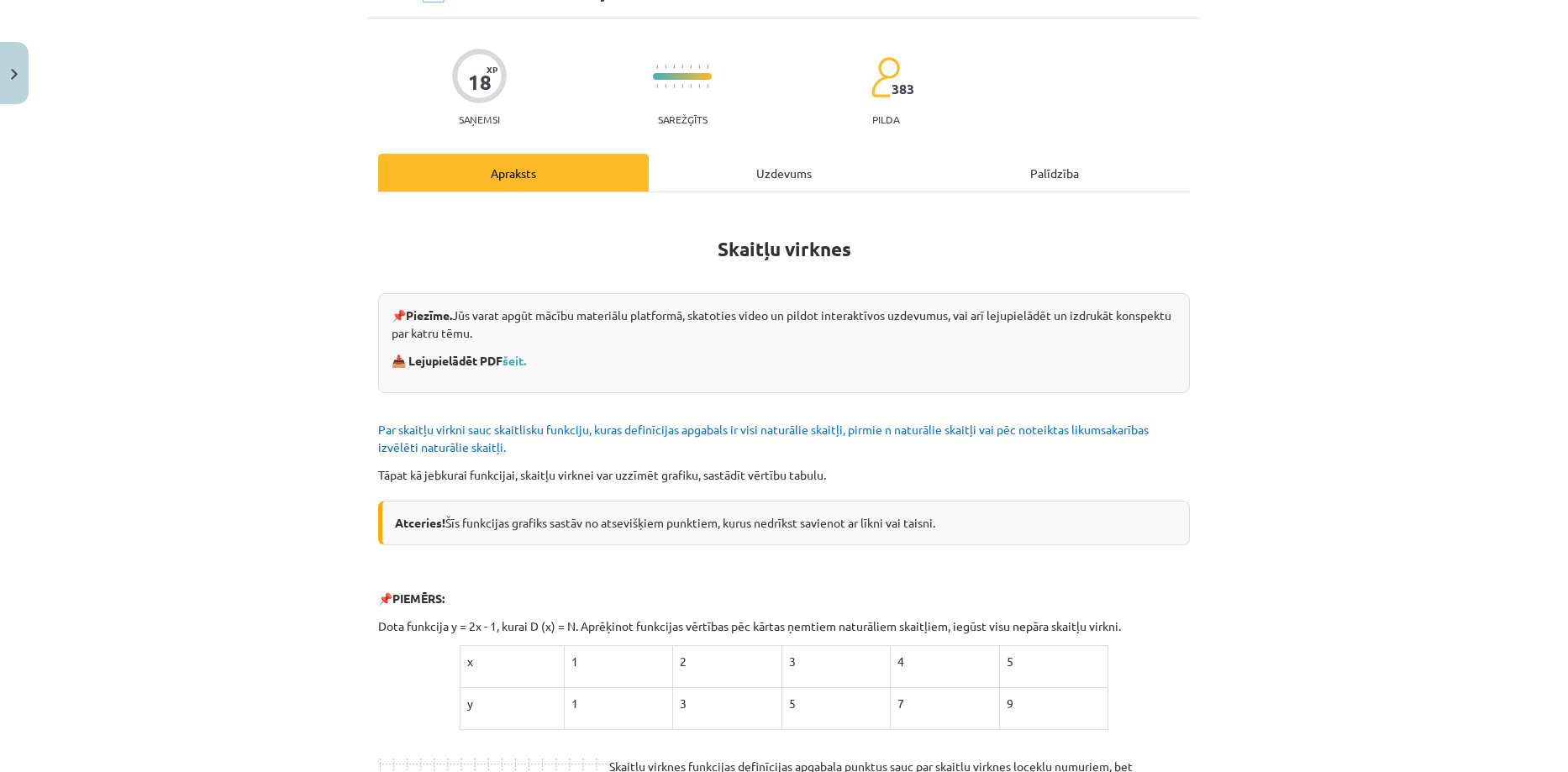
click at [750, 156] on div "Uzdevums" at bounding box center [783, 172] width 270 height 38
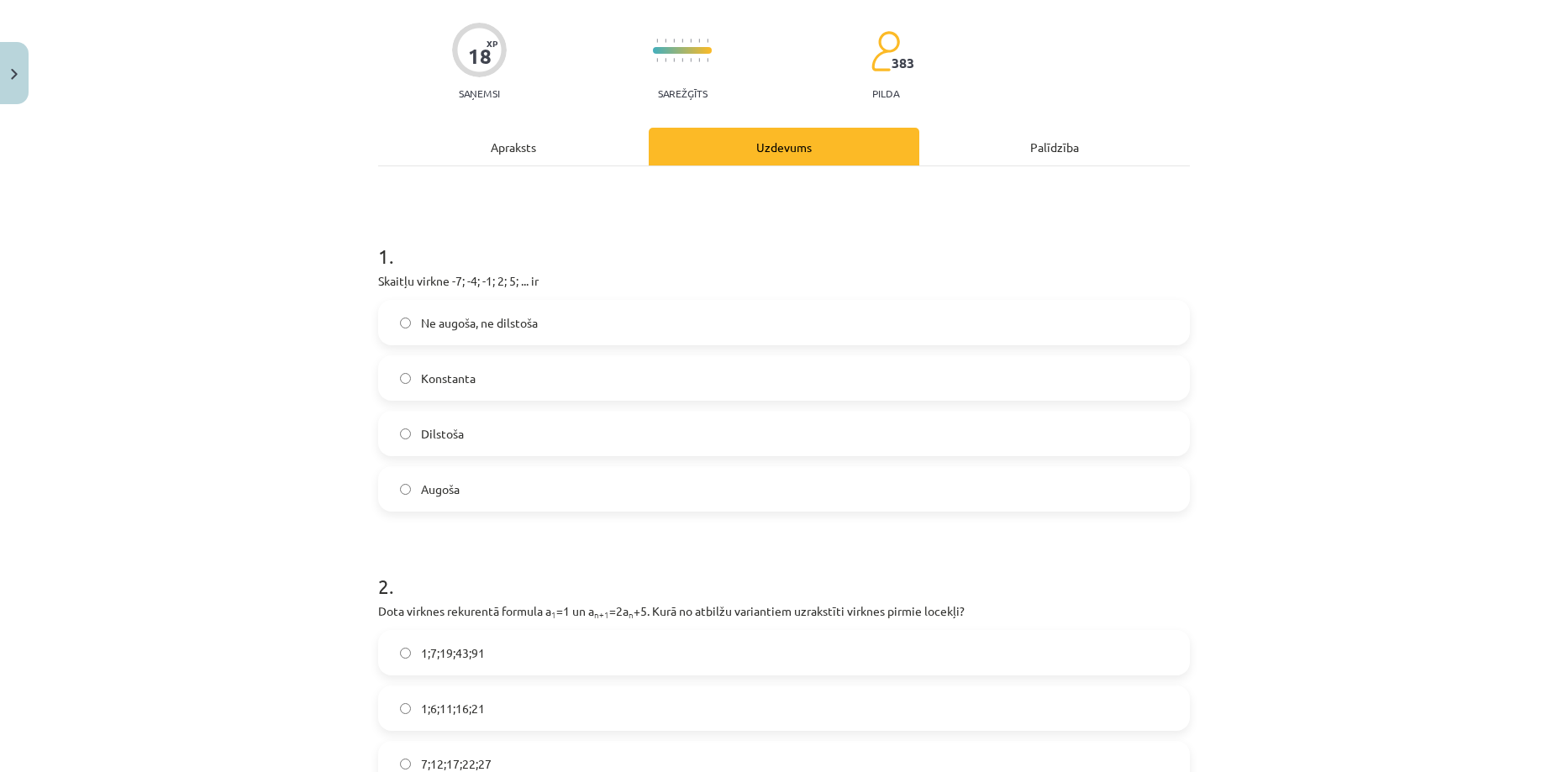
scroll to position [118, 0]
click at [537, 147] on div "Apraksts" at bounding box center [513, 148] width 270 height 38
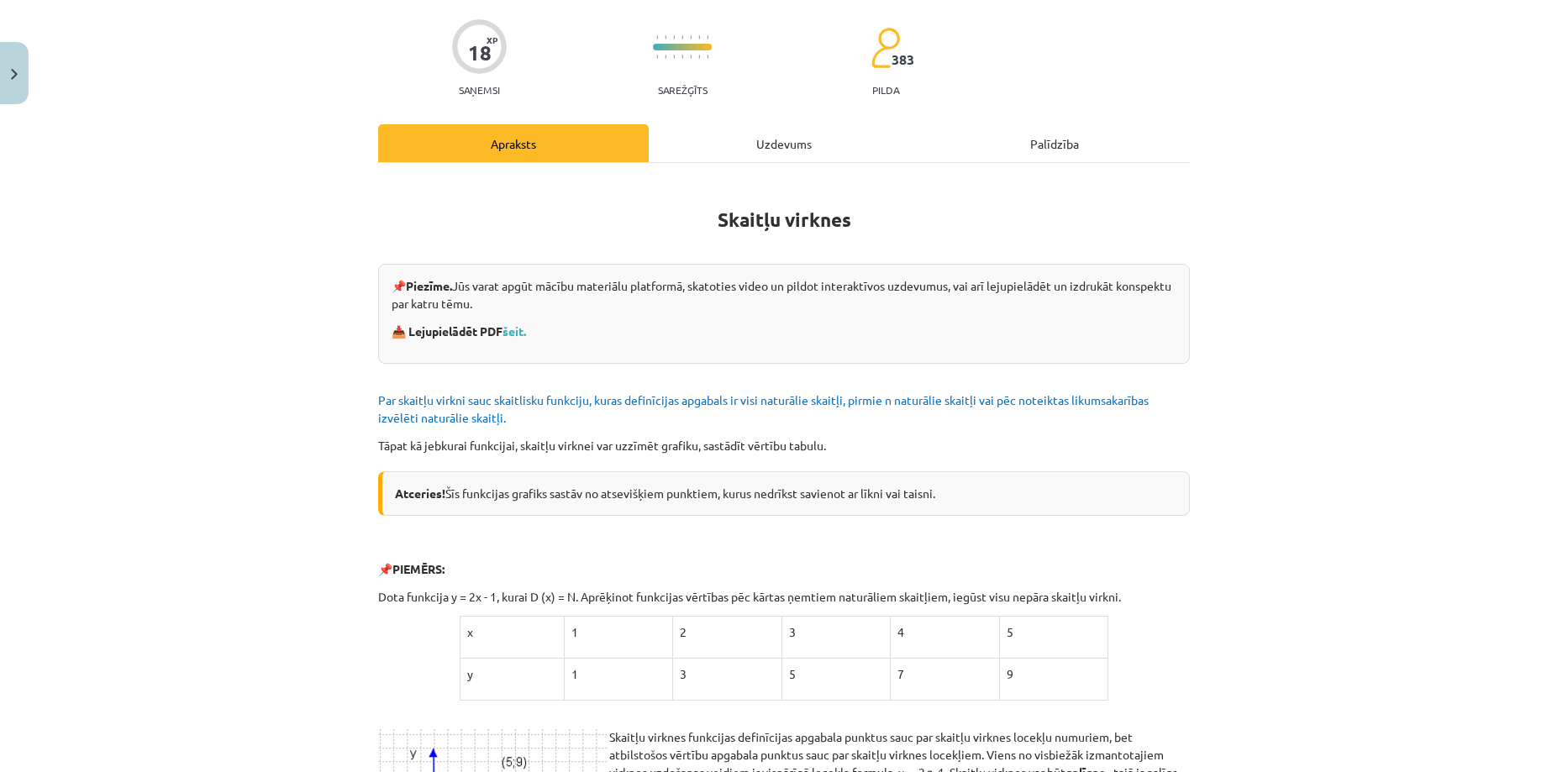
scroll to position [0, 0]
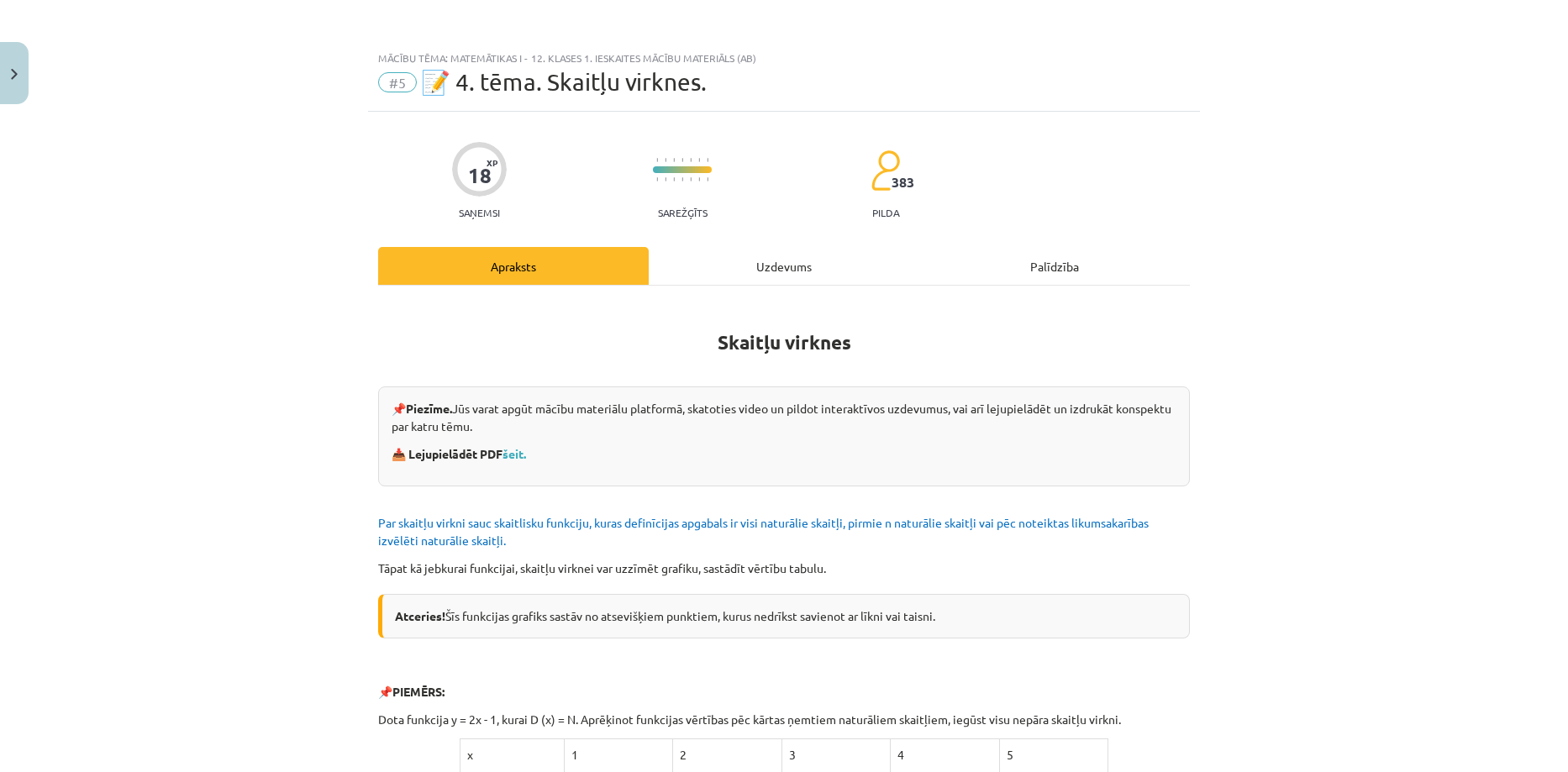
click at [753, 274] on div "Uzdevums" at bounding box center [783, 266] width 270 height 38
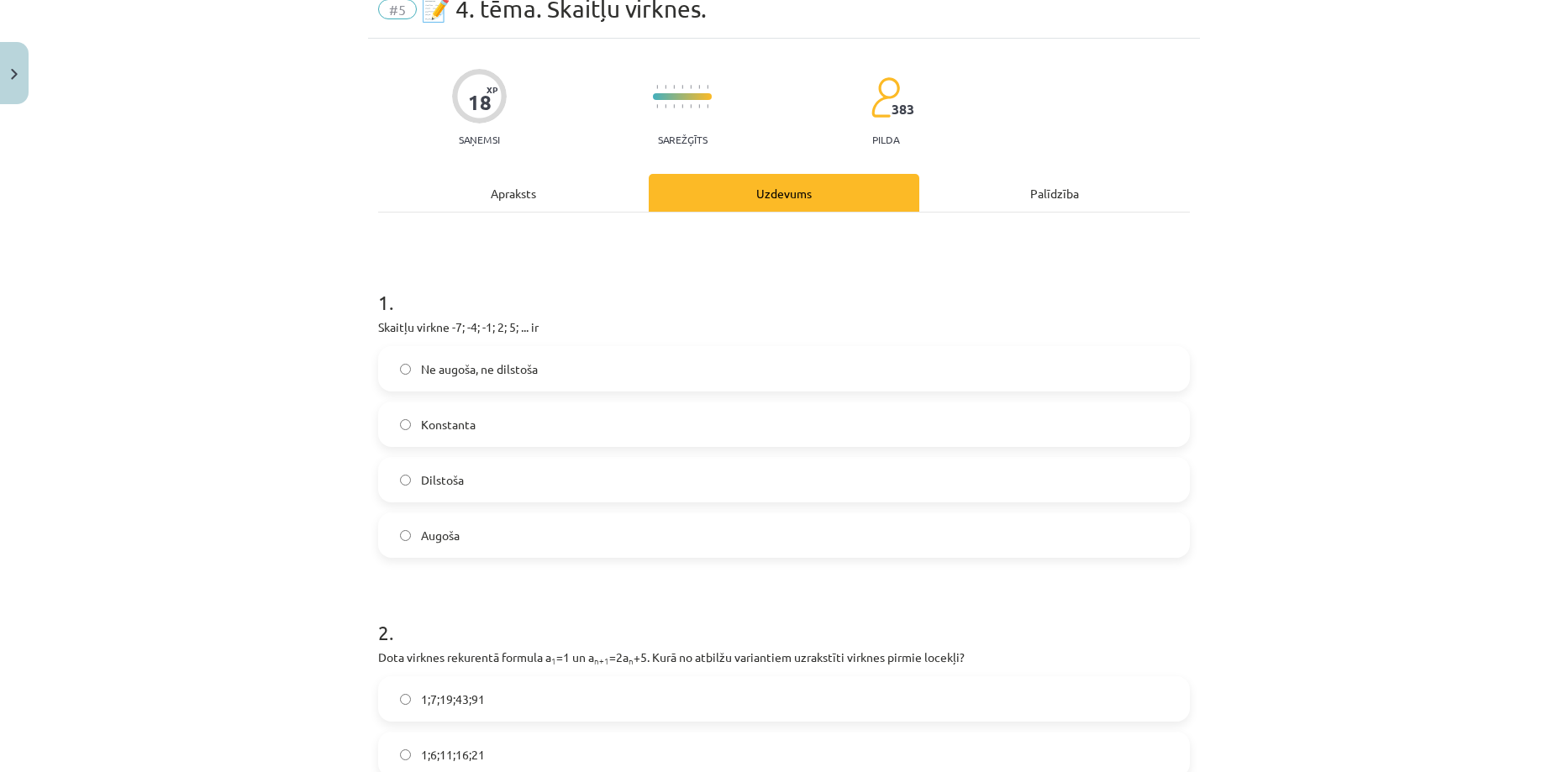
scroll to position [73, 0]
drag, startPoint x: 370, startPoint y: 331, endPoint x: 474, endPoint y: 525, distance: 220.1
copy div "Skaitļu virkne -7; -4; -1; 2; 5; ... ir Ne augoša, ne dilstoša Konstanta Dilsto…"
click at [254, 410] on div "Mācību tēma: Matemātikas i - 12. klases 1. ieskaites mācību materiāls (ab) #5 📝…" at bounding box center [784, 386] width 1568 height 772
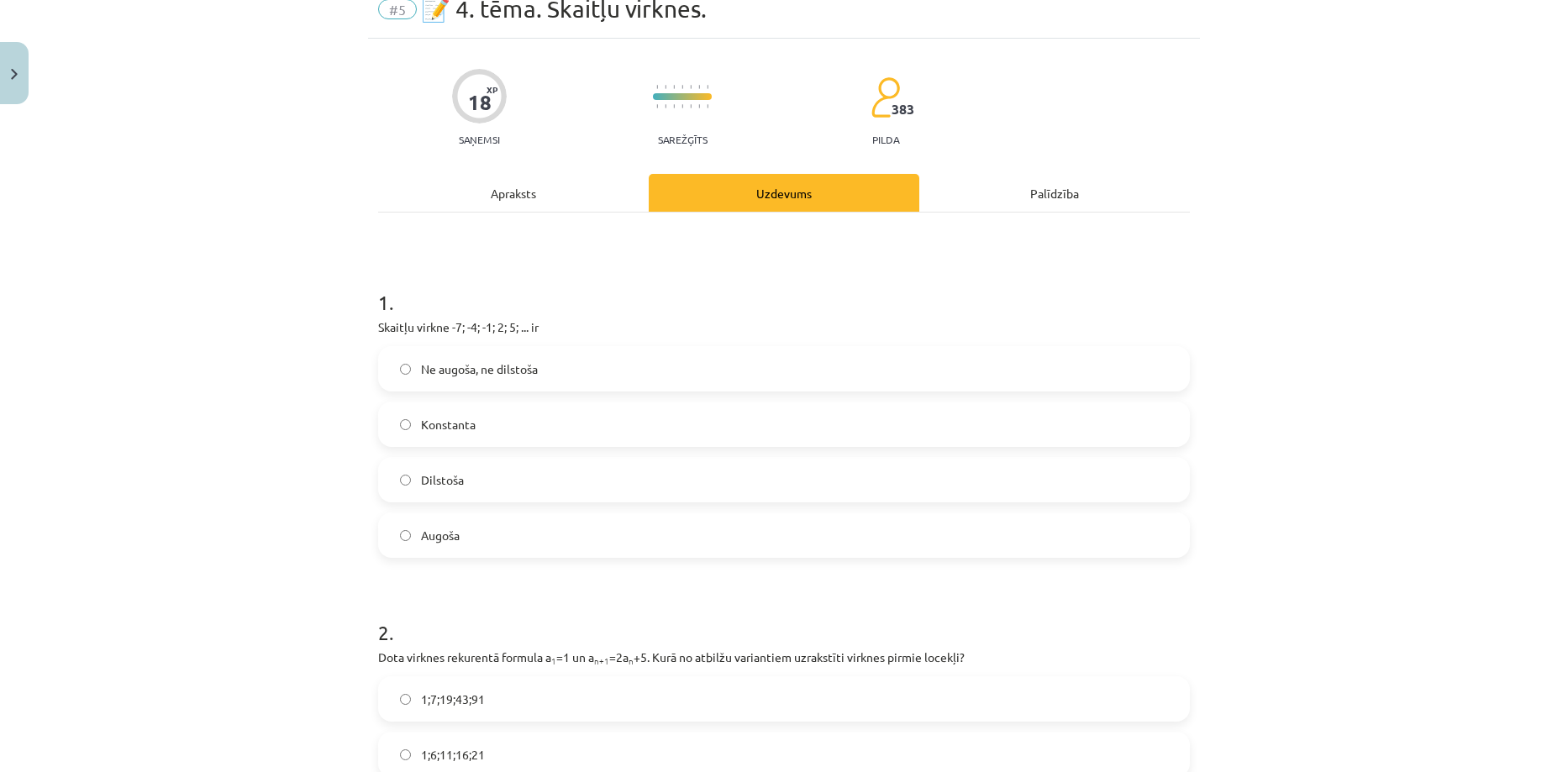
click at [450, 516] on label "Augoša" at bounding box center [784, 535] width 808 height 42
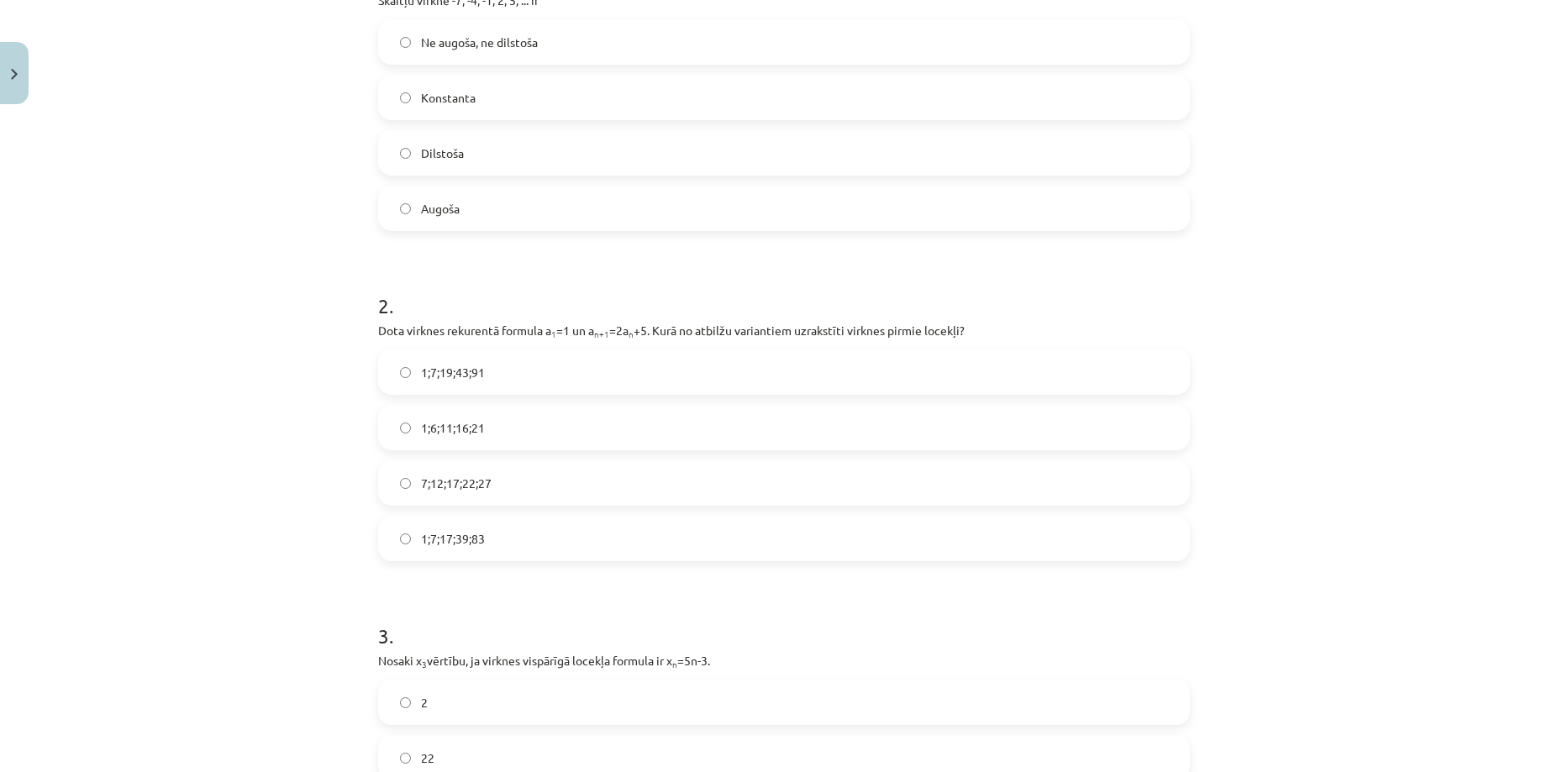
scroll to position [405, 0]
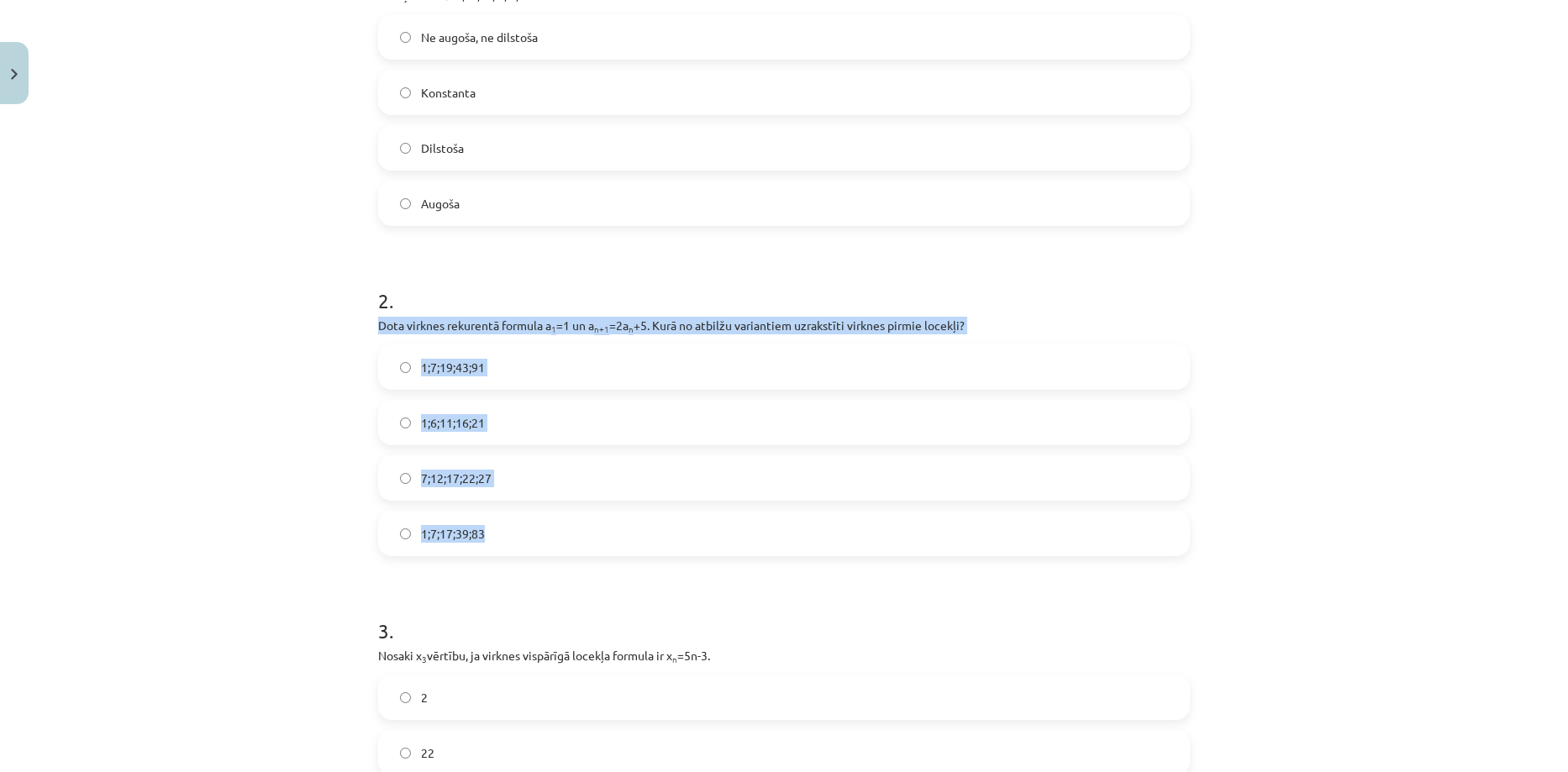
drag, startPoint x: 371, startPoint y: 320, endPoint x: 502, endPoint y: 536, distance: 252.6
click at [306, 514] on div "Mācību tēma: Matemātikas i - 12. klases 1. ieskaites mācību materiāls (ab) #5 📝…" at bounding box center [784, 386] width 1568 height 772
drag, startPoint x: 373, startPoint y: 326, endPoint x: 519, endPoint y: 538, distance: 257.4
click at [519, 538] on div "2 . Dota virknes rekurentā formula a 1 =1 un a n+1 =2a n +5. Kurā no atbilžu va…" at bounding box center [784, 408] width 812 height 296
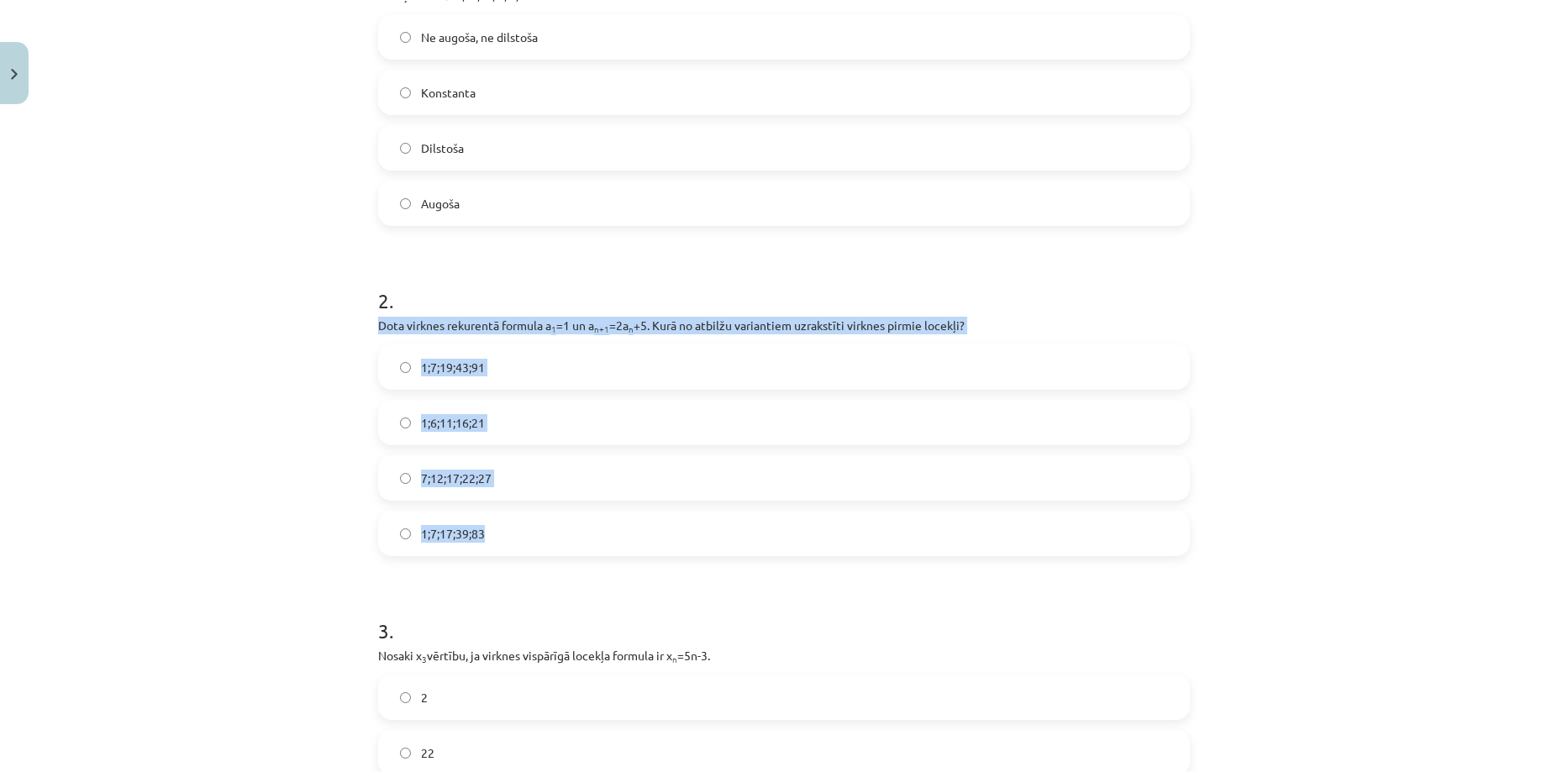
copy div "Dota virknes rekurentā formula a 1 =1 un a n+1 =2a n +5. Kurā no atbilžu varian…"
click at [498, 364] on label "1;7;19;43;91" at bounding box center [784, 366] width 808 height 42
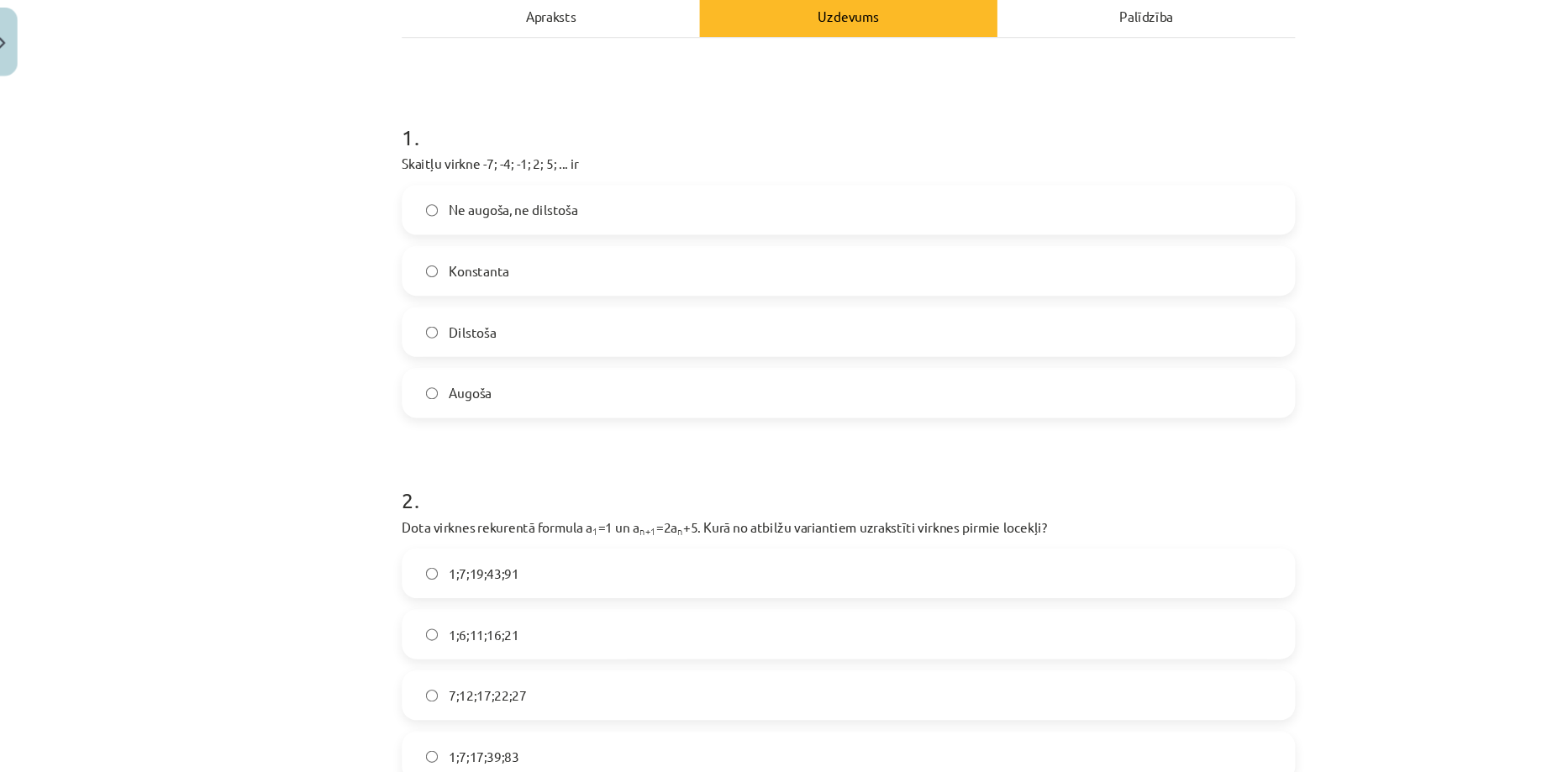
scroll to position [0, 0]
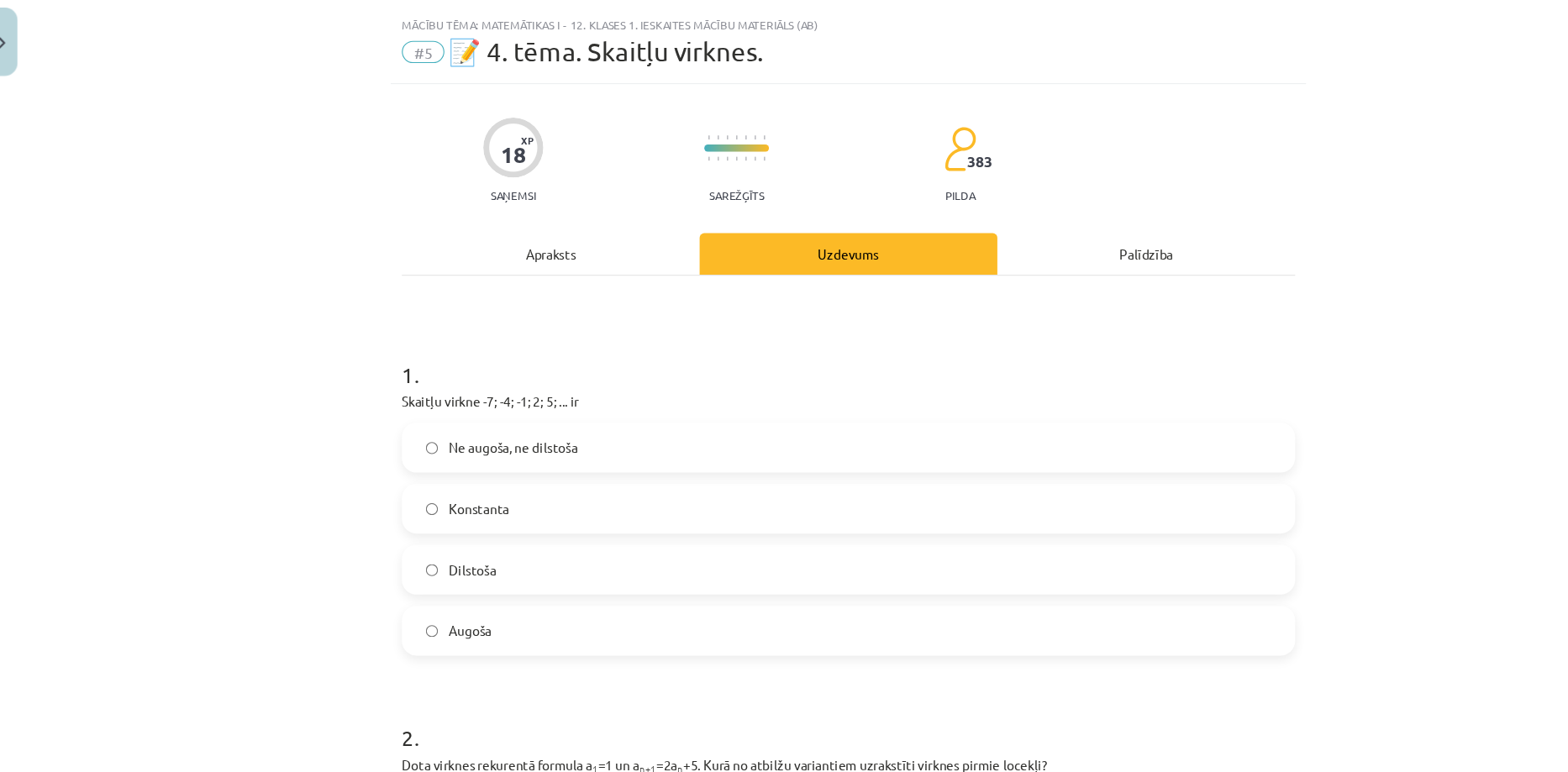
click at [481, 258] on div "Apraksts" at bounding box center [513, 266] width 270 height 38
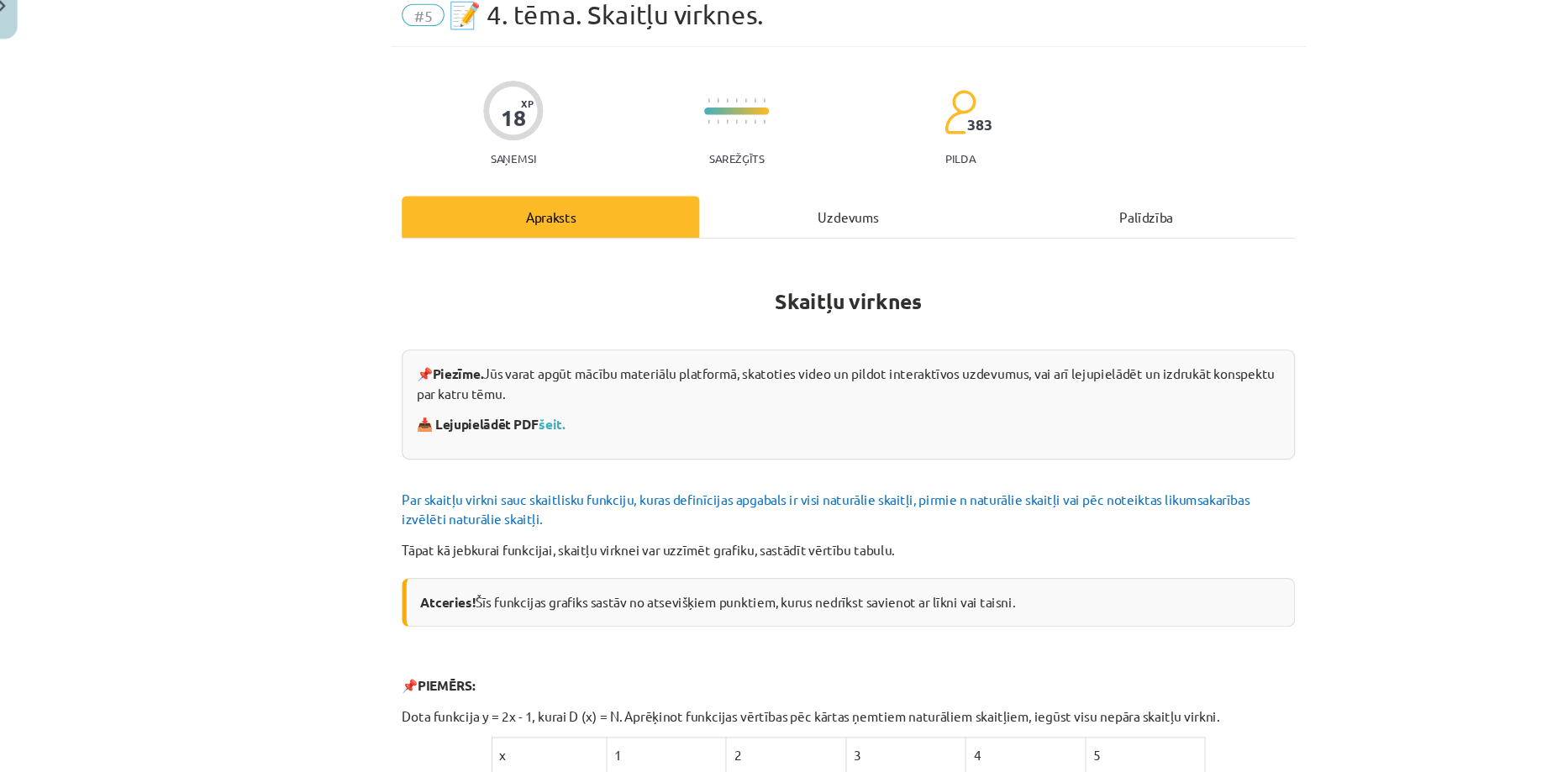
scroll to position [1, 0]
click at [824, 276] on div "Uzdevums" at bounding box center [783, 265] width 270 height 38
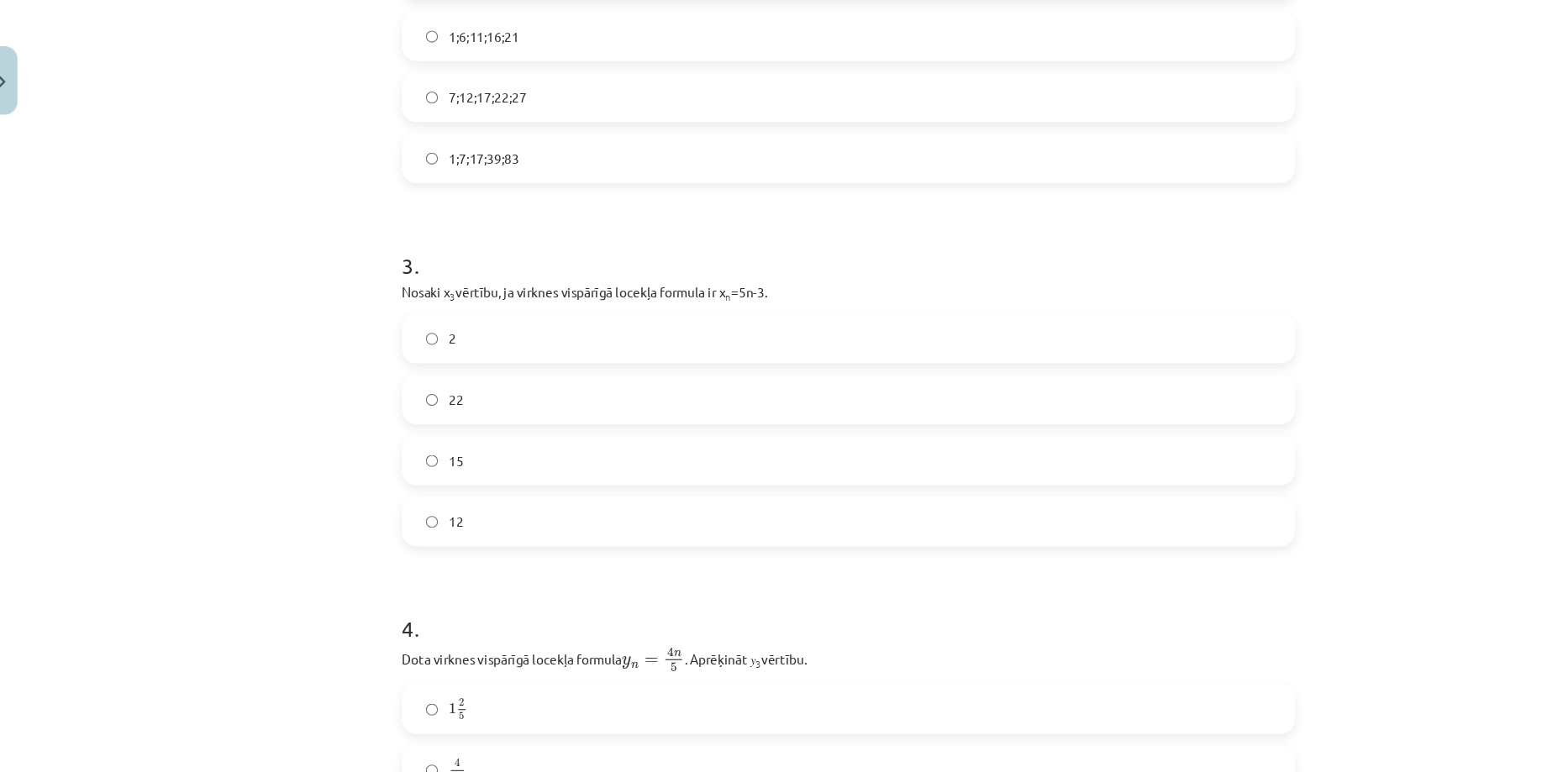
scroll to position [796, 0]
drag, startPoint x: 368, startPoint y: 259, endPoint x: 664, endPoint y: 482, distance: 370.6
click at [664, 482] on div "18 XP Saņemsi Sarežģīts 383 pilda Apraksts Uzdevums Palīdzība 1 . Skaitļu virkn…" at bounding box center [784, 480] width 832 height 2329
copy div "Nosaki x 3 vērtību, ja virknes vispārīgā locekļa formula ir x n =5n-3. 2 22 15 …"
click at [318, 228] on div "Mācību tēma: Matemātikas i - 12. klases 1. ieskaites mācību materiāls (ab) #5 📝…" at bounding box center [784, 386] width 1568 height 772
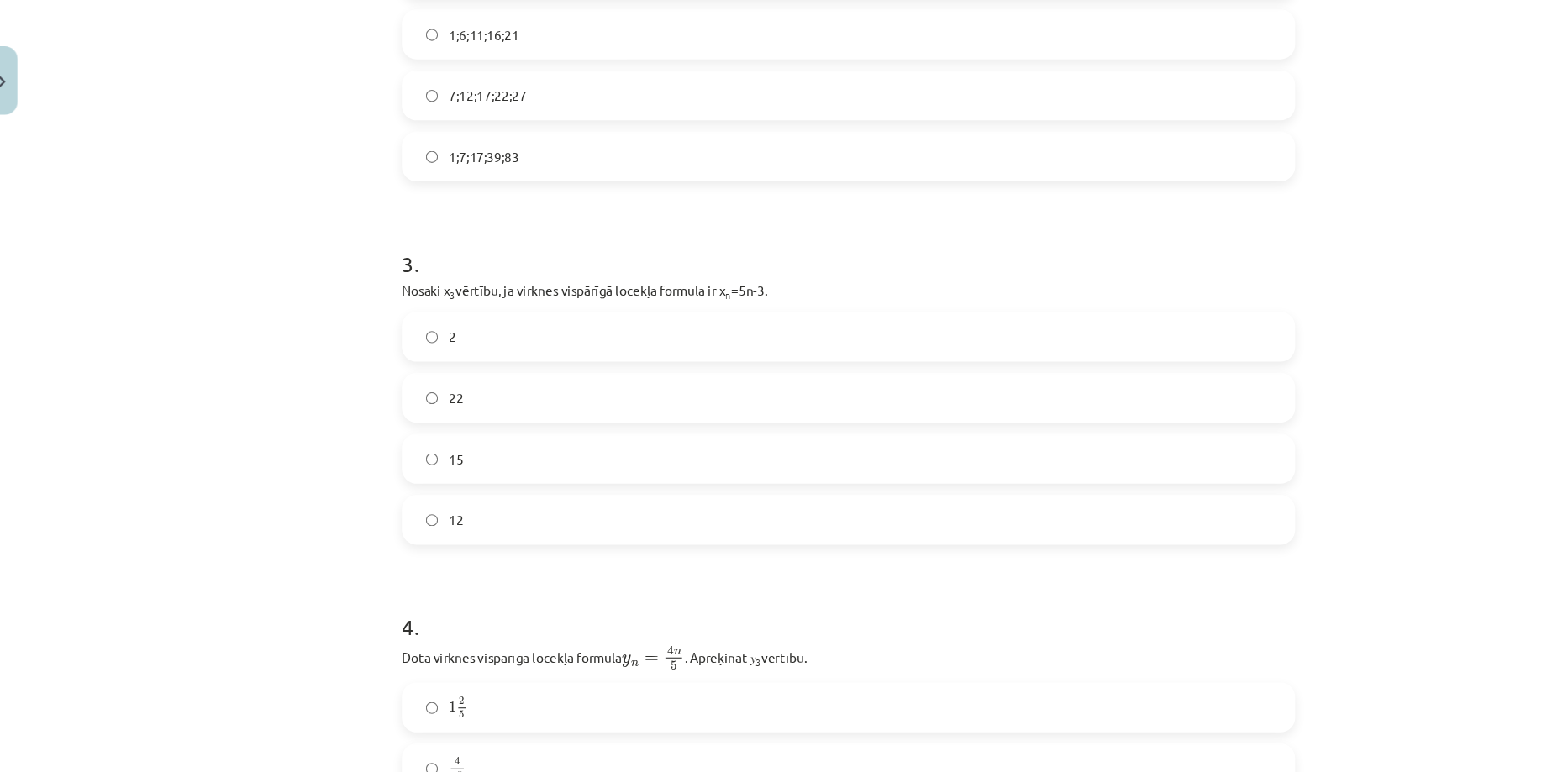
click at [438, 457] on label "12" at bounding box center [784, 471] width 808 height 42
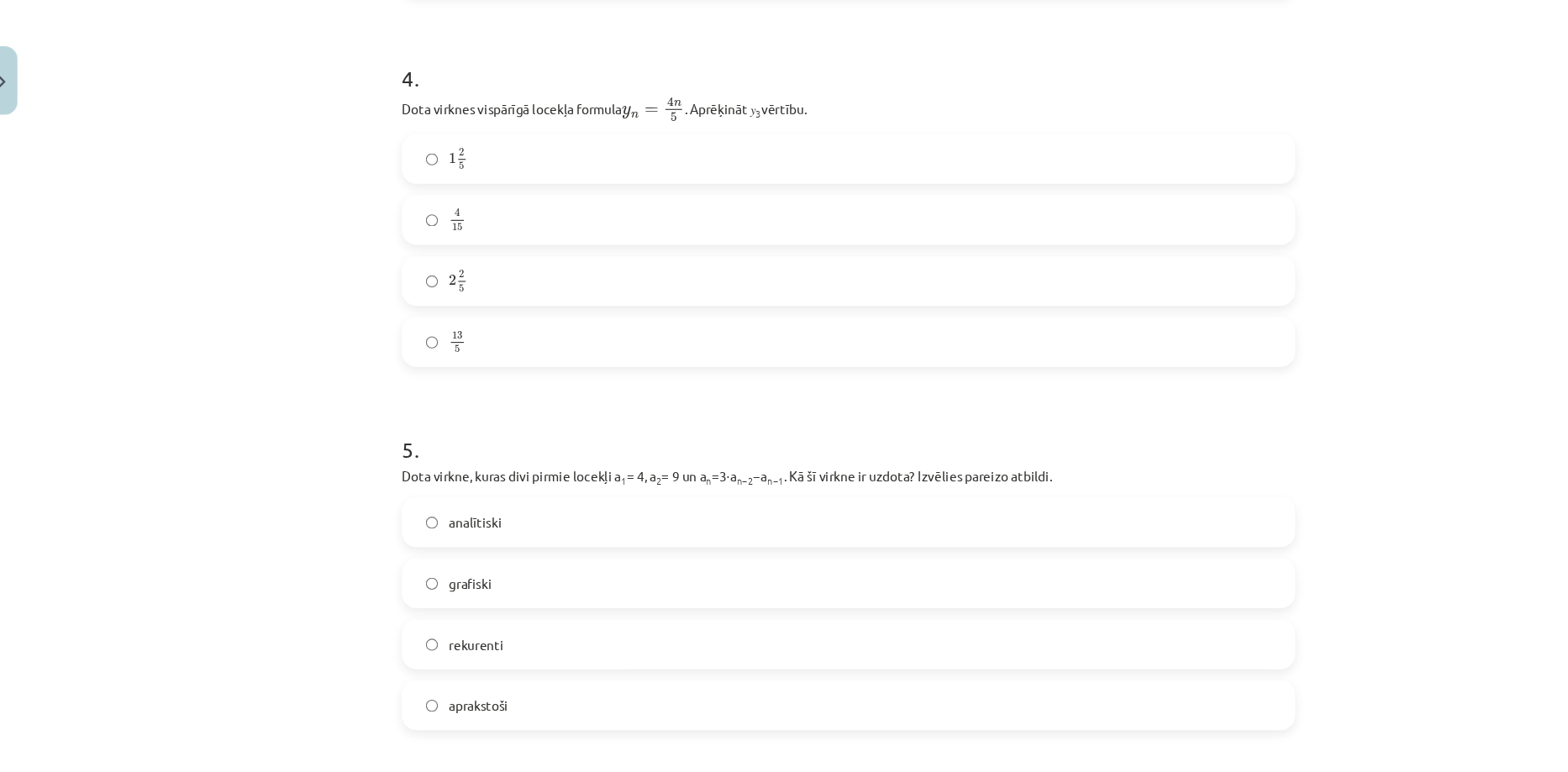
scroll to position [1292, 0]
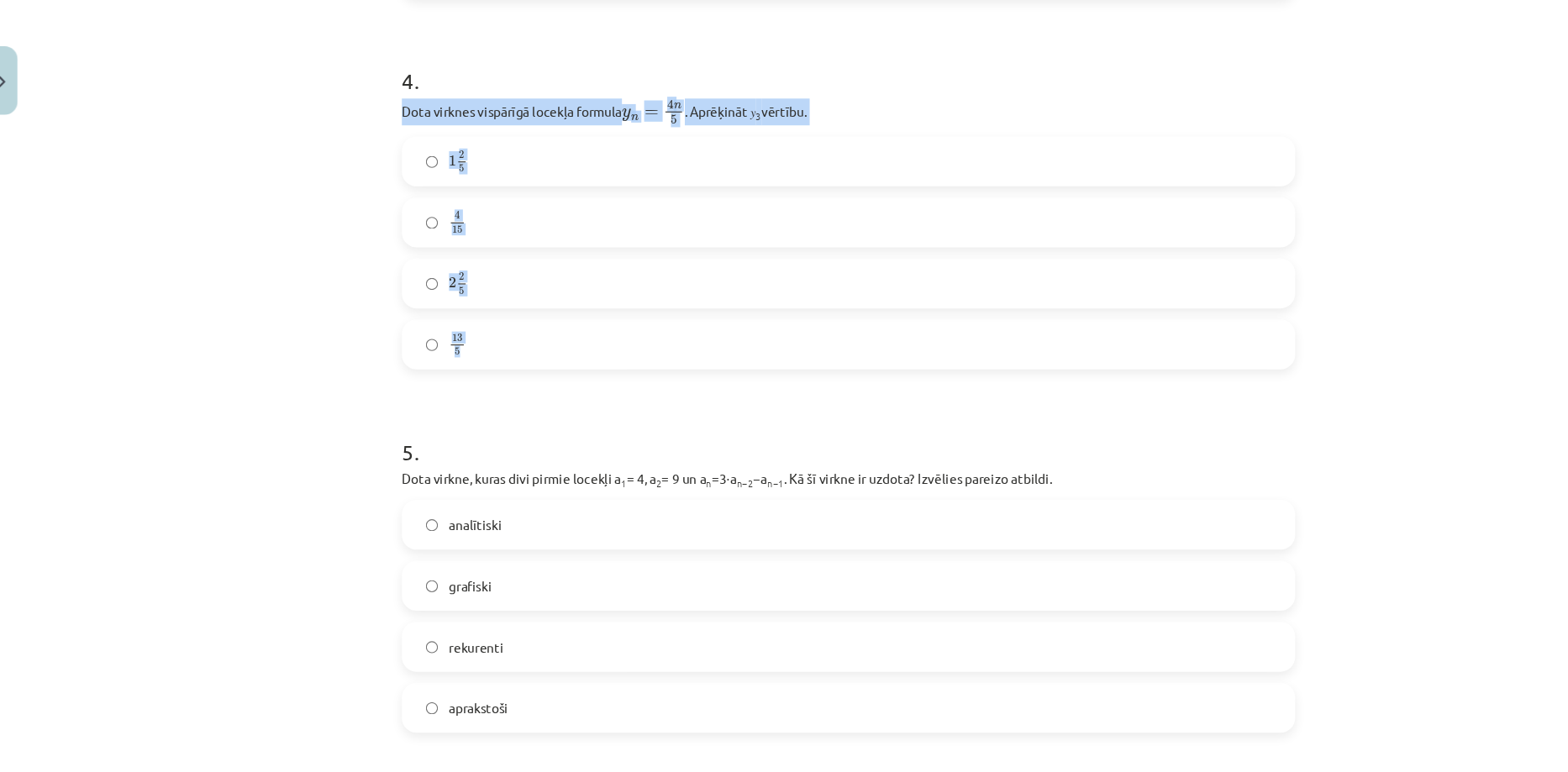
drag, startPoint x: 366, startPoint y: 100, endPoint x: 494, endPoint y: 321, distance: 255.4
copy div "Dota virknes vispārīgā locekļa formula y n = 4 n 5 y n = 4 n 5 . Aprēķināt 𝑦 3 …"
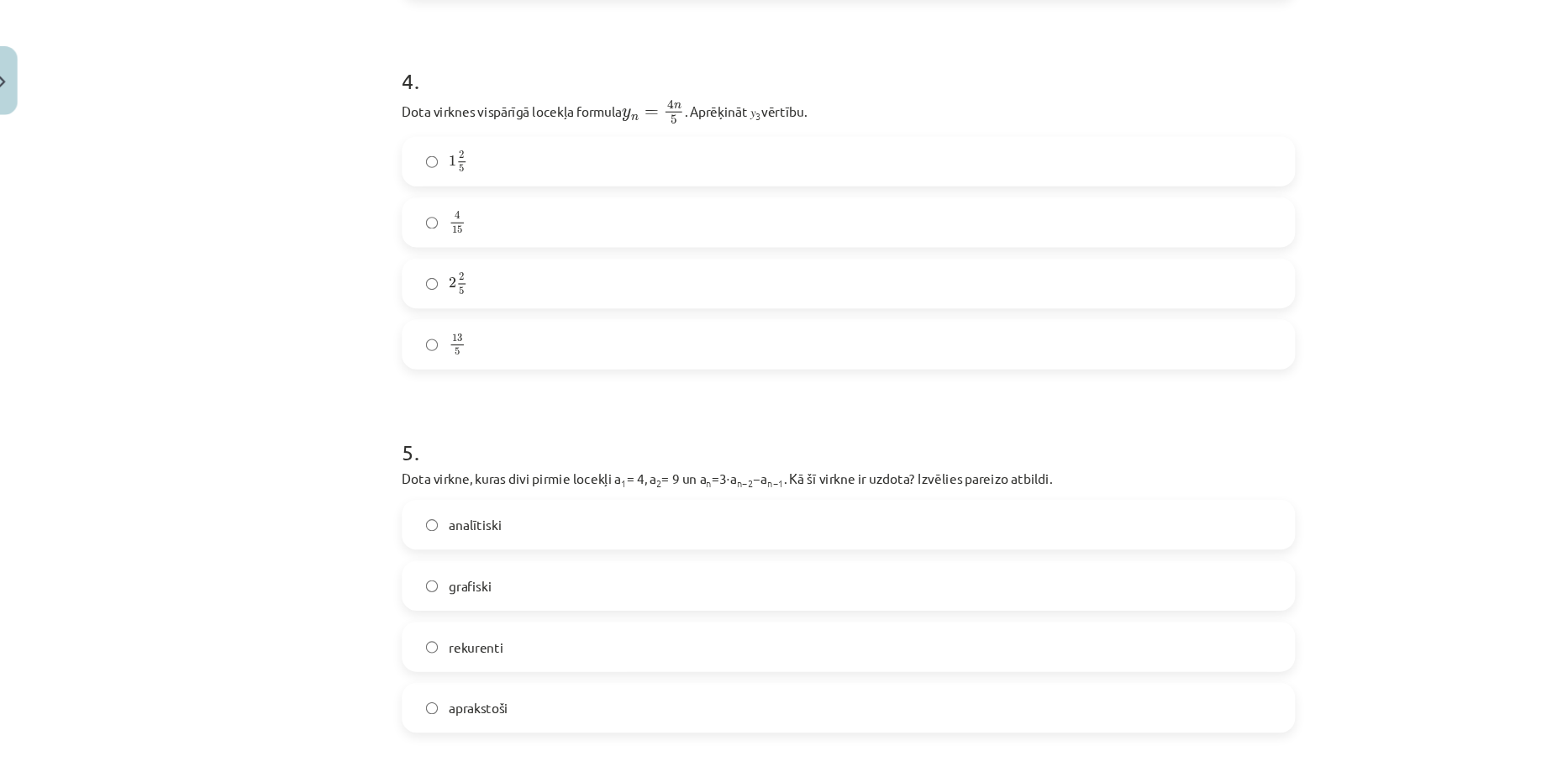
click at [242, 470] on div "Mācību tēma: Matemātikas i - 12. klases 1. ieskaites mācību materiāls (ab) #5 📝…" at bounding box center [784, 386] width 1568 height 772
click at [465, 313] on label "13 5 13 5" at bounding box center [784, 313] width 808 height 42
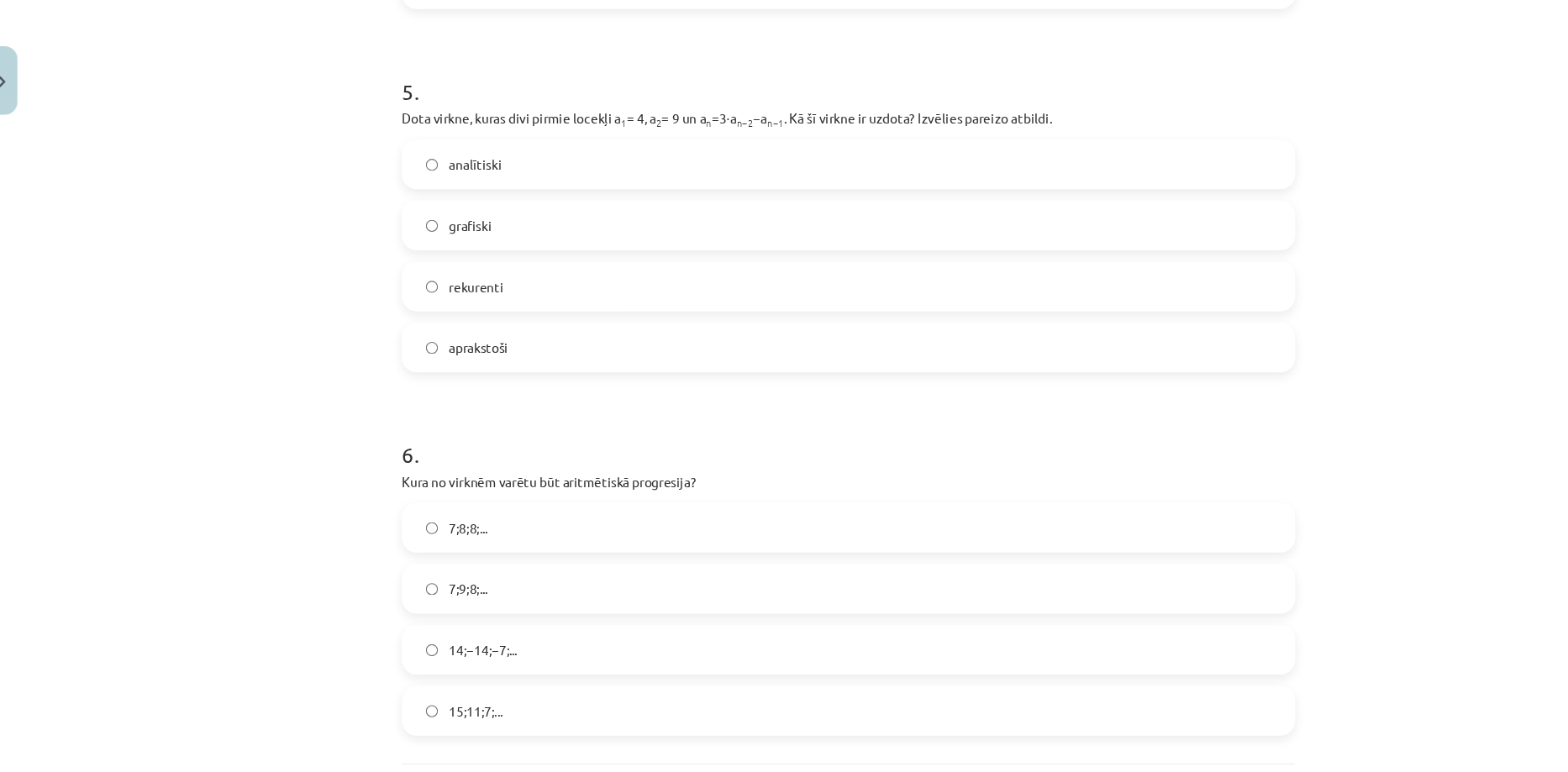
scroll to position [1622, 0]
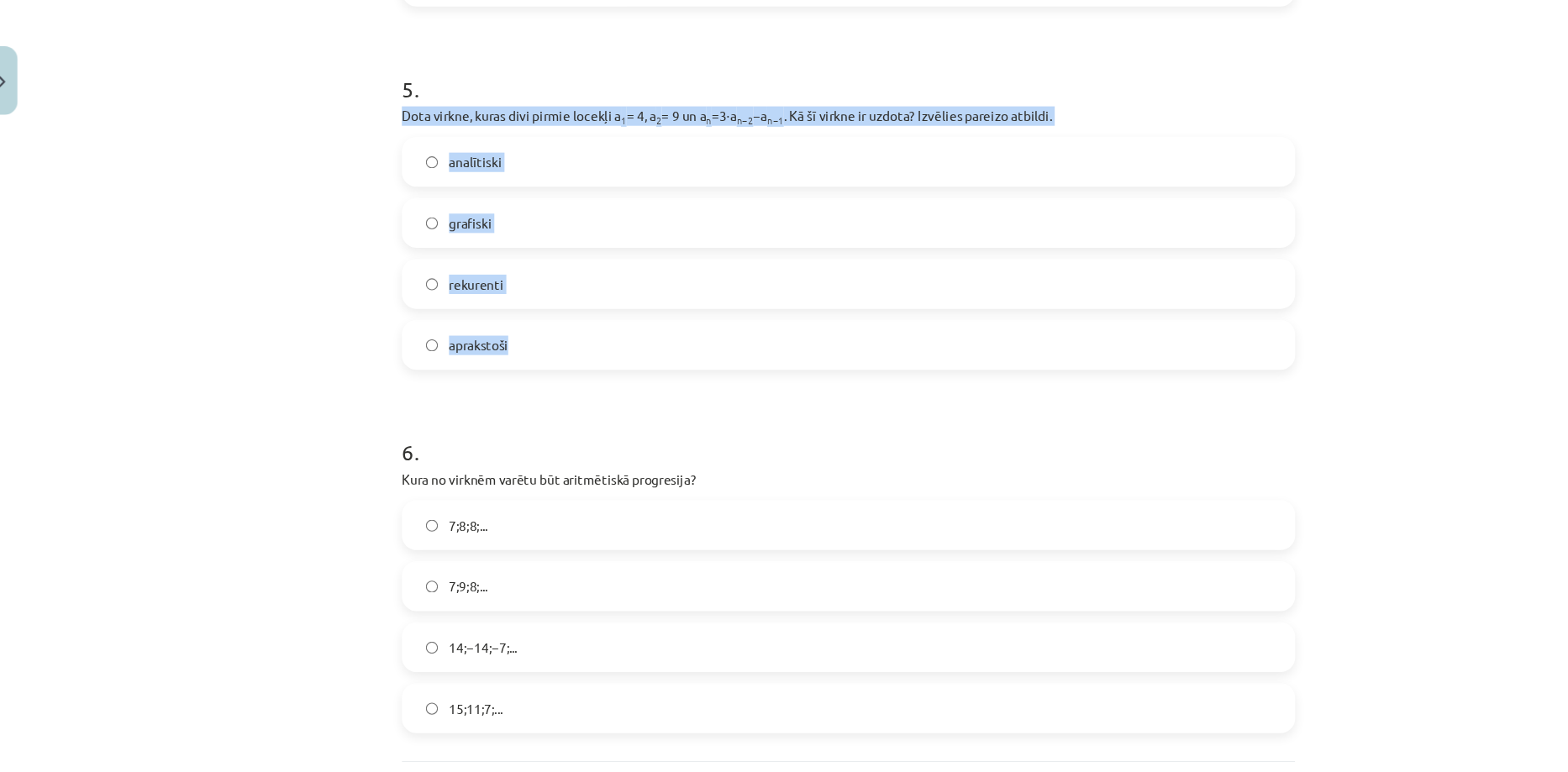
drag, startPoint x: 364, startPoint y: 103, endPoint x: 504, endPoint y: 311, distance: 250.7
click at [263, 258] on div "Mācību tēma: Matemātikas i - 12. klases 1. ieskaites mācību materiāls (ab) #5 📝…" at bounding box center [784, 386] width 1568 height 772
drag, startPoint x: 362, startPoint y: 103, endPoint x: 491, endPoint y: 306, distance: 240.5
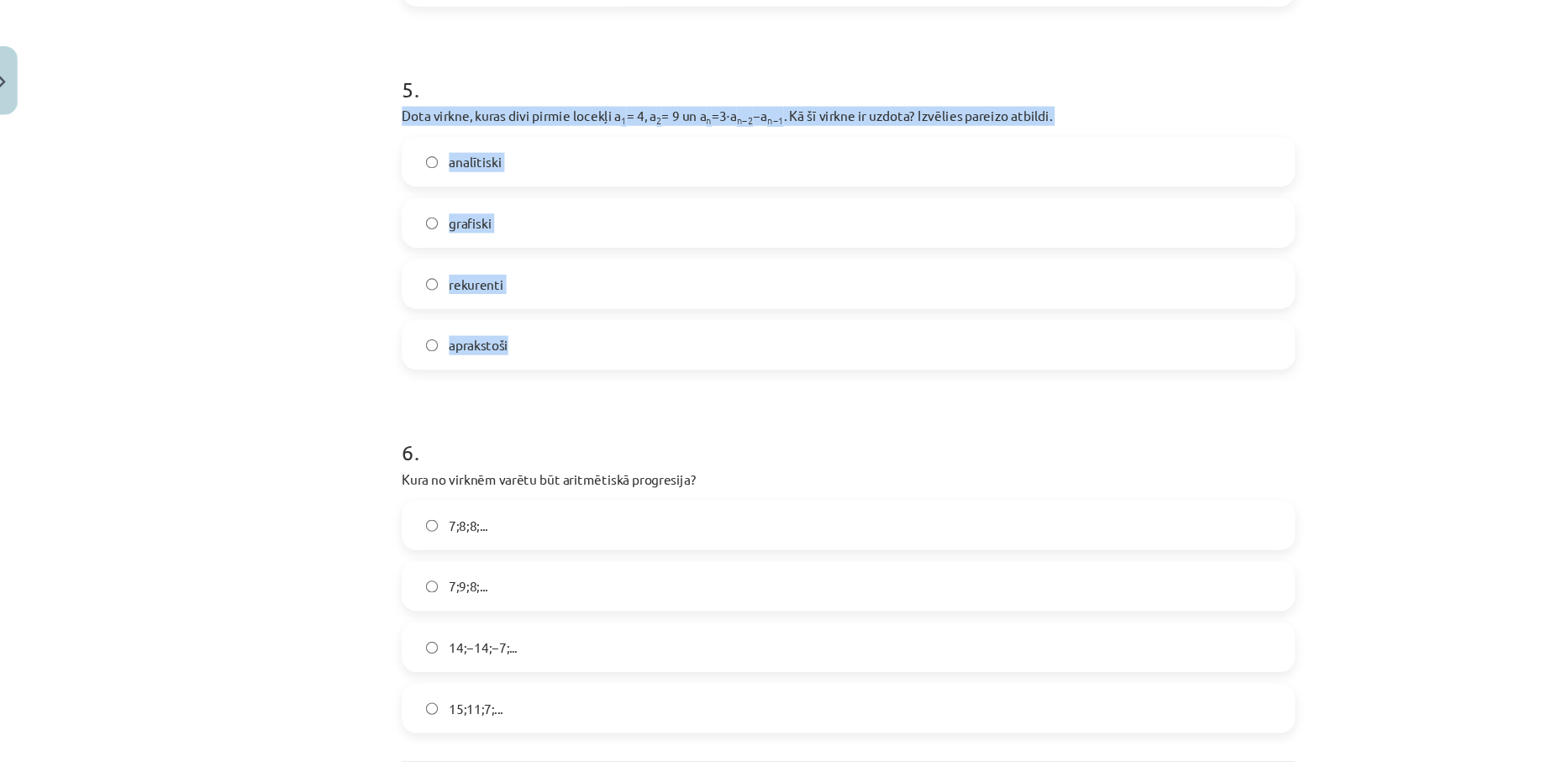
copy div "Dota virkne, kuras divi pirmie locekļi a 1 = 4, a 2 = 9 un a n =3⋅a n−2 −a n−1 …"
click at [410, 241] on label "rekurenti" at bounding box center [784, 258] width 808 height 42
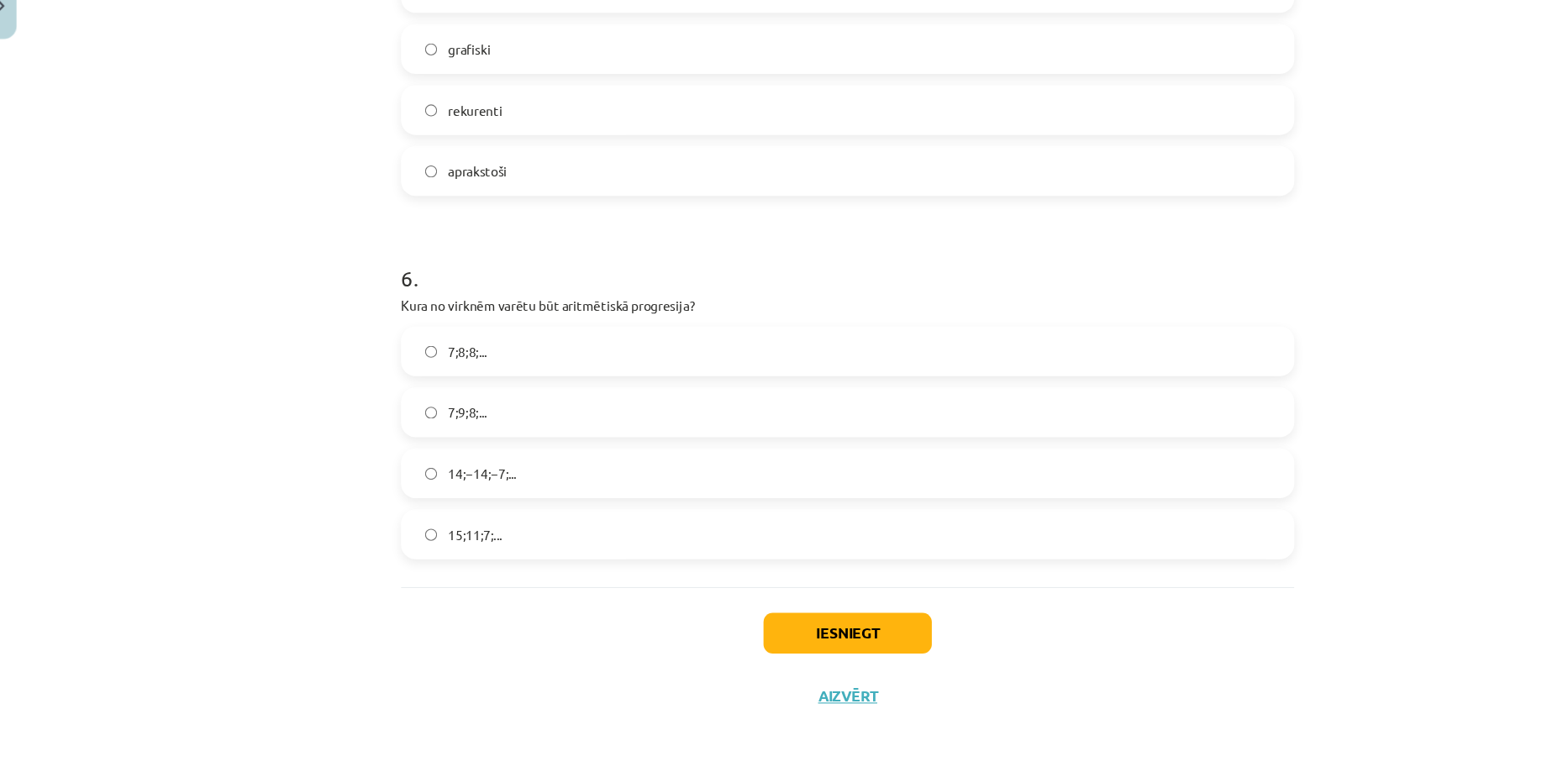
scroll to position [148, 0]
click at [410, 452] on label "7;9;8;..." at bounding box center [784, 443] width 808 height 42
click at [740, 644] on button "Iesniegt" at bounding box center [784, 644] width 153 height 37
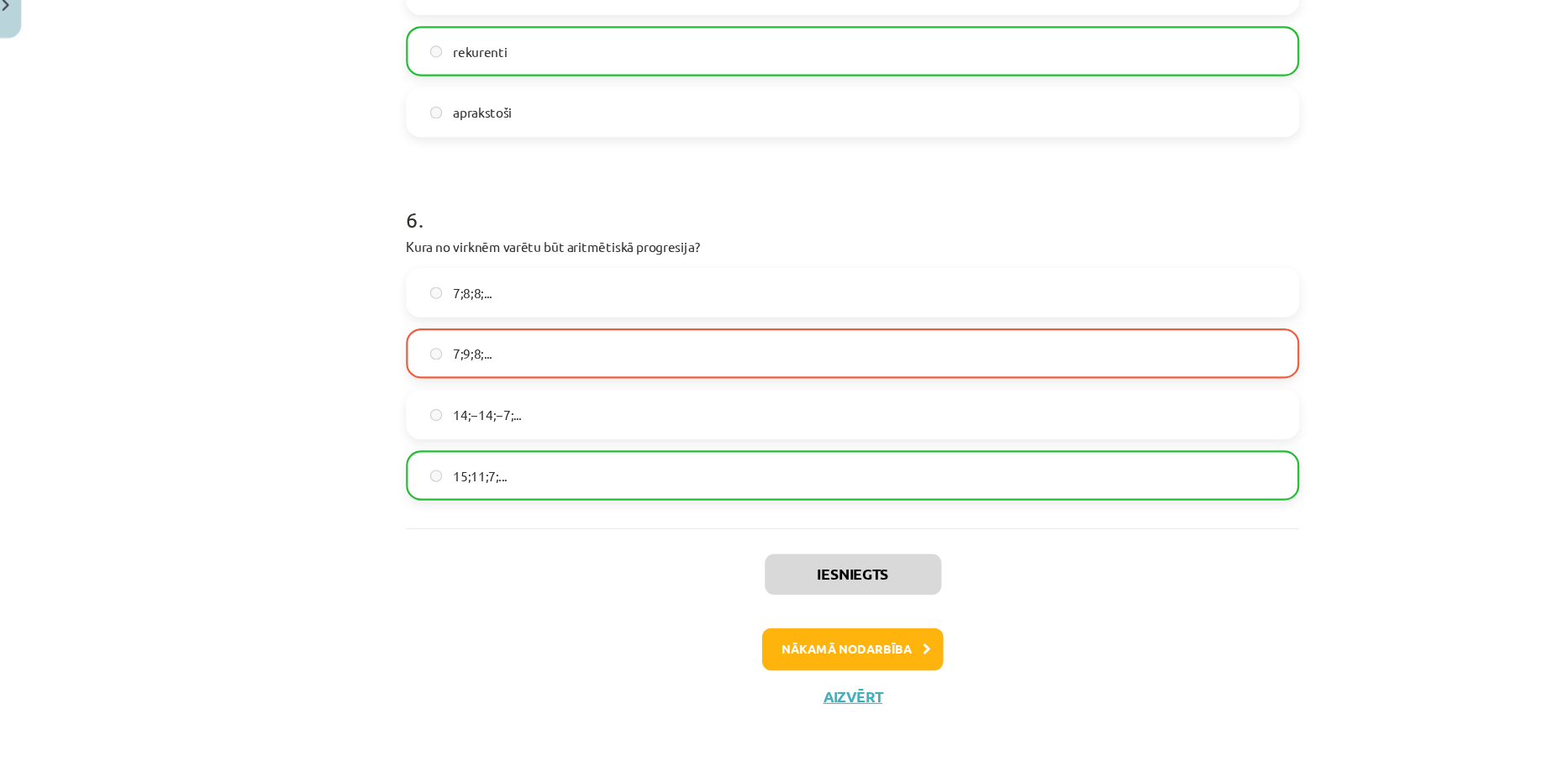
scroll to position [184, 0]
click at [800, 663] on button "Nākamā nodarbība" at bounding box center [783, 659] width 164 height 39
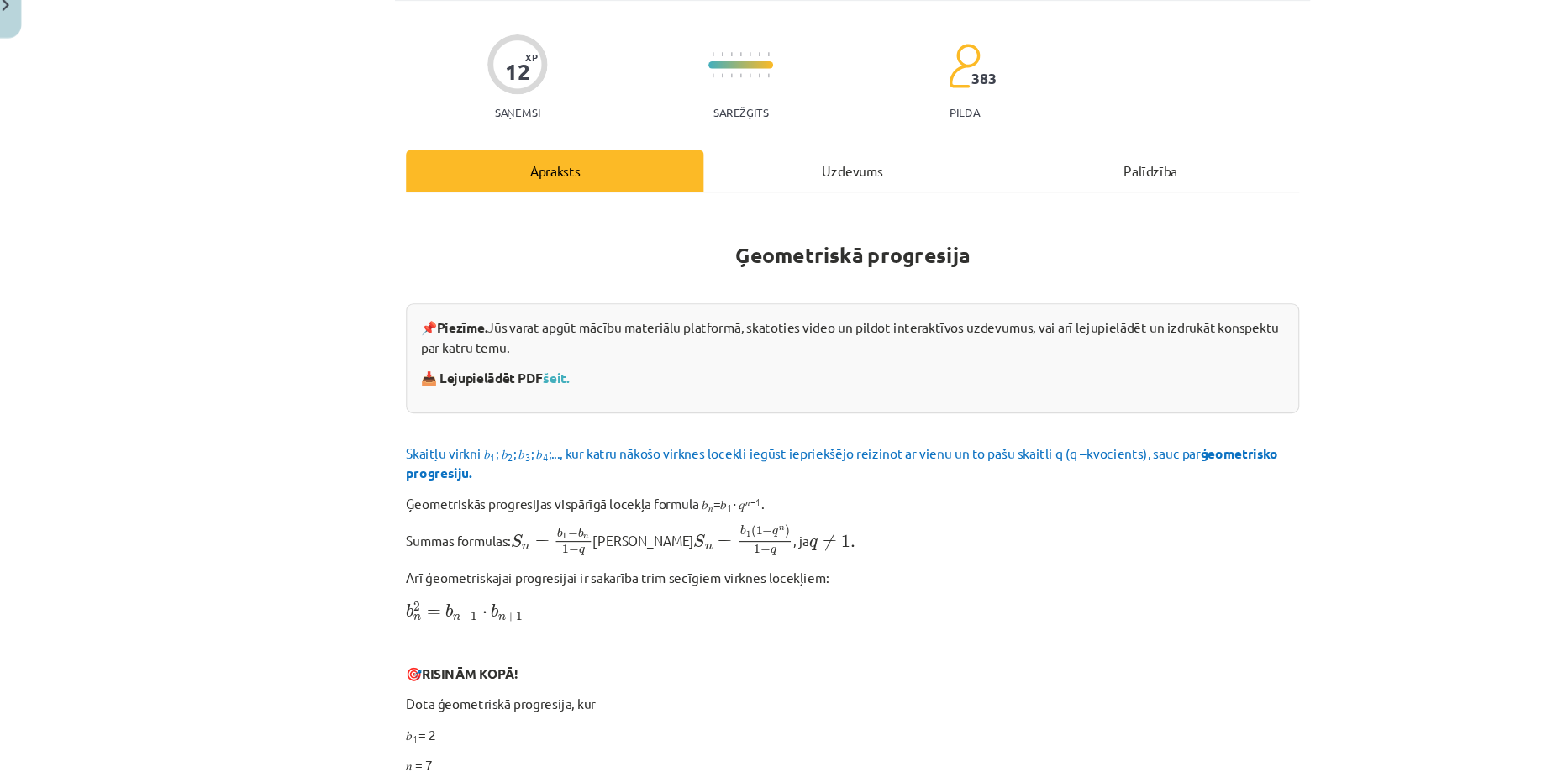
scroll to position [0, 0]
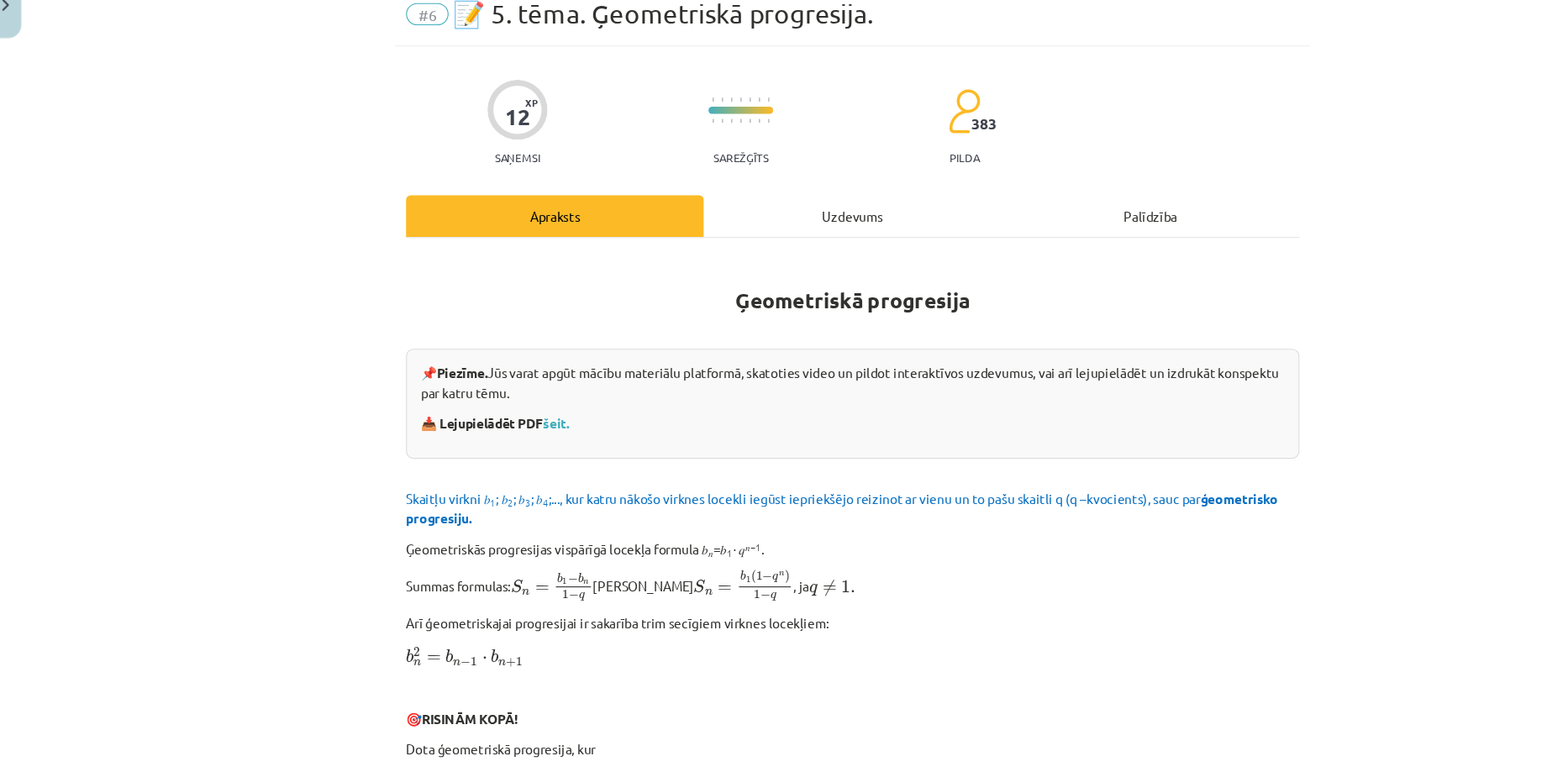
click at [687, 265] on div "Uzdevums" at bounding box center [783, 266] width 270 height 38
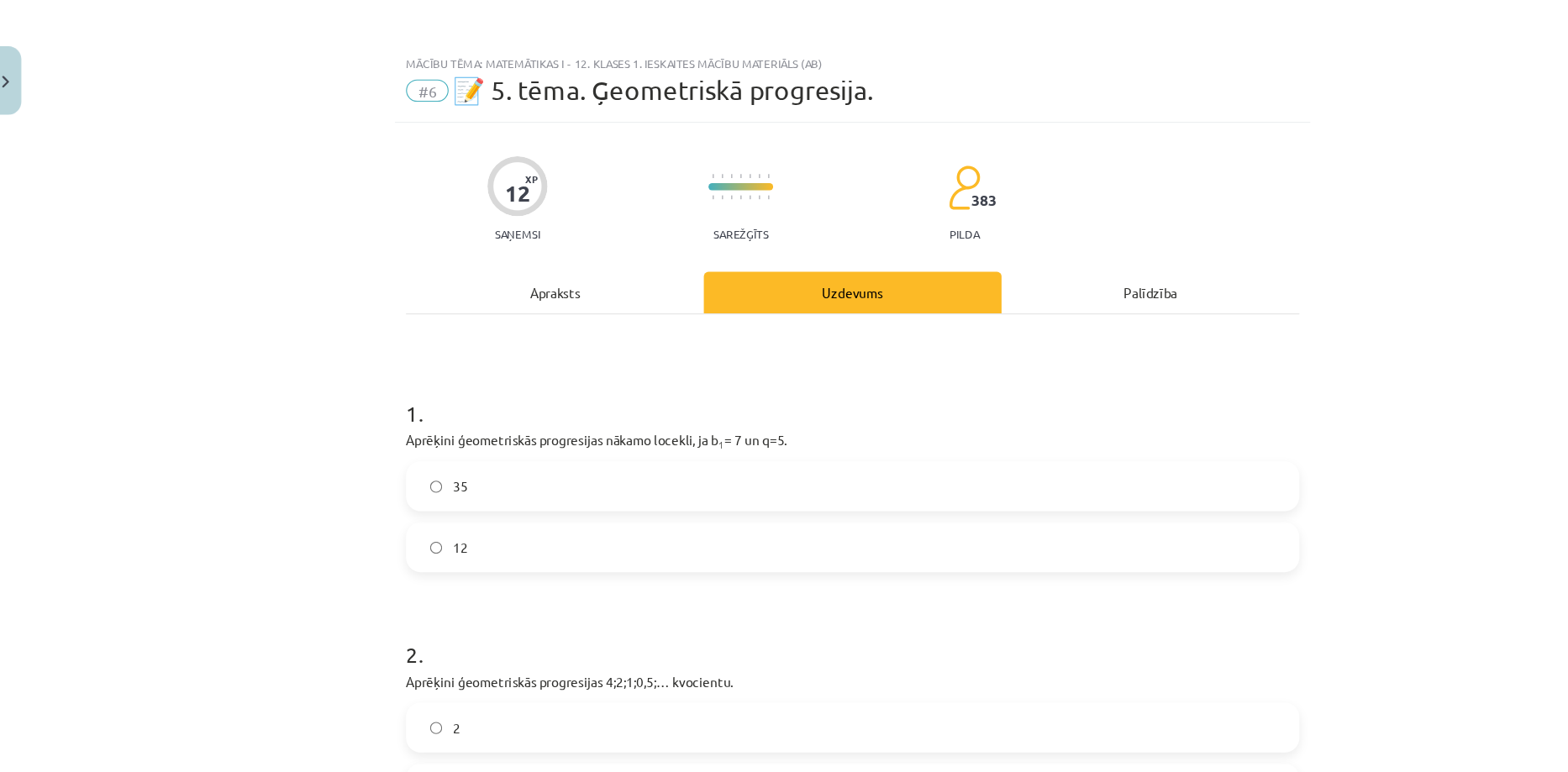
scroll to position [42, 0]
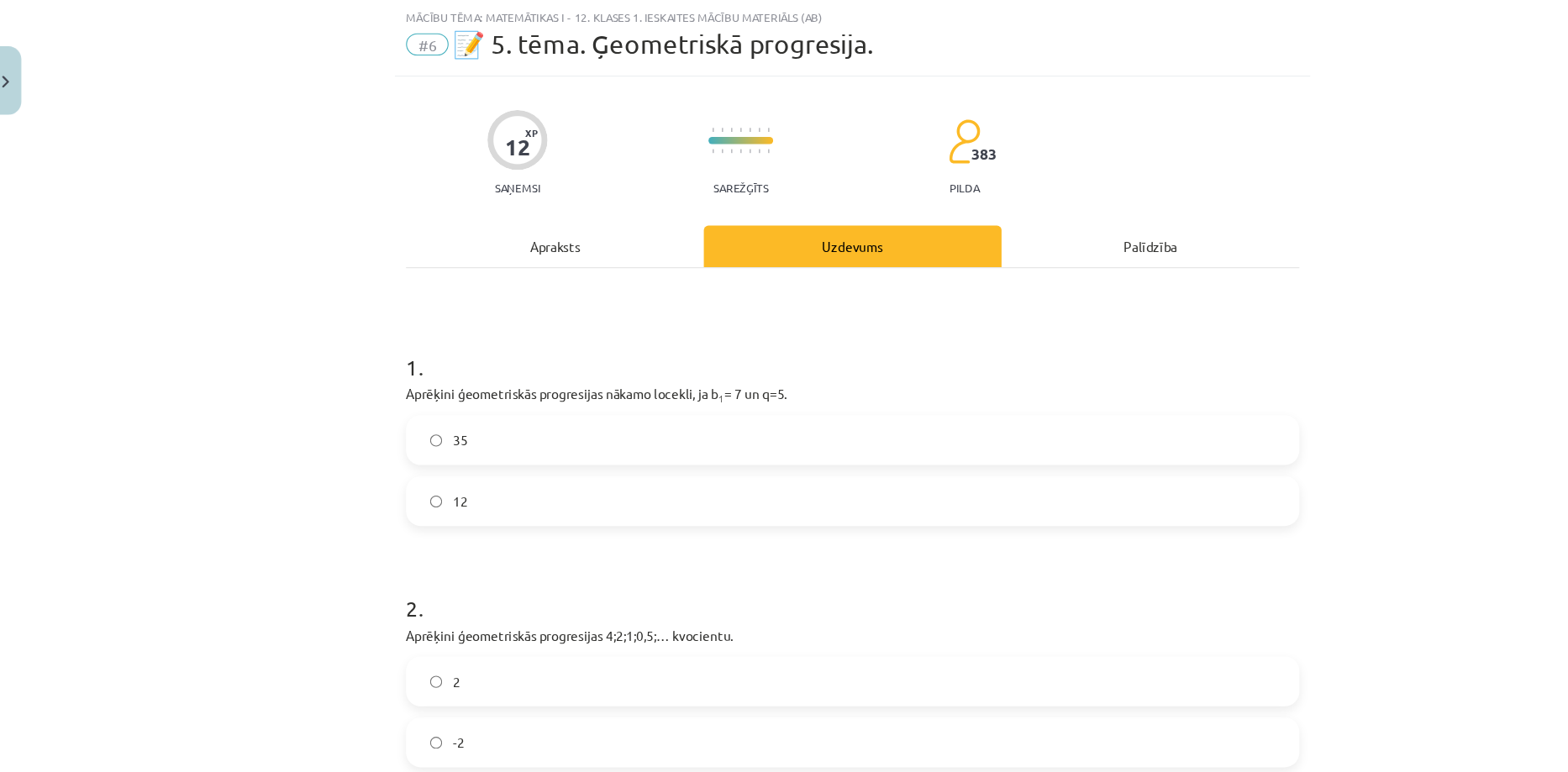
click at [474, 219] on div "Apraksts" at bounding box center [513, 224] width 270 height 38
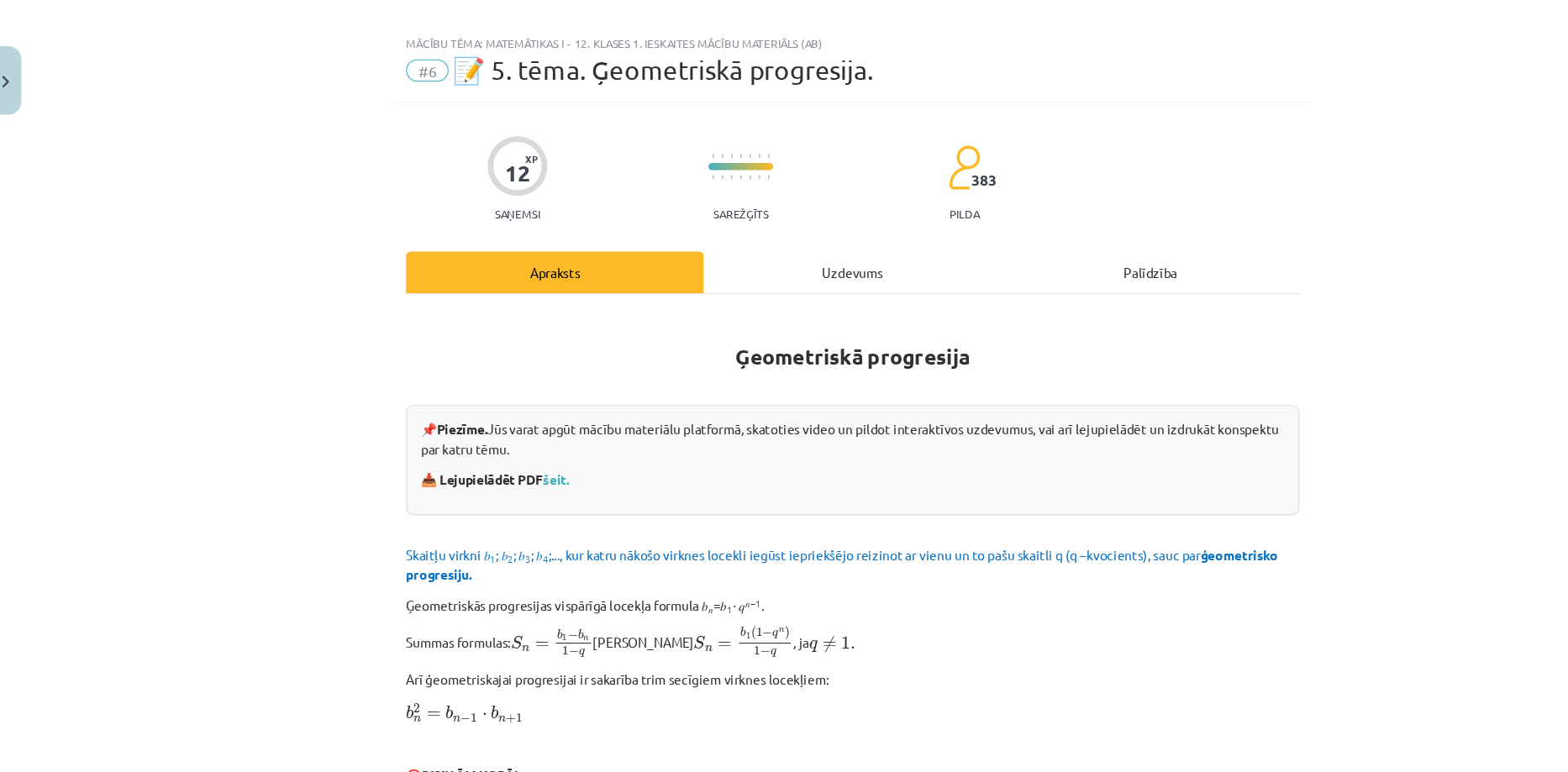
scroll to position [0, 0]
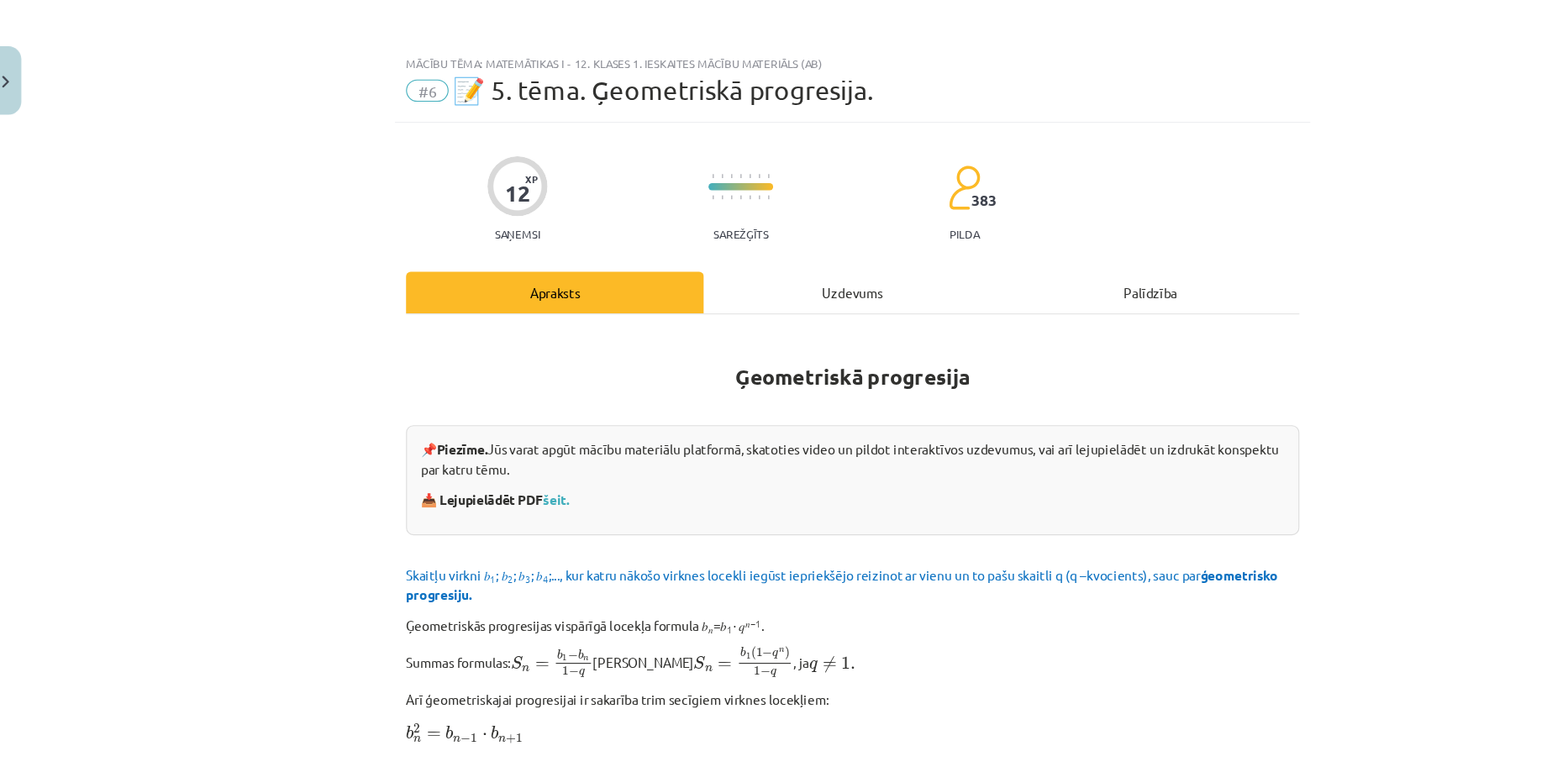
click at [730, 255] on div "Uzdevums" at bounding box center [783, 266] width 270 height 38
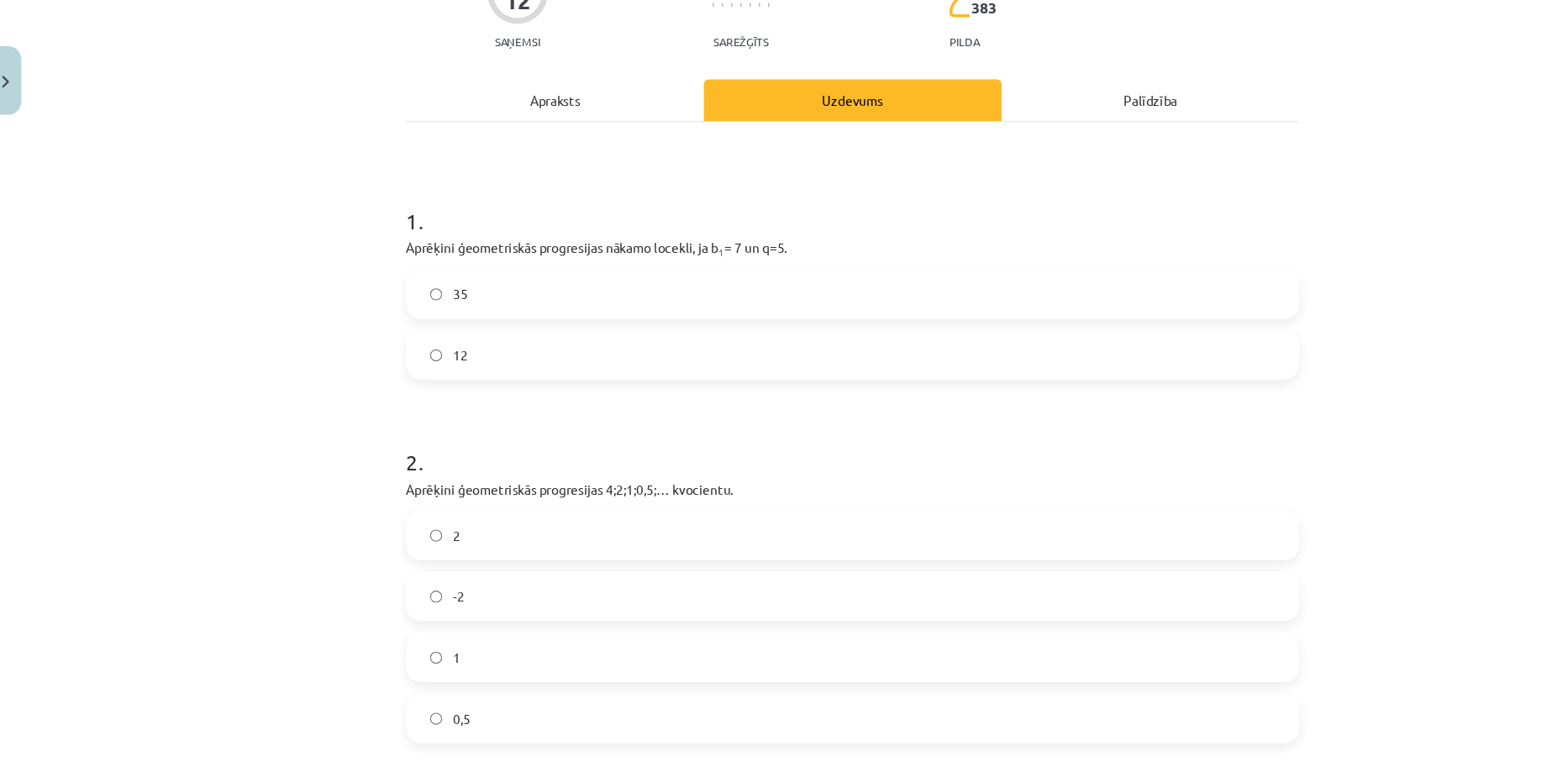
scroll to position [176, 0]
drag, startPoint x: 359, startPoint y: 224, endPoint x: 735, endPoint y: 224, distance: 376.0
click at [735, 224] on div "Mācību tēma: Matemātikas i - 12. klases 1. ieskaites mācību materiāls (ab) #6 📝…" at bounding box center [784, 386] width 1568 height 772
copy p "Aprēķini ģeometriskās progresijas nākamo locekli, ja b 1 = 7 un q=5."
click at [502, 286] on label "35" at bounding box center [784, 266] width 808 height 42
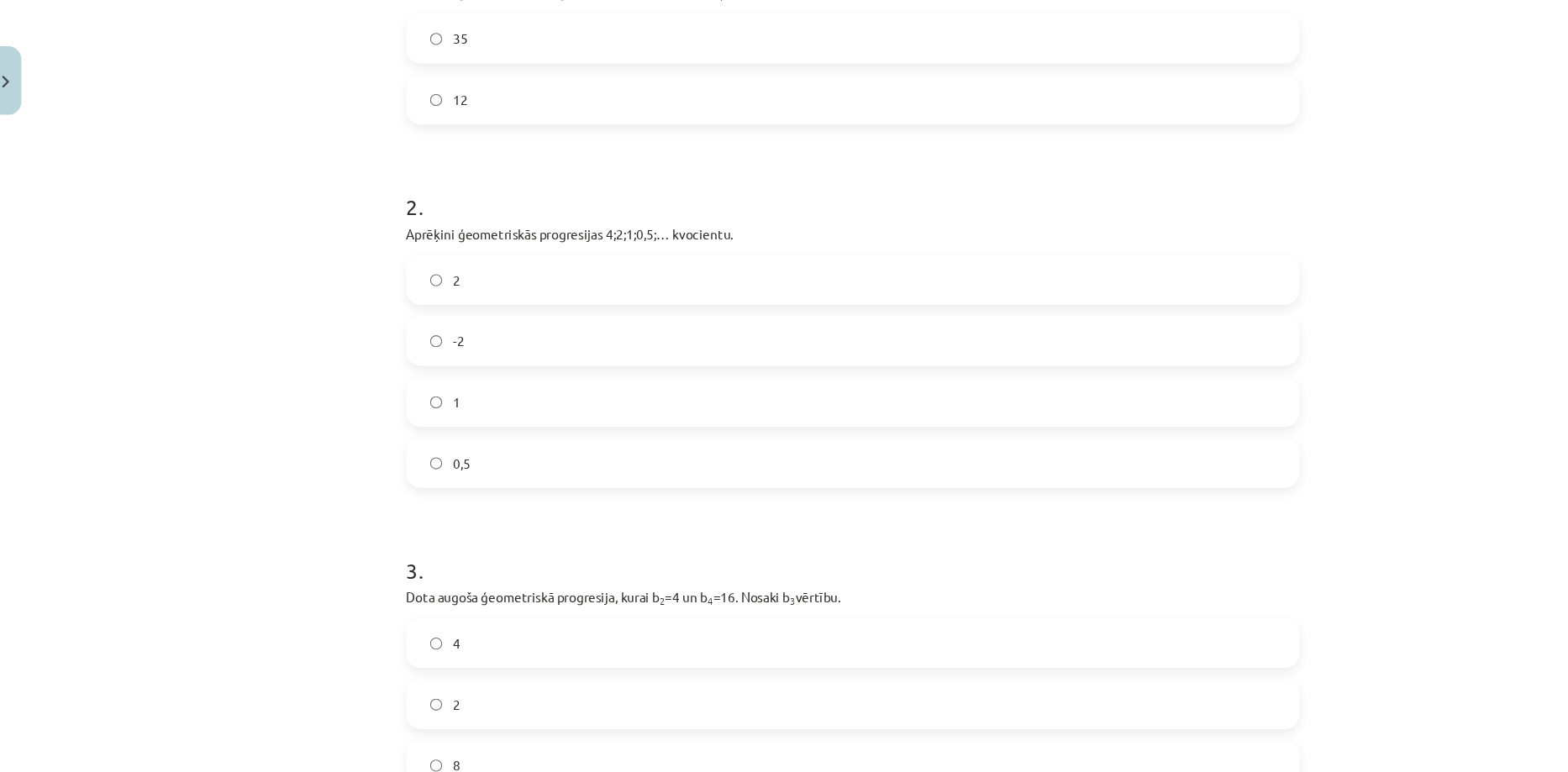
scroll to position [450, 0]
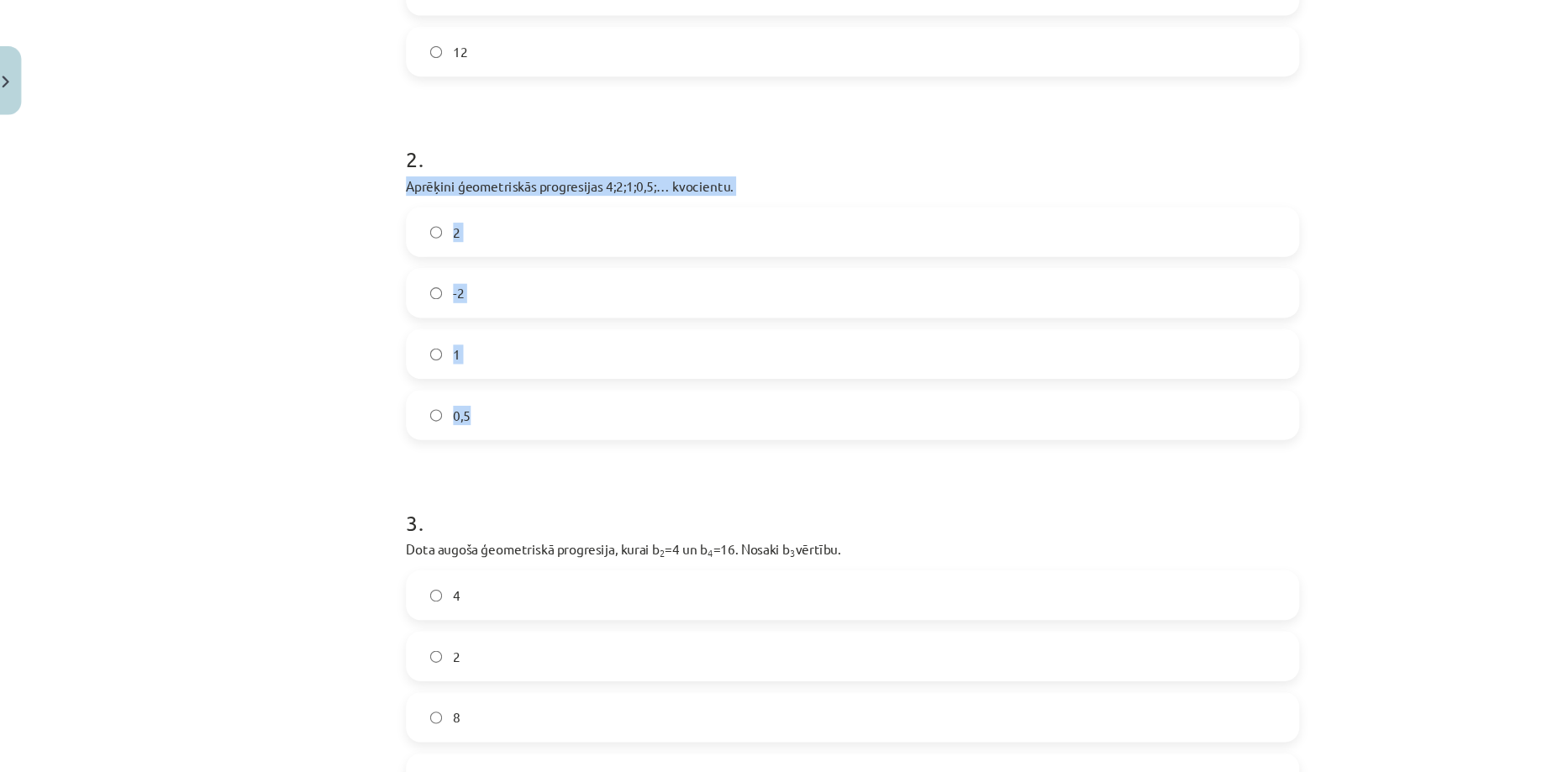
drag, startPoint x: 361, startPoint y: 171, endPoint x: 447, endPoint y: 382, distance: 227.9
click at [447, 382] on div "12 XP Saņemsi Sarežģīts 383 pilda Apraksts Uzdevums Palīdzība 1 . Aprēķini ģeom…" at bounding box center [784, 272] width 832 height 1221
click at [446, 397] on label "0,5" at bounding box center [784, 377] width 808 height 42
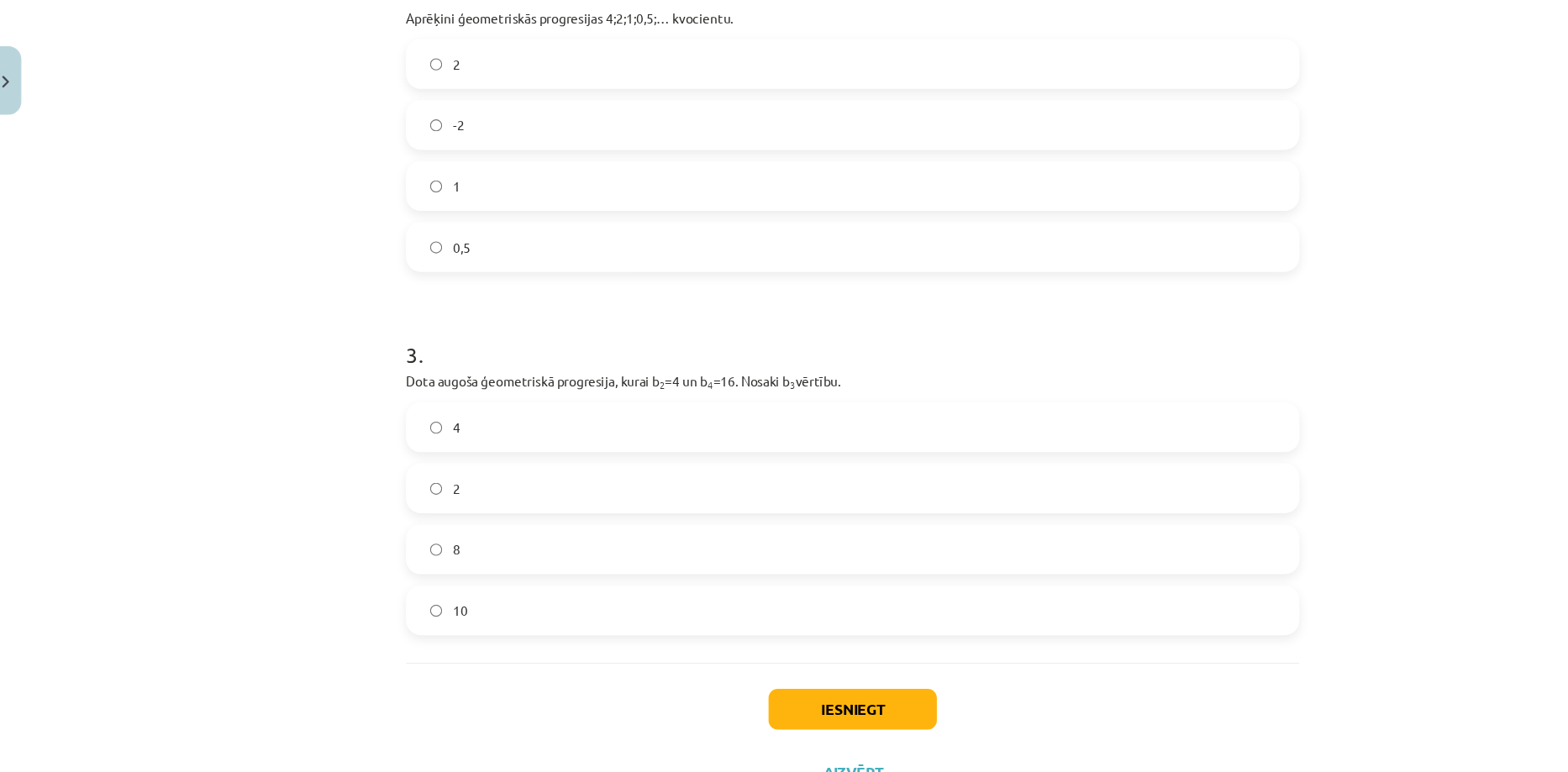
scroll to position [603, 0]
click at [486, 512] on label "8" at bounding box center [784, 498] width 808 height 42
click at [732, 658] on button "Iesniegt" at bounding box center [784, 644] width 153 height 37
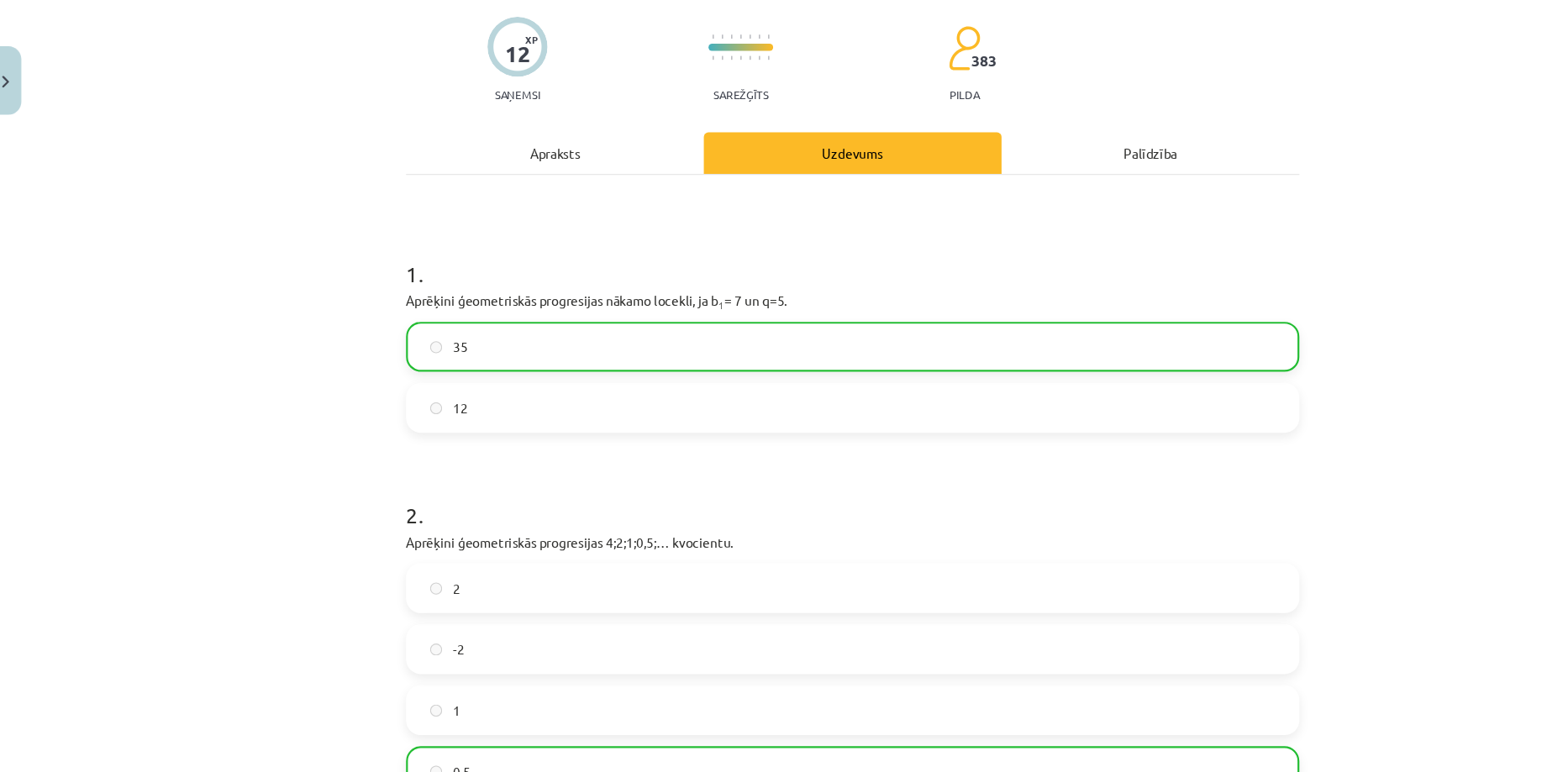
scroll to position [0, 0]
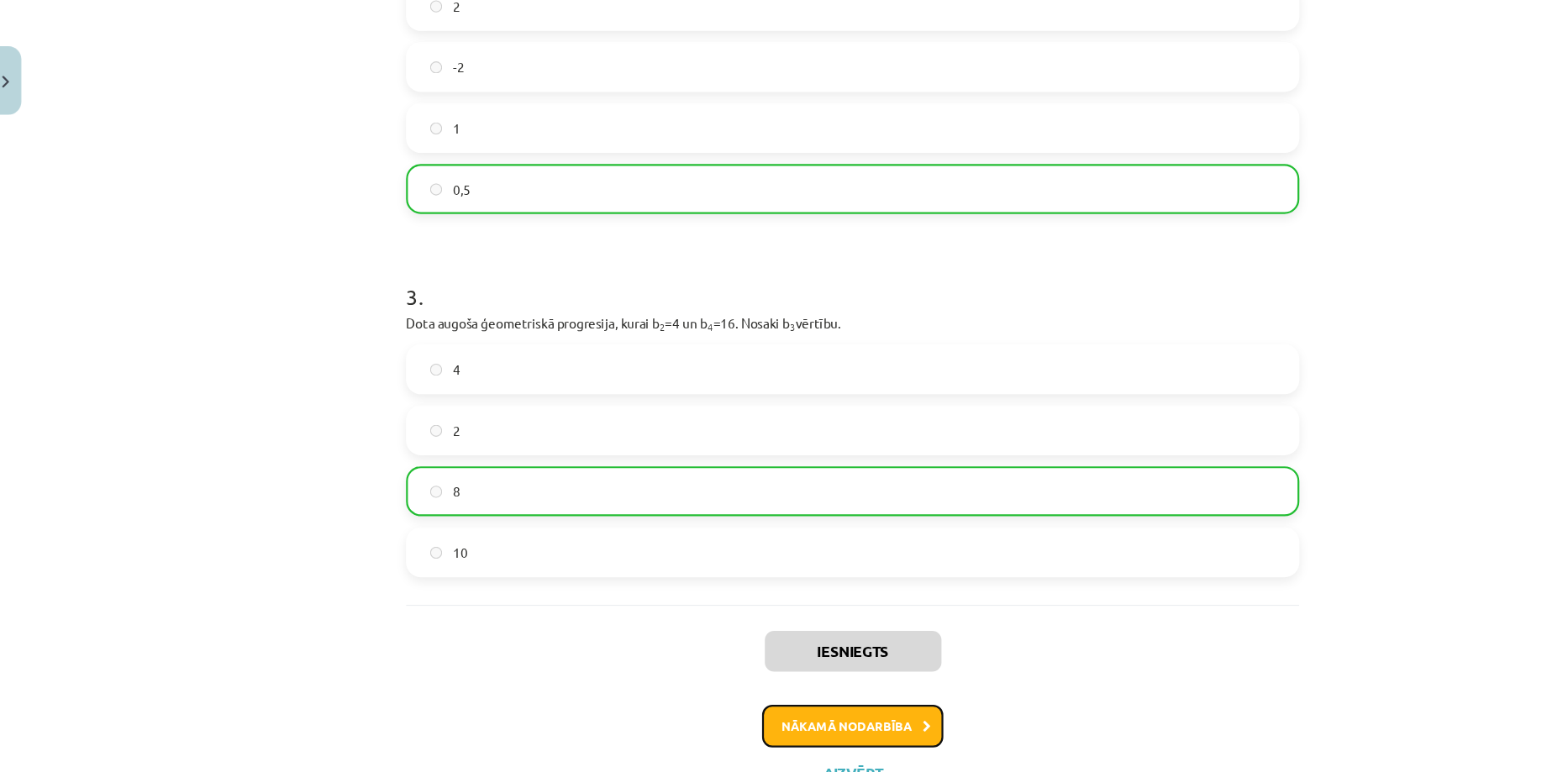
click at [781, 661] on button "Nākamā nodarbība" at bounding box center [783, 659] width 164 height 39
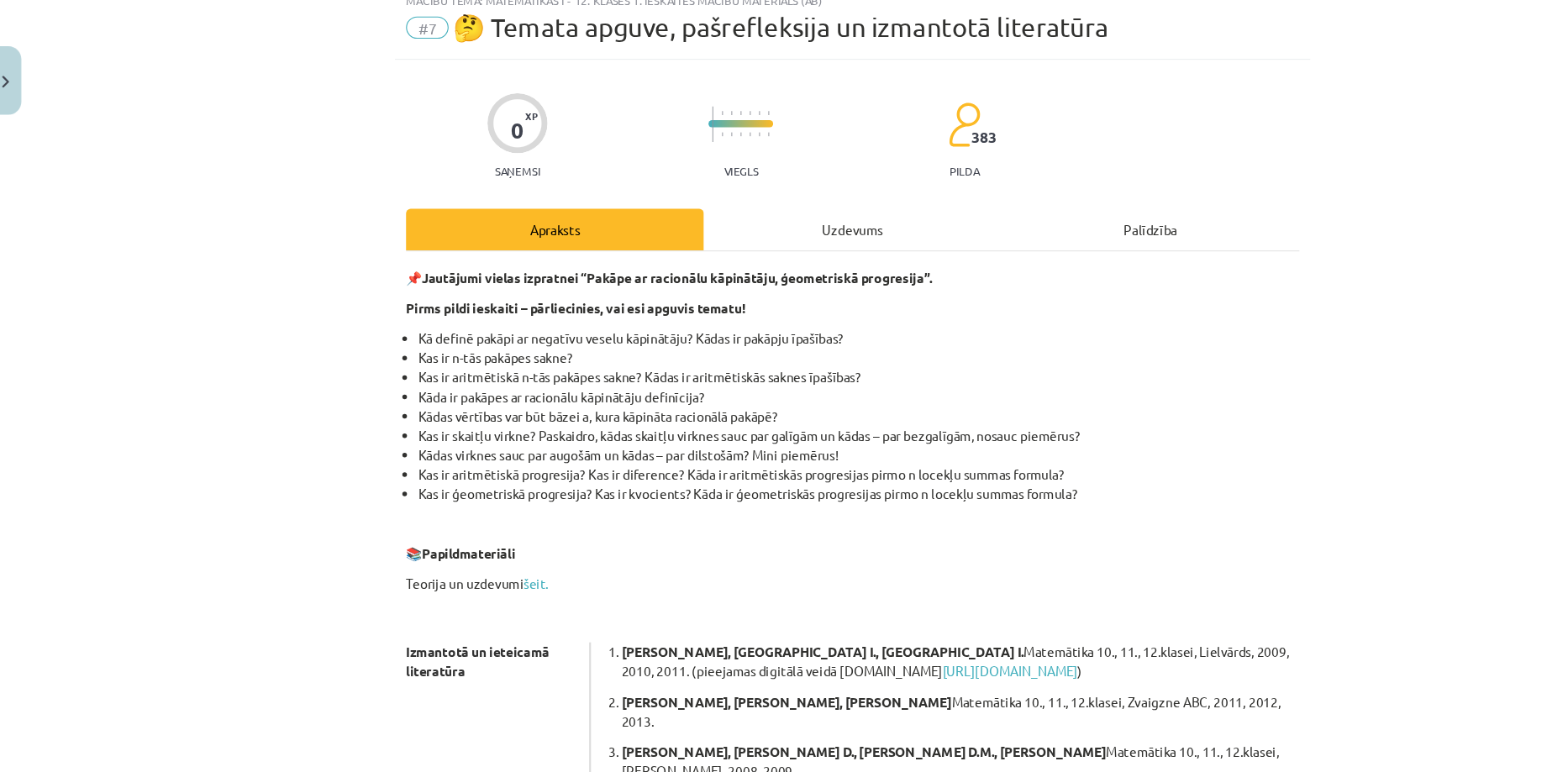
scroll to position [57, 0]
click at [716, 224] on div "Uzdevums" at bounding box center [783, 209] width 270 height 38
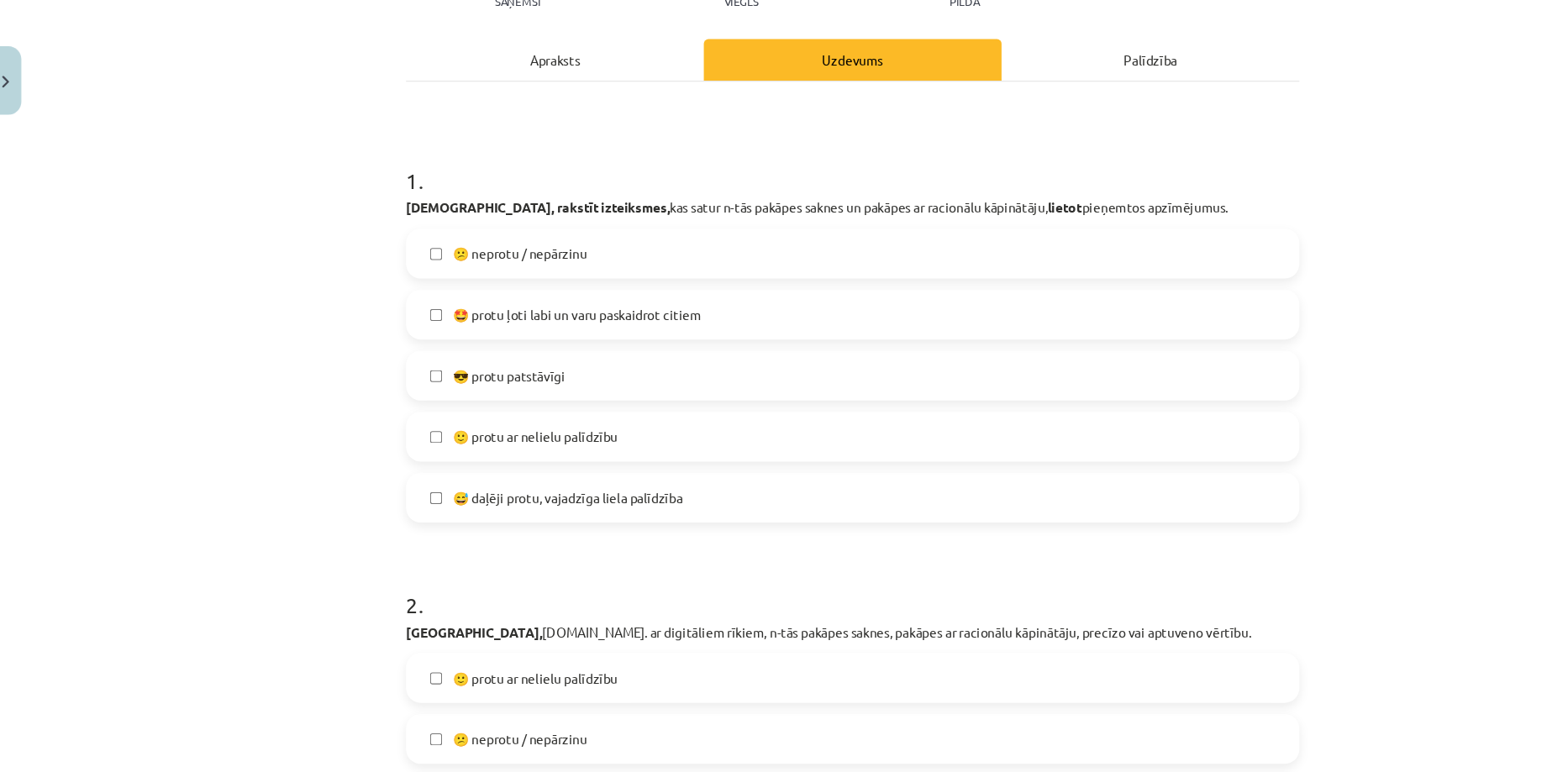
scroll to position [211, 0]
click at [421, 450] on span "😅 daļēji protu, vajadzīga liela palīdzība" at bounding box center [525, 453] width 208 height 18
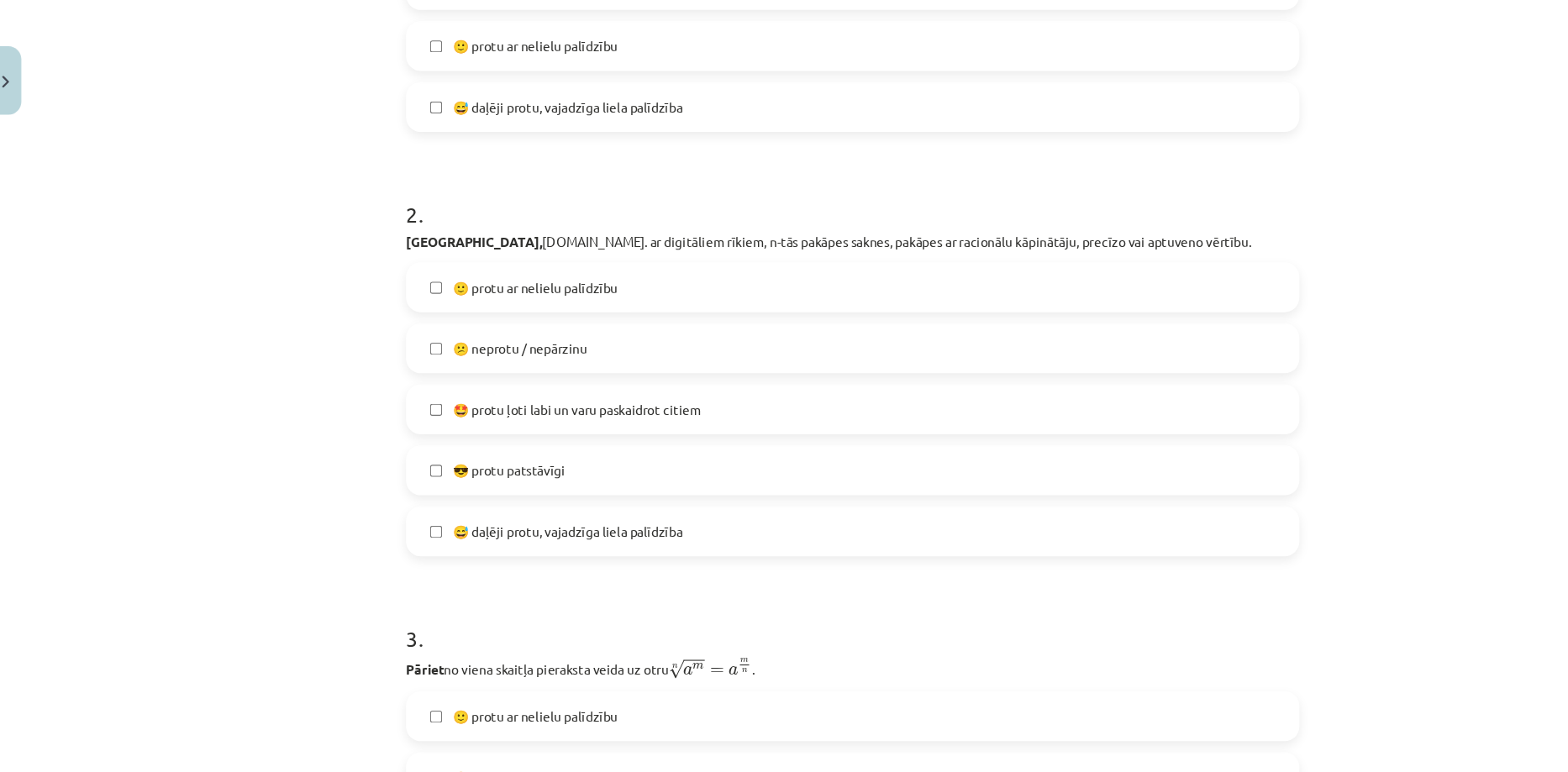
scroll to position [567, 0]
click at [413, 269] on label "🙂 protu ar nelielu palīdzību" at bounding box center [784, 259] width 808 height 42
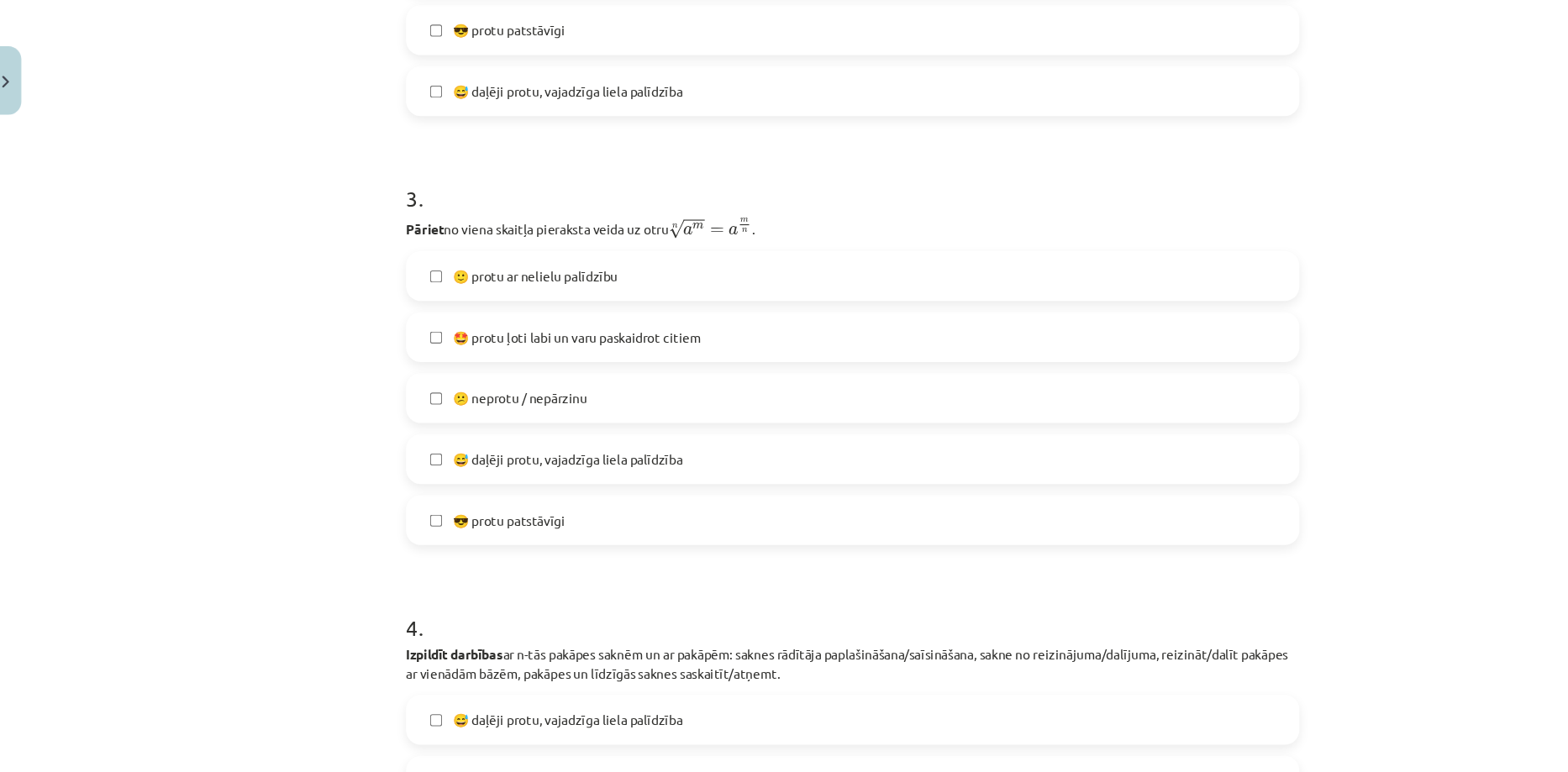
scroll to position [967, 0]
click at [450, 268] on label "🙂 protu ar nelielu palīdzību" at bounding box center [784, 250] width 808 height 42
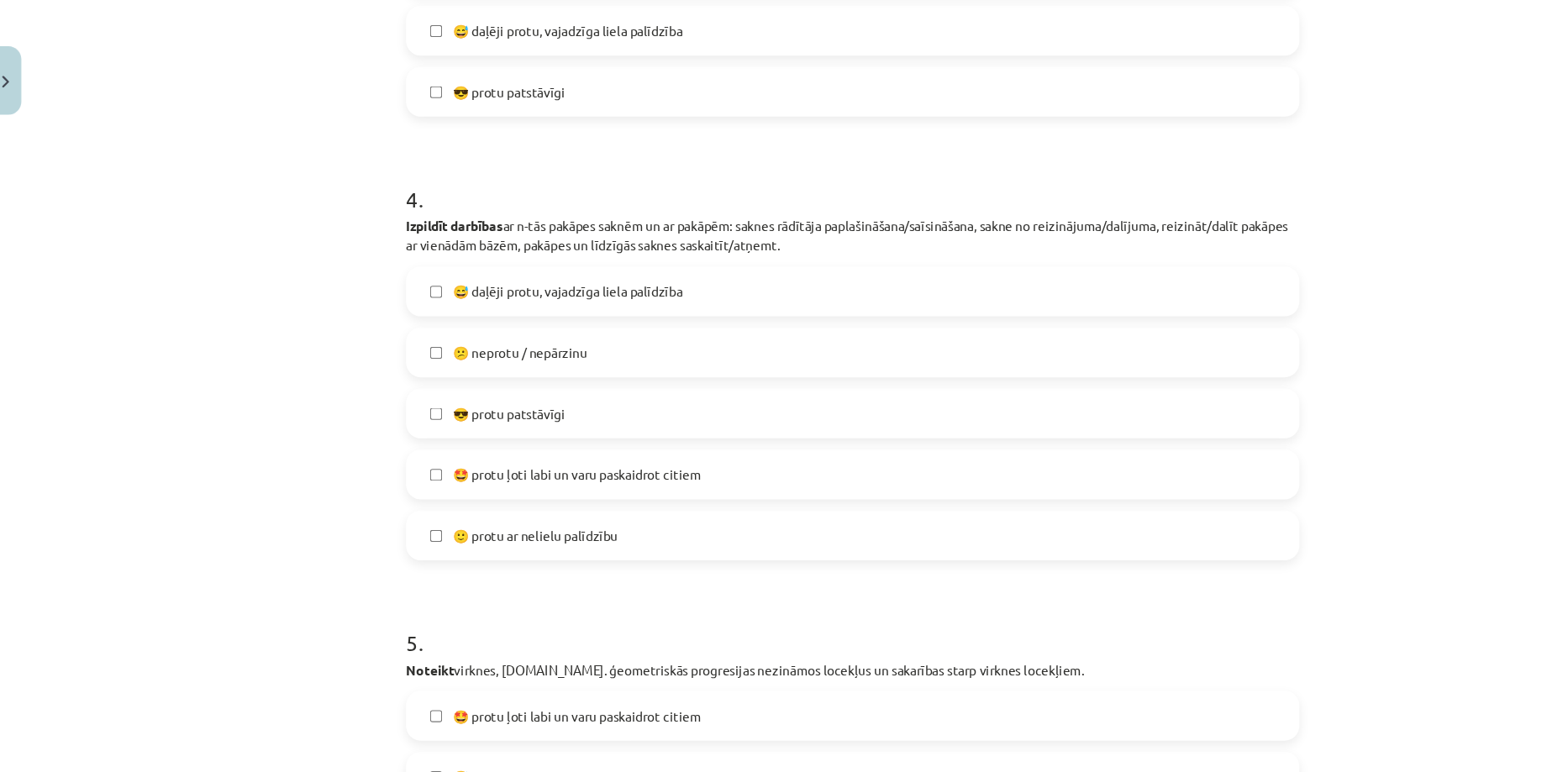
scroll to position [1358, 0]
click at [408, 476] on label "🙂 protu ar nelielu palīdzību" at bounding box center [784, 484] width 808 height 42
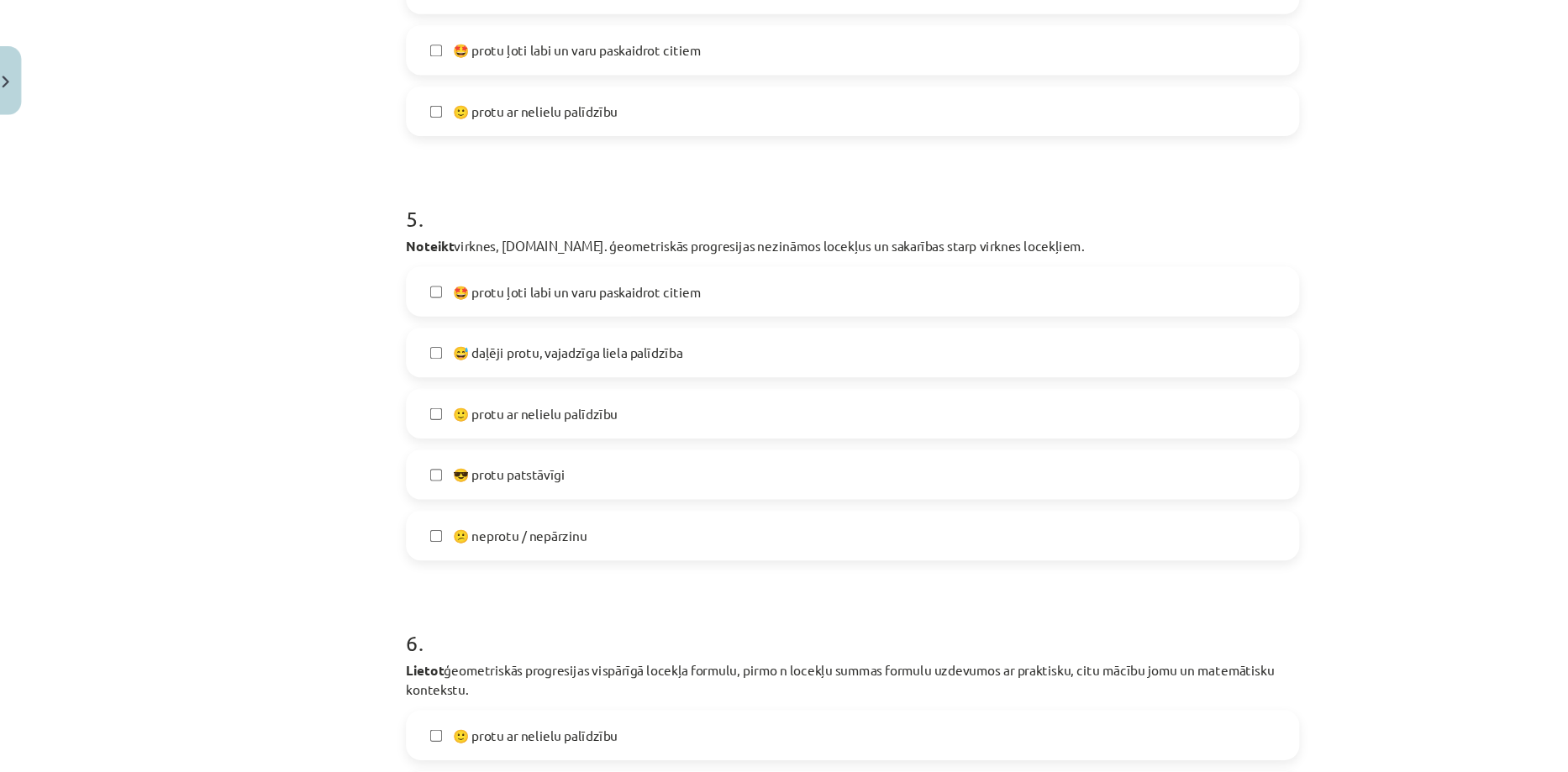
scroll to position [1741, 0]
click at [423, 386] on label "🙂 protu ar nelielu palīdzību" at bounding box center [784, 374] width 808 height 42
click at [450, 341] on div "😅 daļēji protu, vajadzīga liela palīdzība" at bounding box center [784, 319] width 812 height 46
click at [429, 324] on span "😅 daļēji protu, vajadzīga liela palīdzība" at bounding box center [525, 320] width 208 height 18
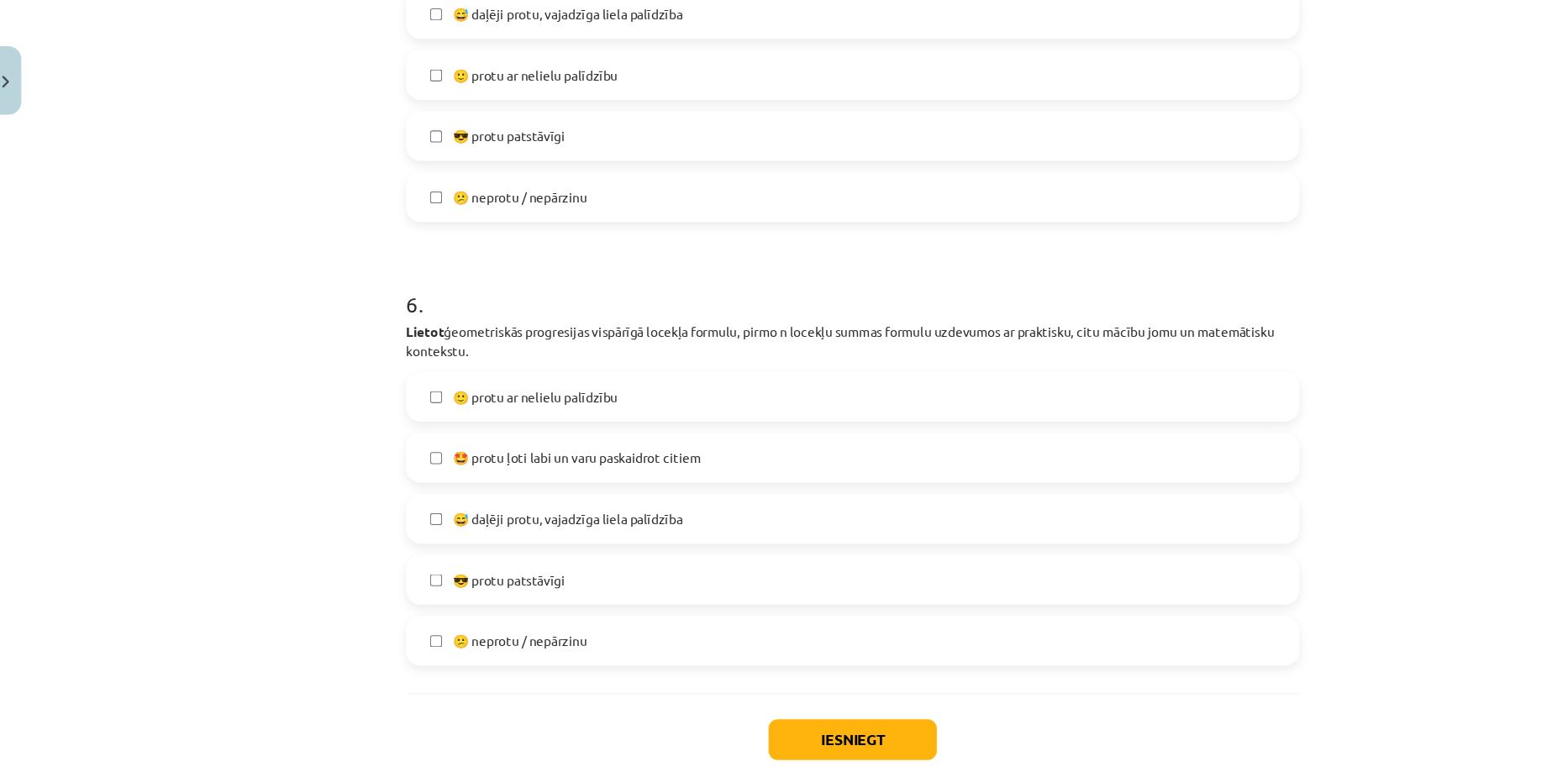
scroll to position [2076, 0]
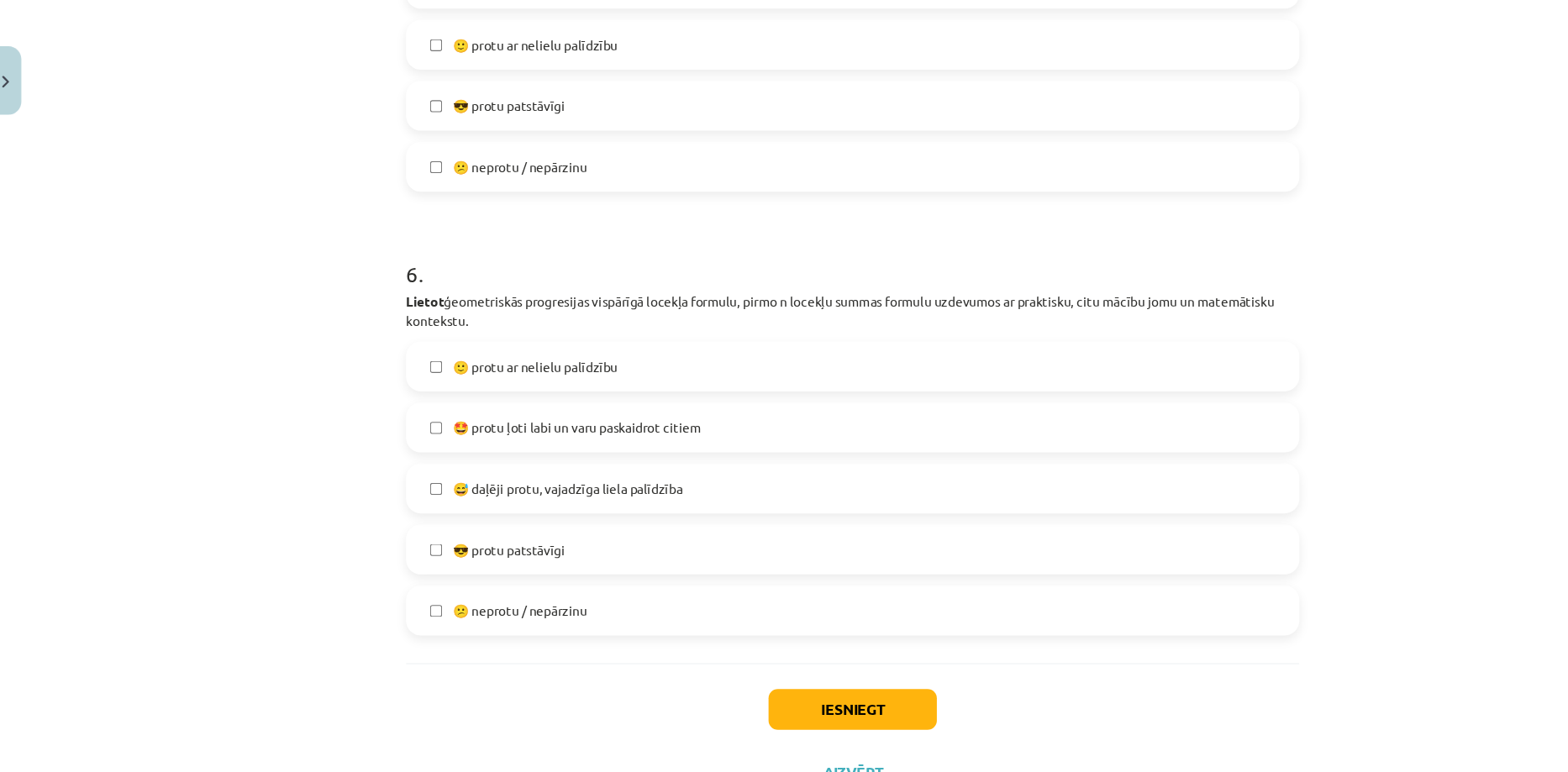
click at [453, 452] on label "😅 daļēji protu, vajadzīga liela palīdzība" at bounding box center [784, 443] width 808 height 42
click at [727, 632] on button "Iesniegt" at bounding box center [784, 644] width 153 height 37
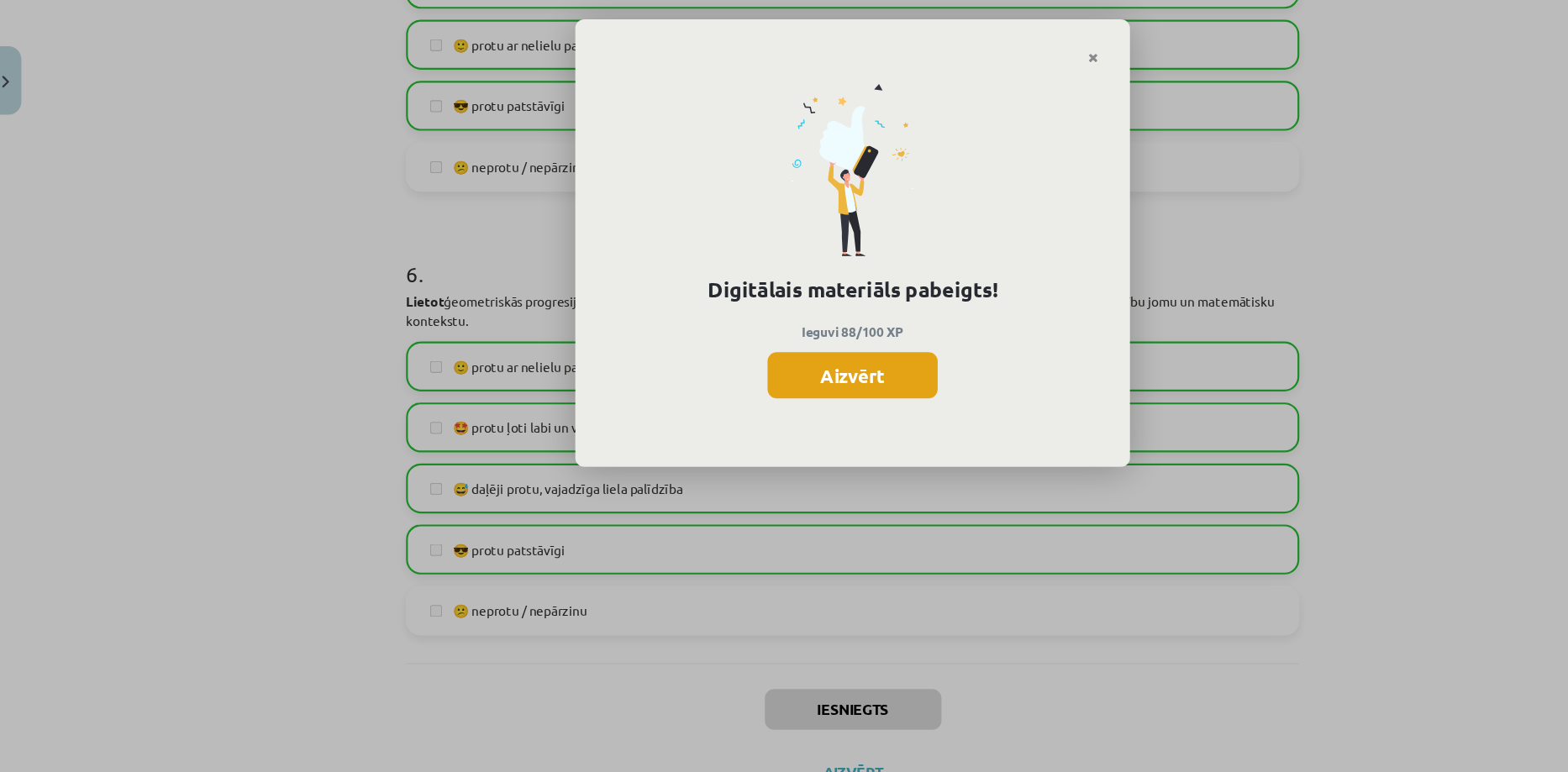
click at [753, 347] on button "Aizvērt" at bounding box center [784, 340] width 154 height 42
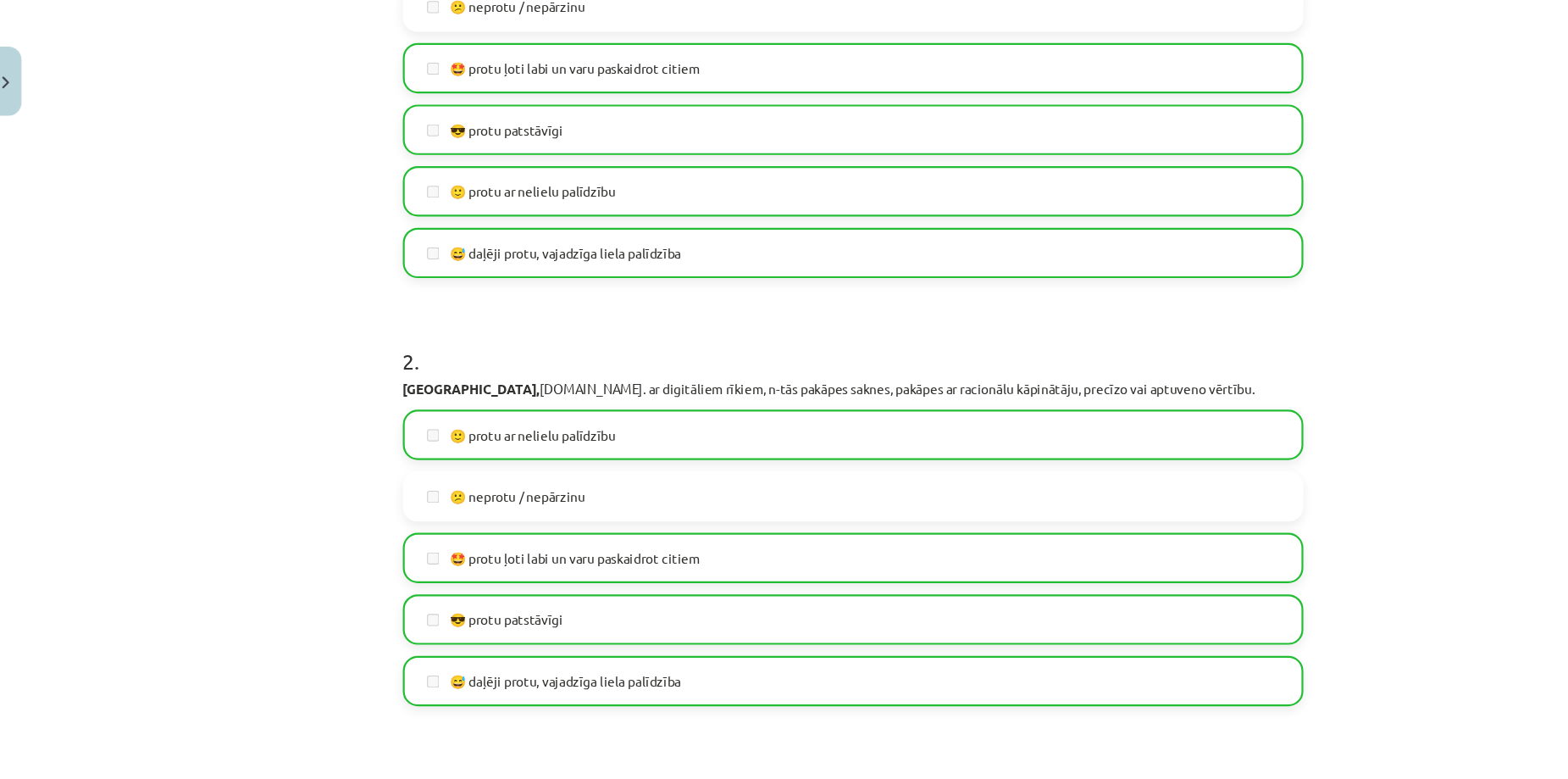
scroll to position [0, 0]
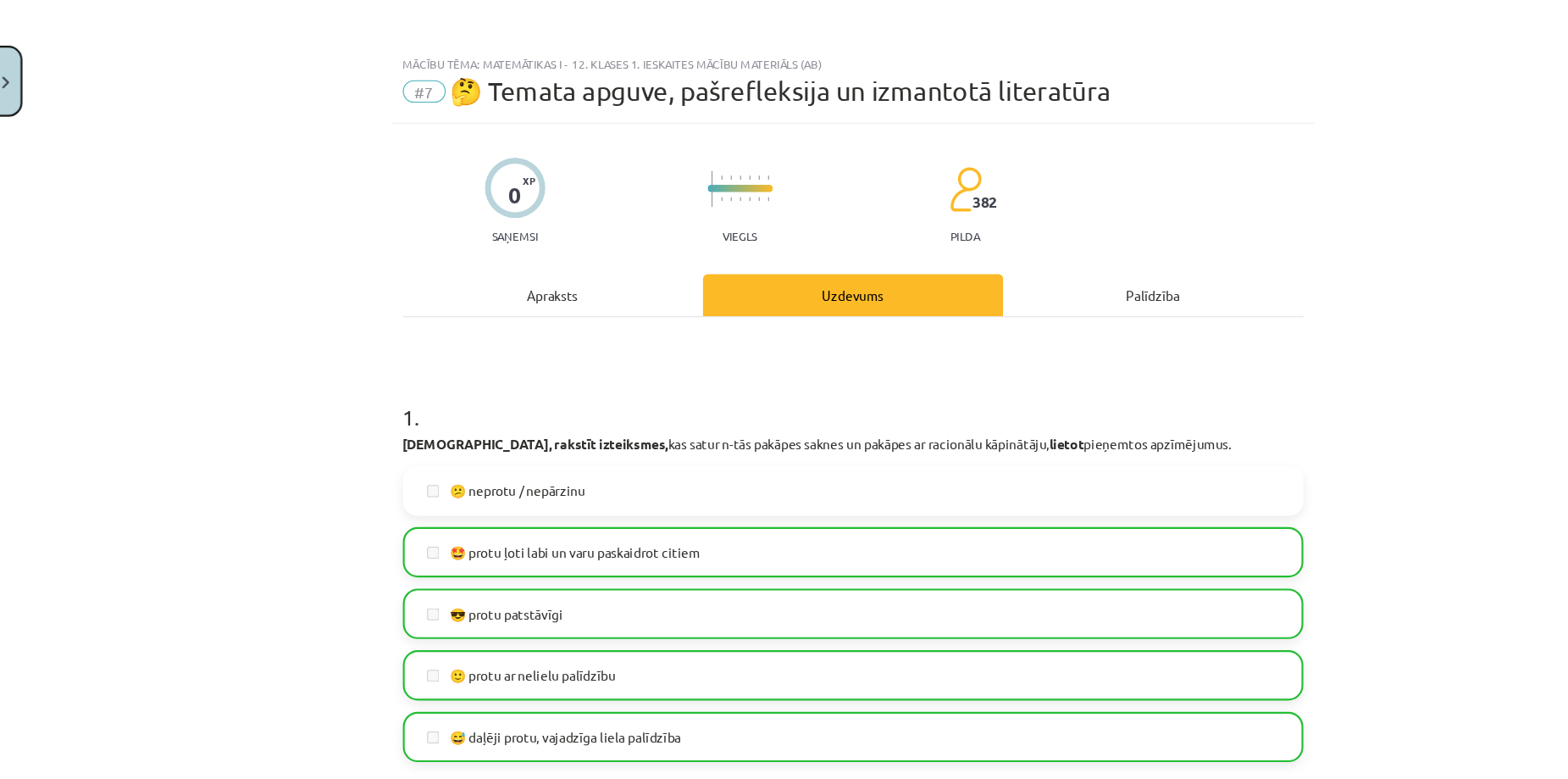
click at [24, 87] on button "Close" at bounding box center [14, 73] width 29 height 63
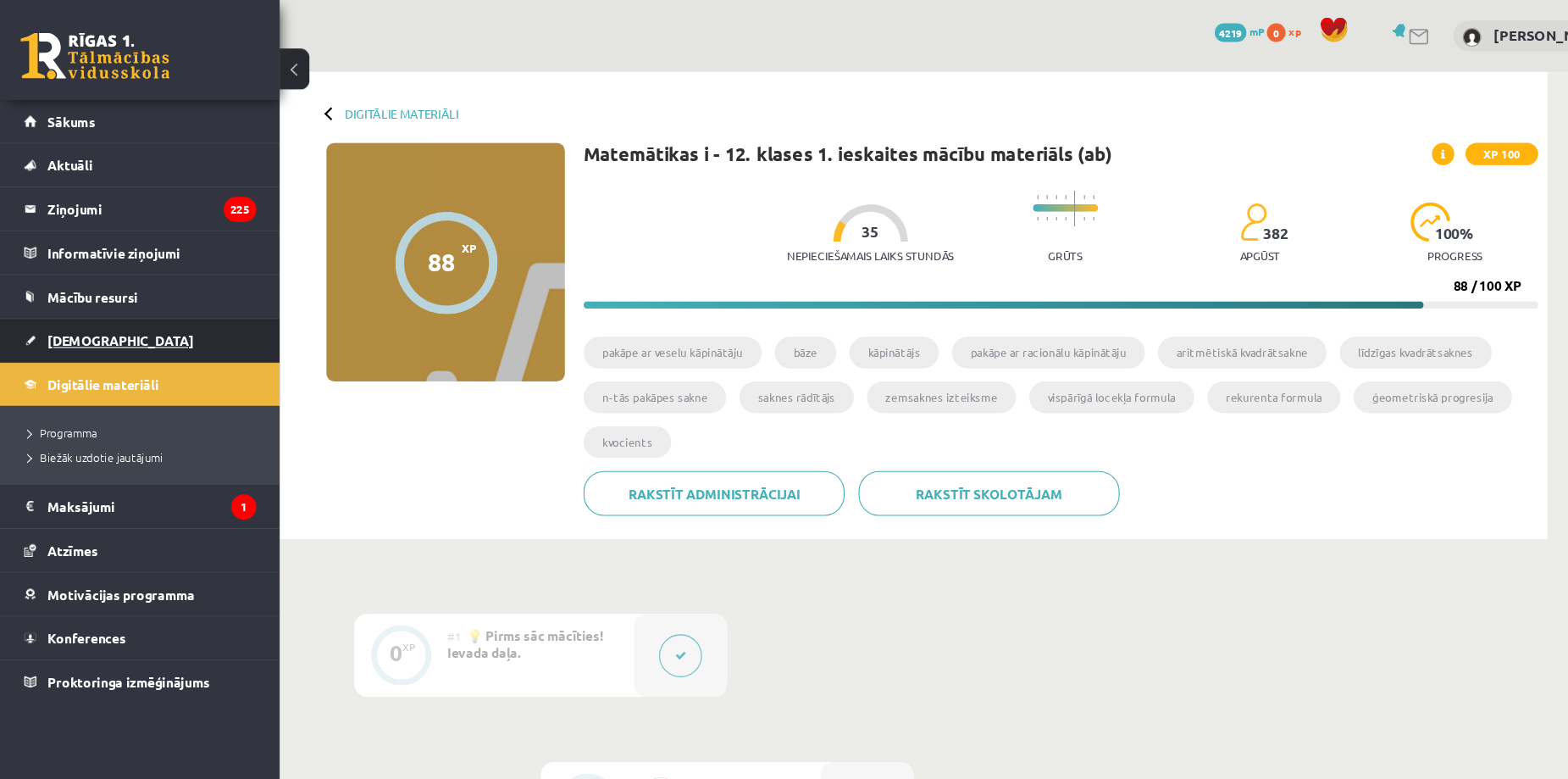
click at [75, 304] on span "[DEMOGRAPHIC_DATA]" at bounding box center [110, 309] width 133 height 15
